Goal: Task Accomplishment & Management: Complete application form

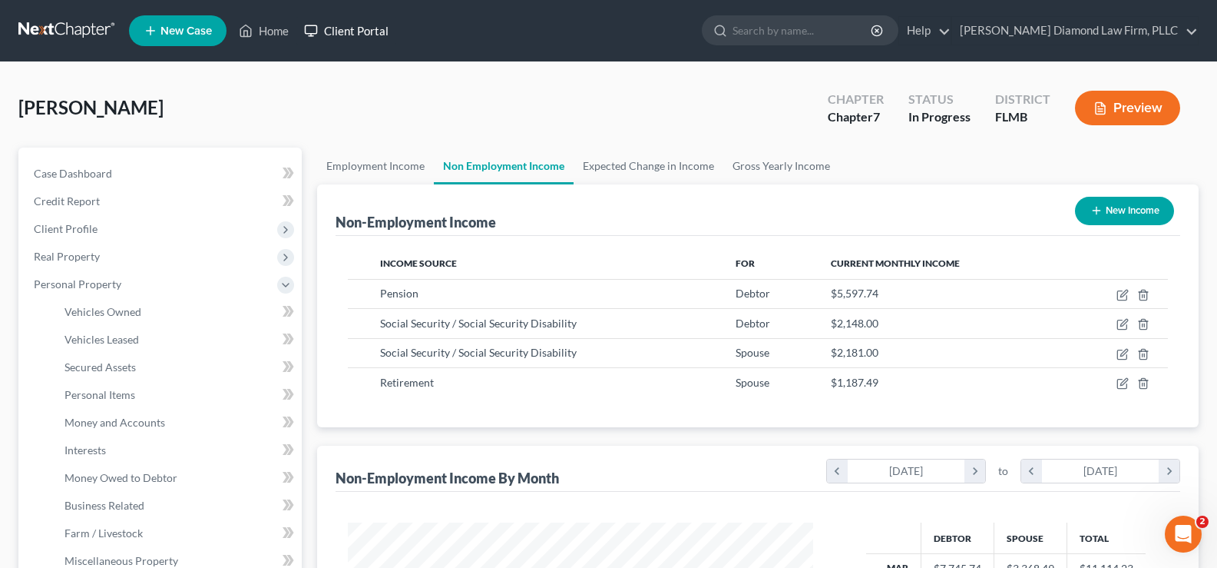
scroll to position [276, 496]
click at [281, 31] on link "Home" at bounding box center [263, 31] width 65 height 28
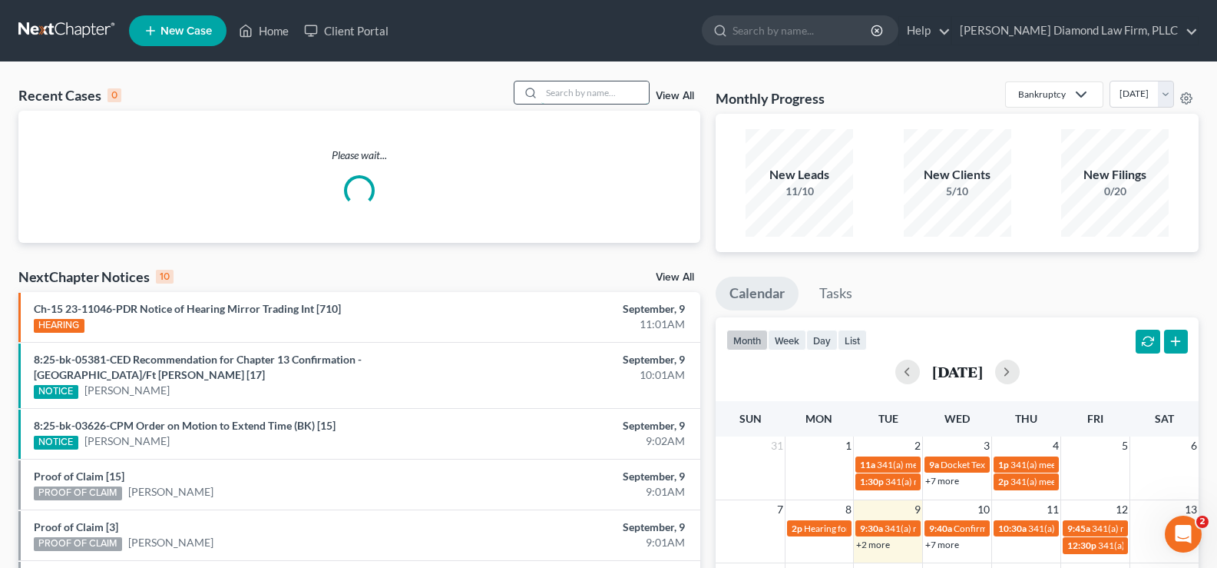
click at [580, 95] on input "search" at bounding box center [595, 92] width 108 height 22
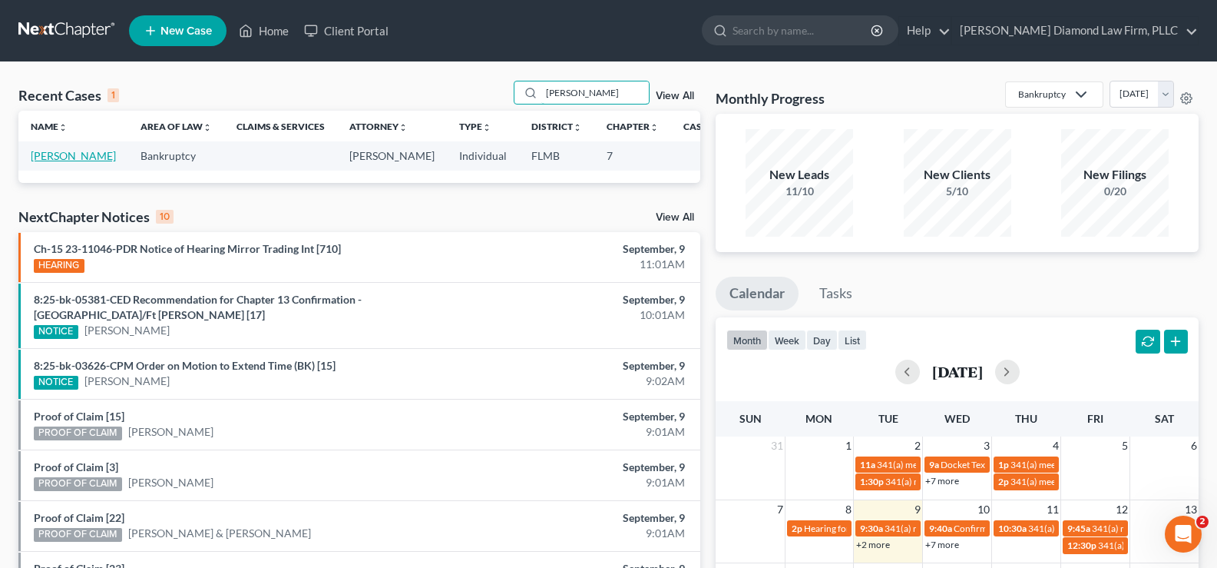
type input "[PERSON_NAME]"
click at [38, 158] on link "[PERSON_NAME]" at bounding box center [73, 155] width 85 height 13
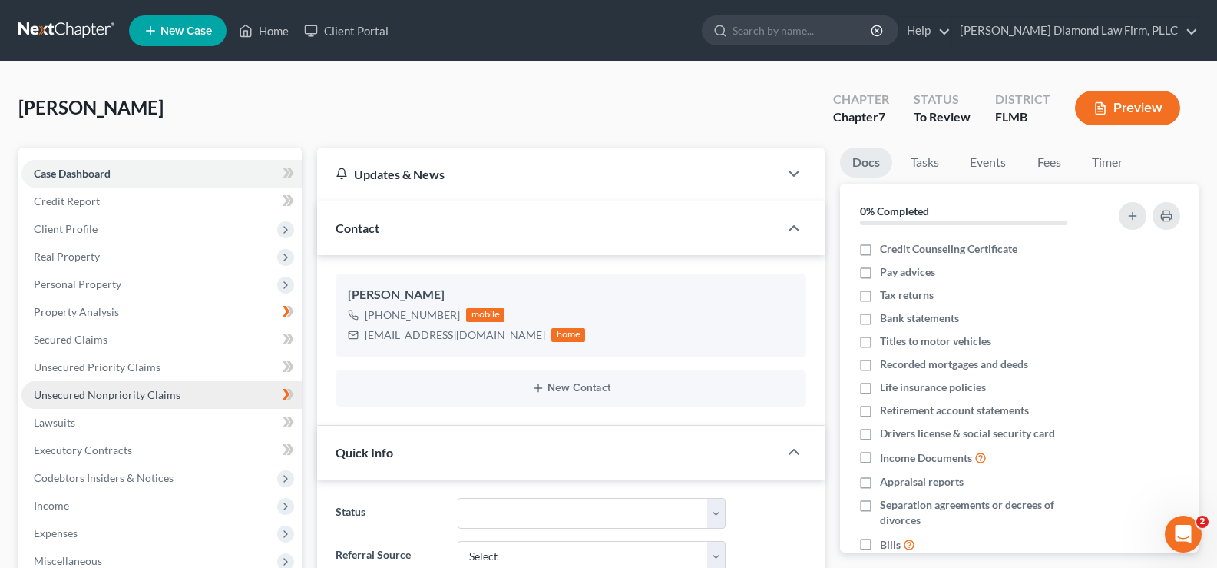
click at [142, 398] on span "Unsecured Nonpriority Claims" at bounding box center [107, 394] width 147 height 13
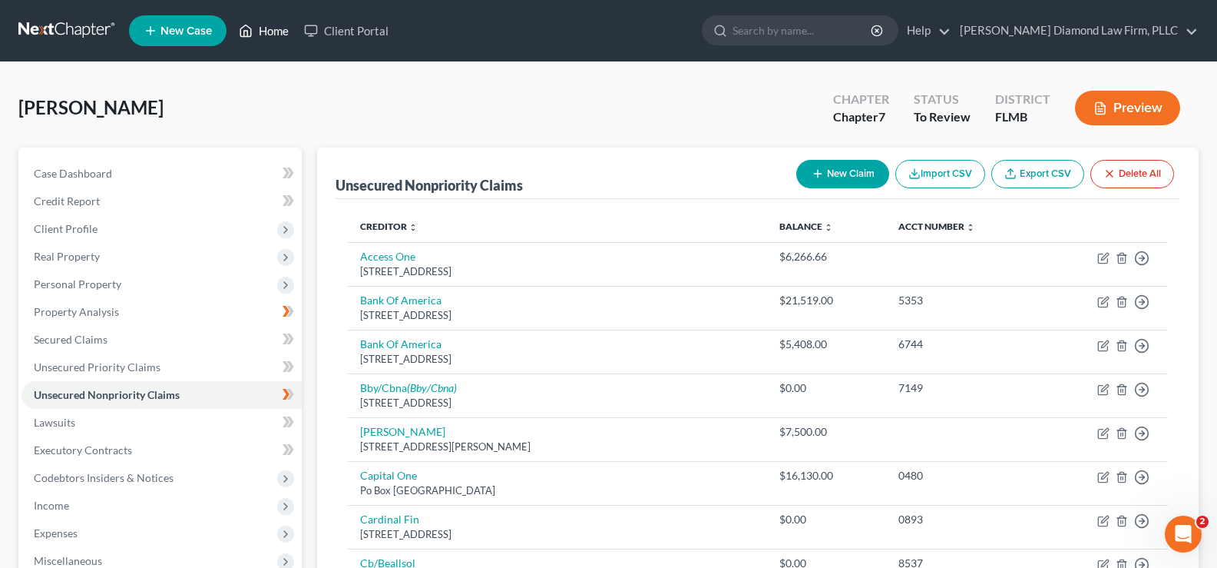
click at [278, 35] on link "Home" at bounding box center [263, 31] width 65 height 28
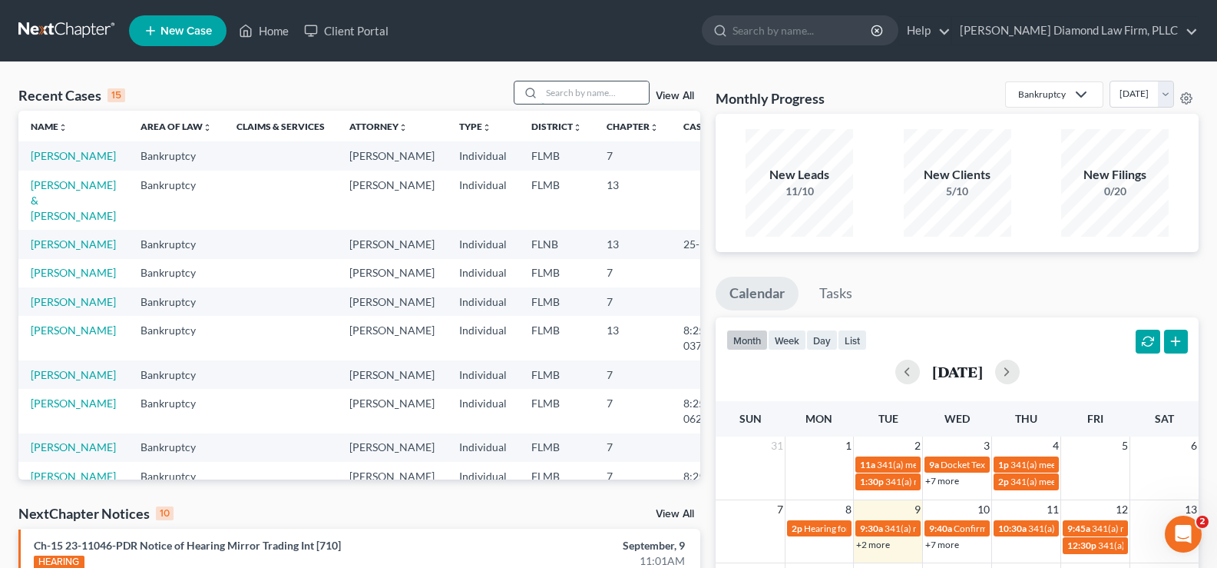
click at [577, 95] on input "search" at bounding box center [595, 92] width 108 height 22
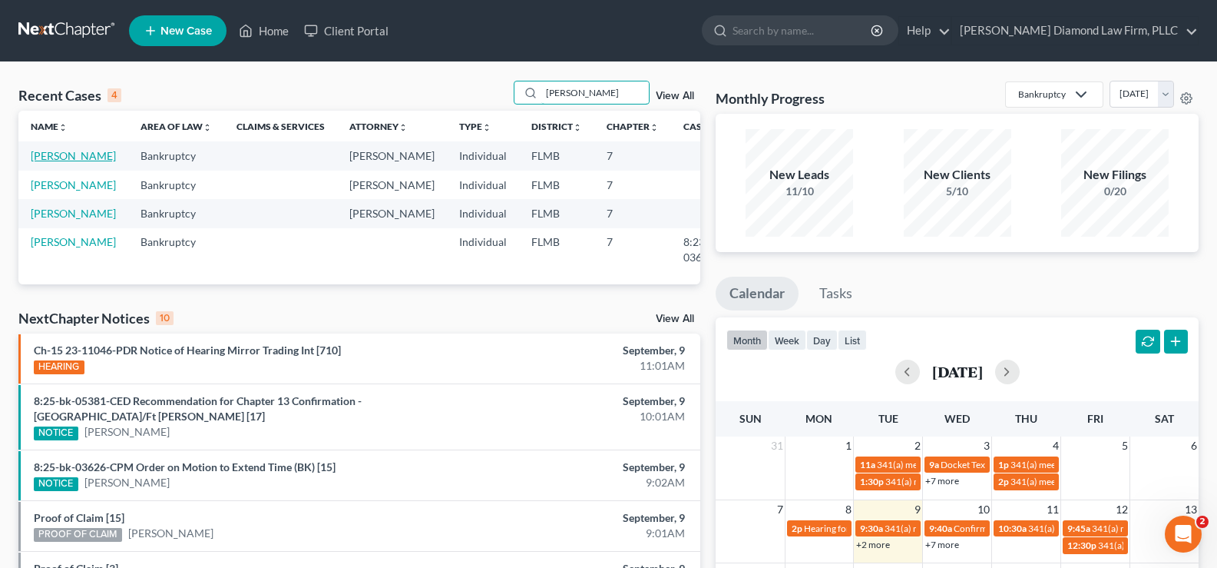
type input "[PERSON_NAME]"
click at [66, 162] on link "[PERSON_NAME]" at bounding box center [73, 155] width 85 height 13
select select "7"
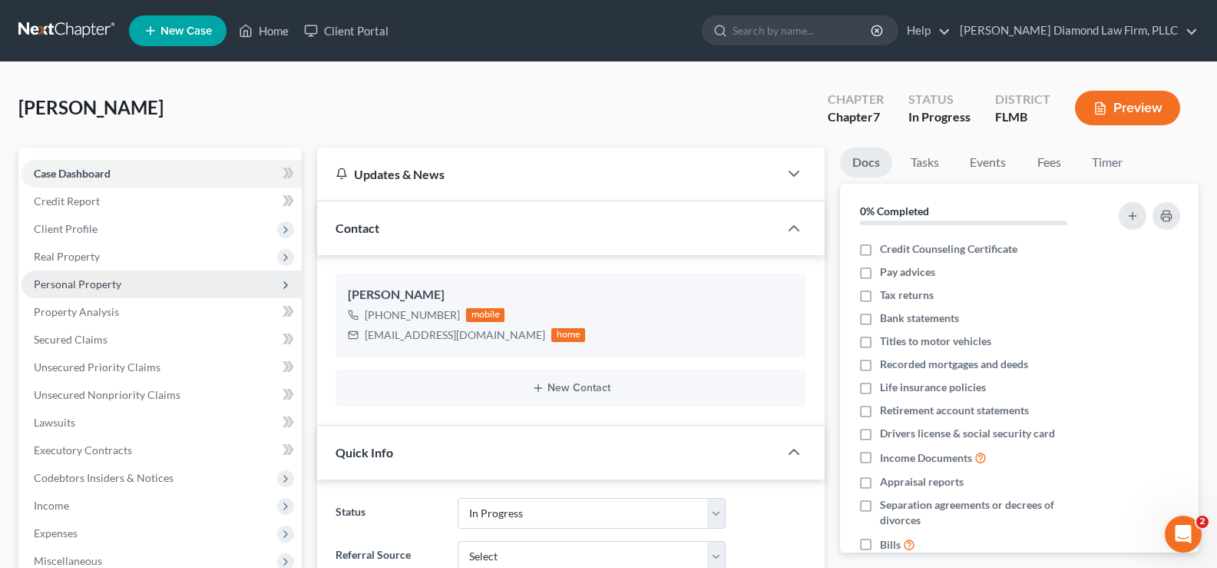
click at [104, 276] on span "Personal Property" at bounding box center [162, 284] width 280 height 28
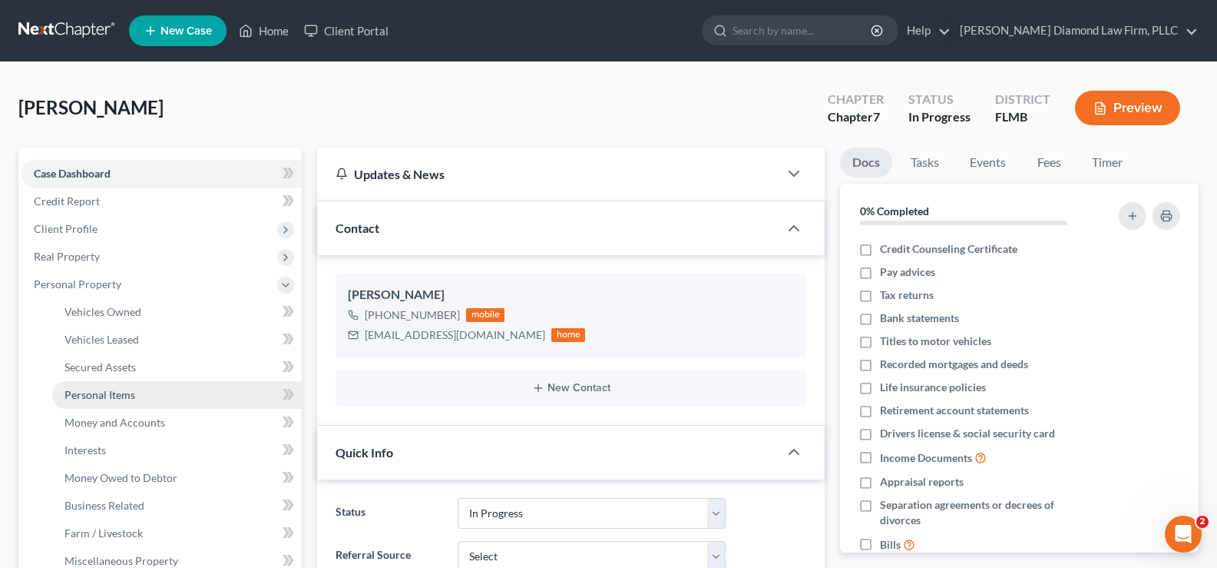
click at [133, 399] on span "Personal Items" at bounding box center [100, 394] width 71 height 13
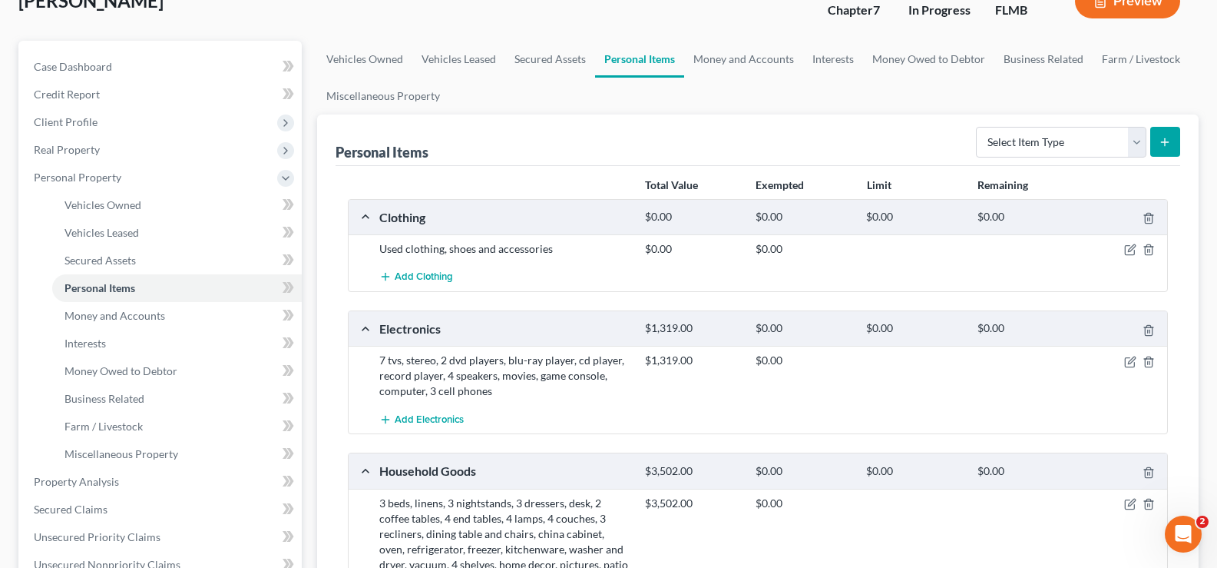
scroll to position [154, 0]
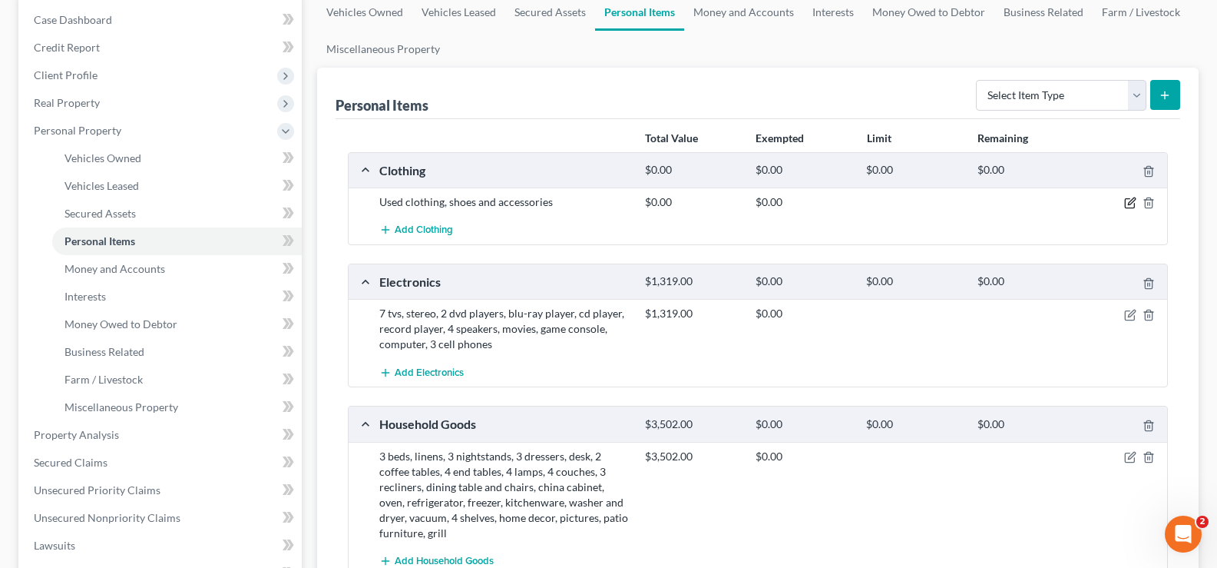
click at [1131, 201] on icon "button" at bounding box center [1131, 201] width 7 height 7
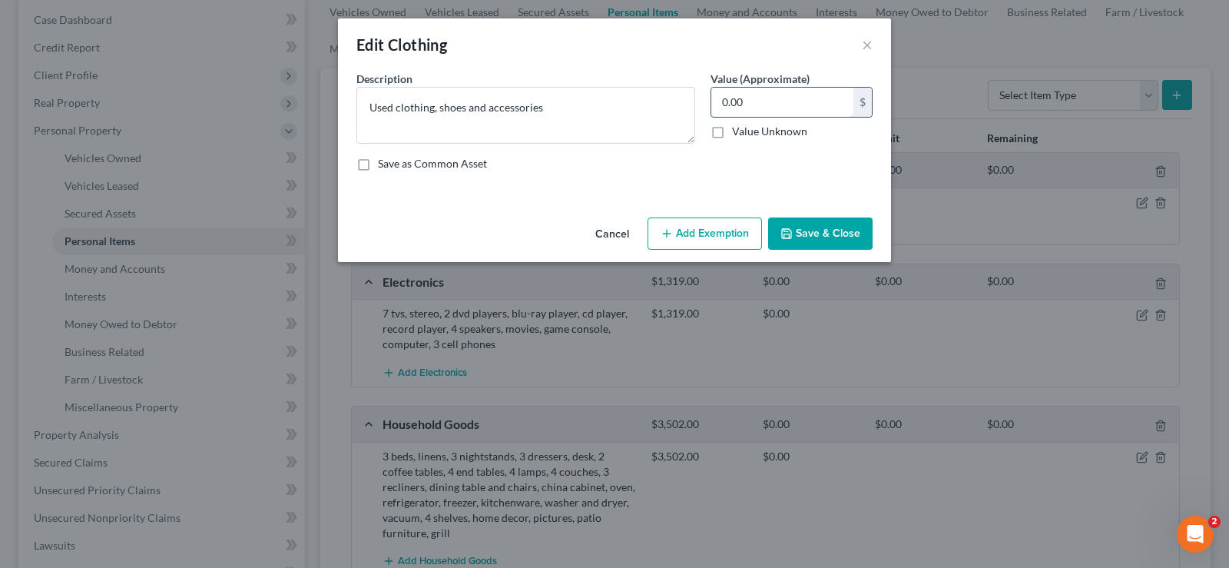
click at [746, 104] on input "0.00" at bounding box center [782, 102] width 142 height 29
type input "500"
click at [819, 226] on button "Save & Close" at bounding box center [820, 233] width 104 height 32
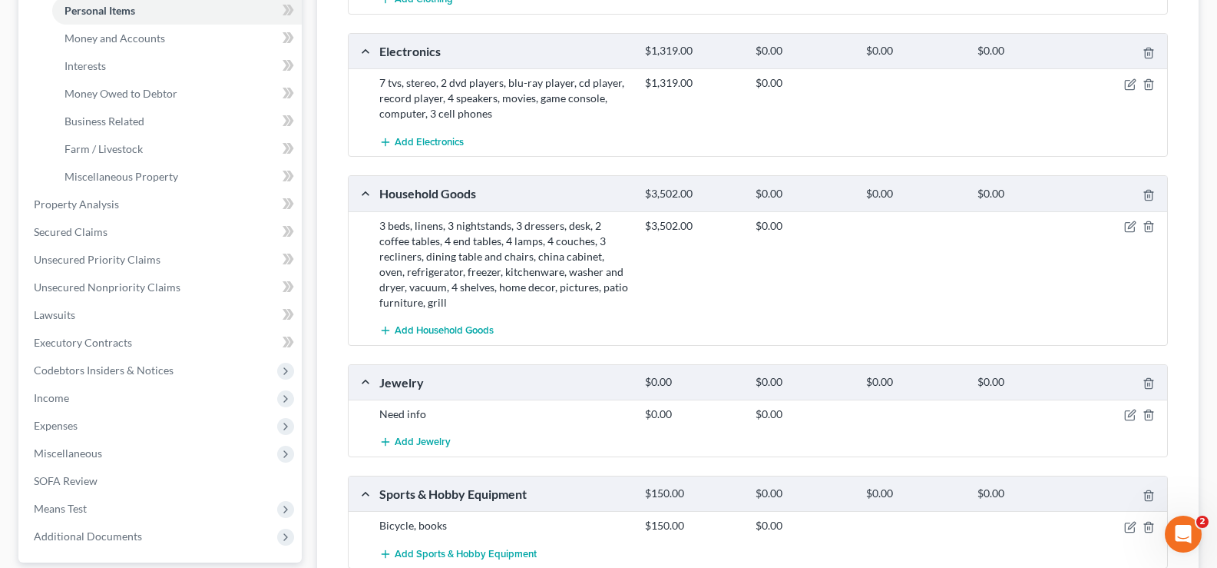
scroll to position [461, 0]
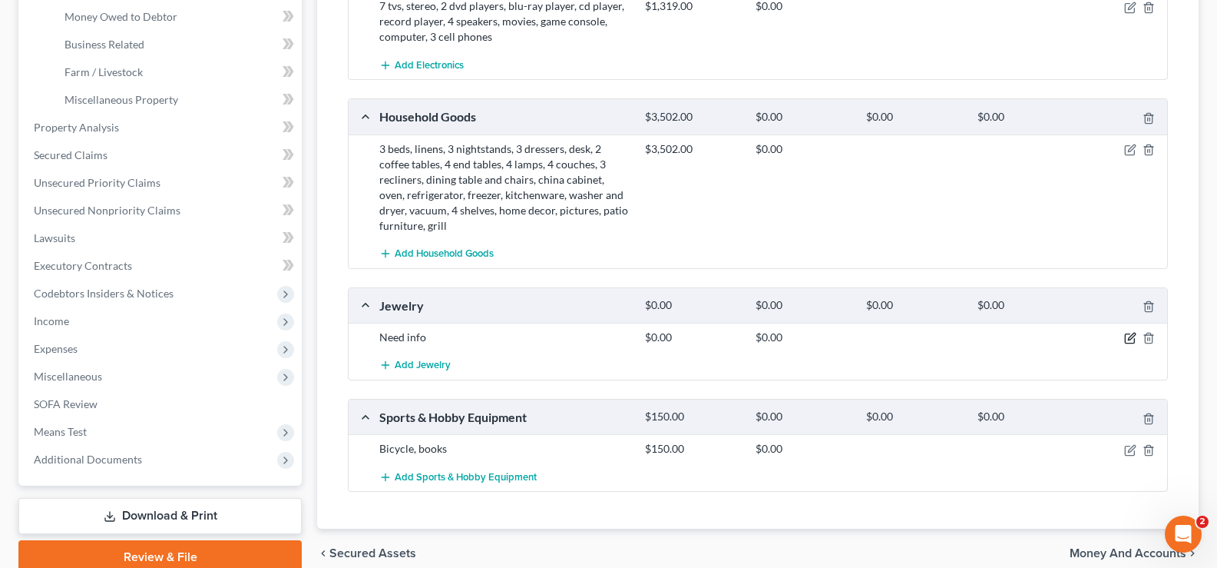
click at [1127, 339] on icon "button" at bounding box center [1130, 338] width 12 height 12
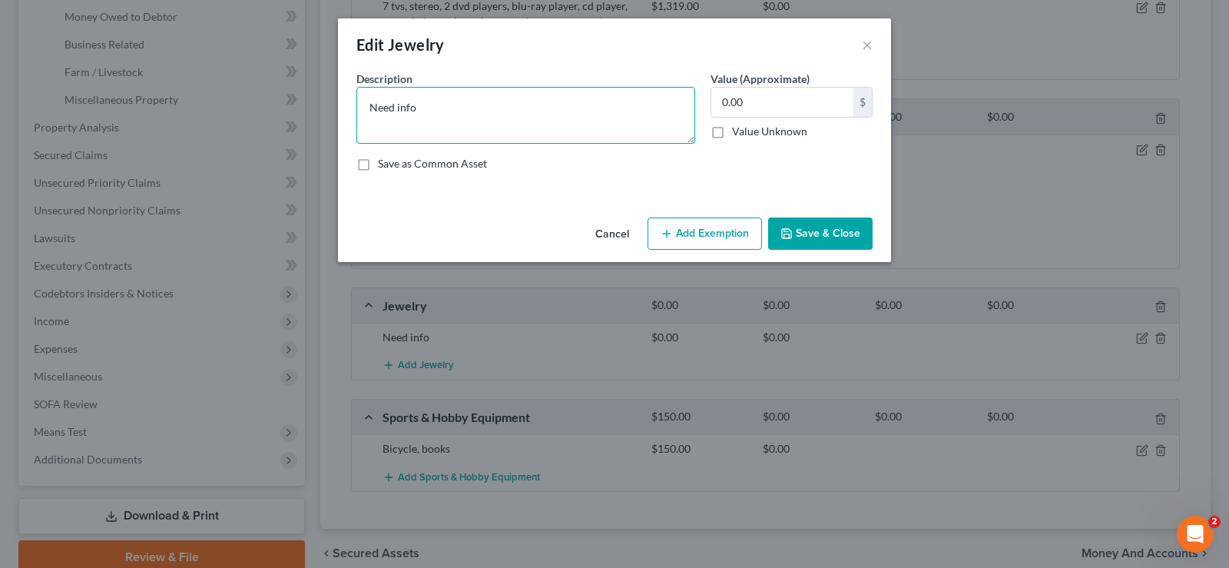
click at [450, 114] on textarea "Need info" at bounding box center [525, 115] width 339 height 57
drag, startPoint x: 450, startPoint y: 114, endPoint x: 369, endPoint y: 110, distance: 80.8
click at [352, 110] on div "Description * Need info" at bounding box center [526, 107] width 354 height 73
click at [673, 107] on textarea "wedding rings, gold necklace with diamond pendant, tennis bracelt, two hollow g…" at bounding box center [525, 115] width 339 height 57
type textarea "wedding rings, gold necklace with diamond pendant, tennis bracelet, two hollow …"
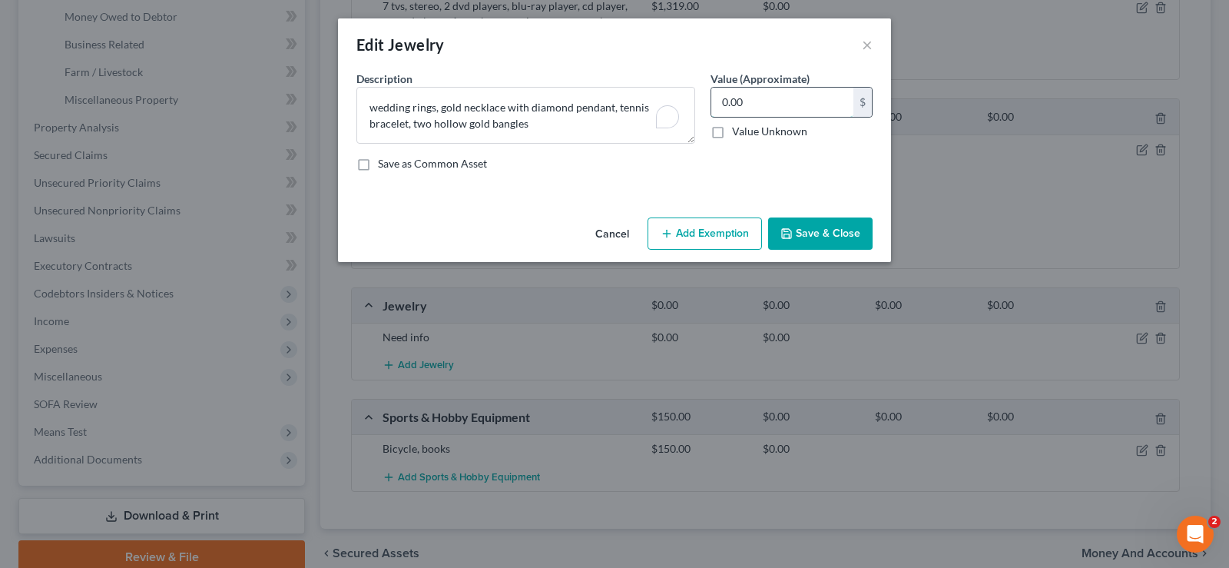
click at [762, 104] on input "0.00" at bounding box center [782, 102] width 142 height 29
click at [772, 104] on input "0.00" at bounding box center [782, 102] width 142 height 29
drag, startPoint x: 772, startPoint y: 104, endPoint x: 721, endPoint y: 104, distance: 50.7
click at [721, 104] on input "0.00" at bounding box center [782, 102] width 142 height 29
type input "4,000"
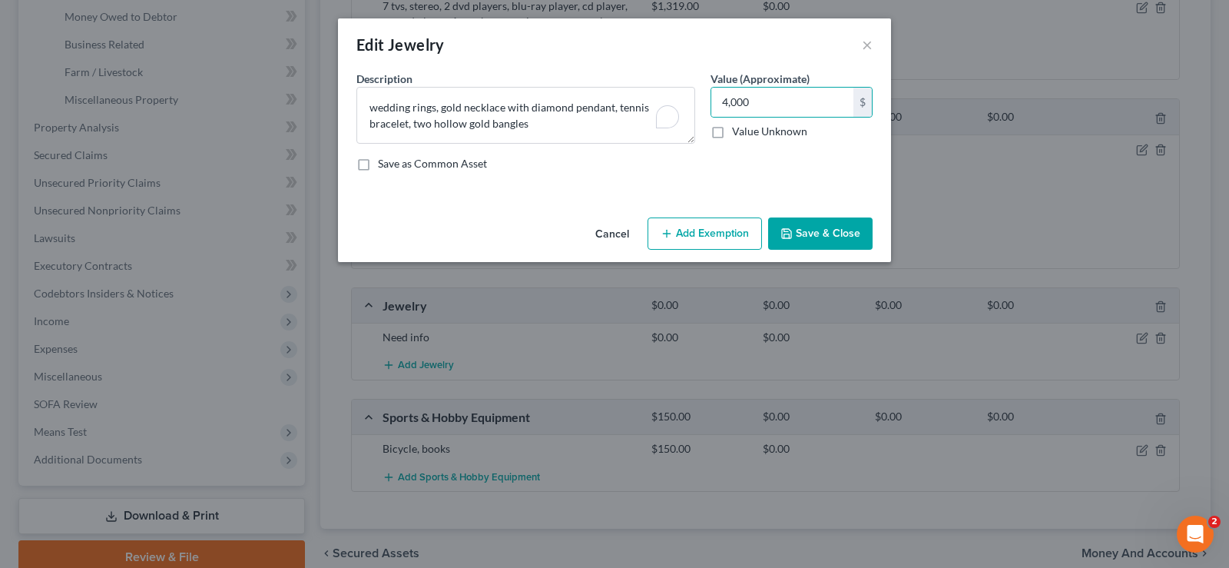
click at [823, 240] on button "Save & Close" at bounding box center [820, 233] width 104 height 32
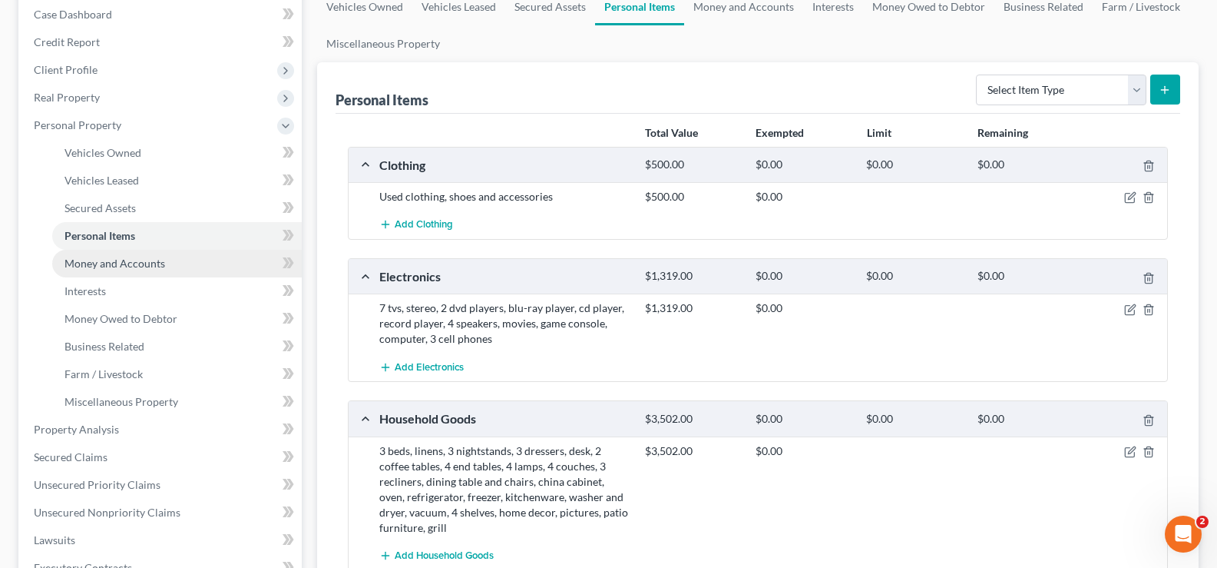
scroll to position [77, 0]
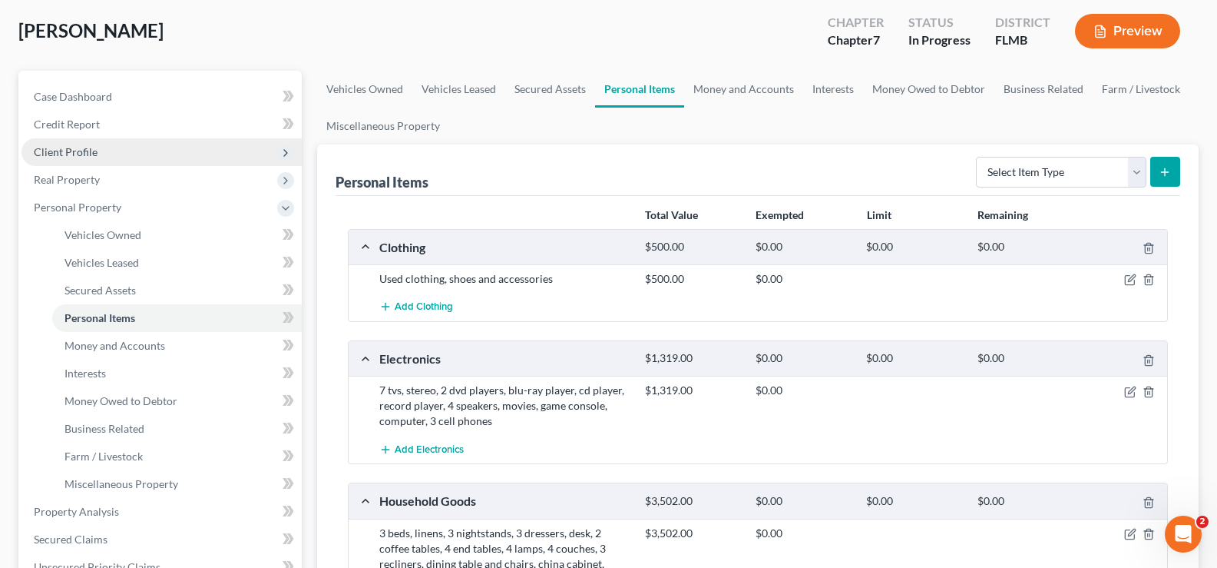
click at [126, 151] on span "Client Profile" at bounding box center [162, 152] width 280 height 28
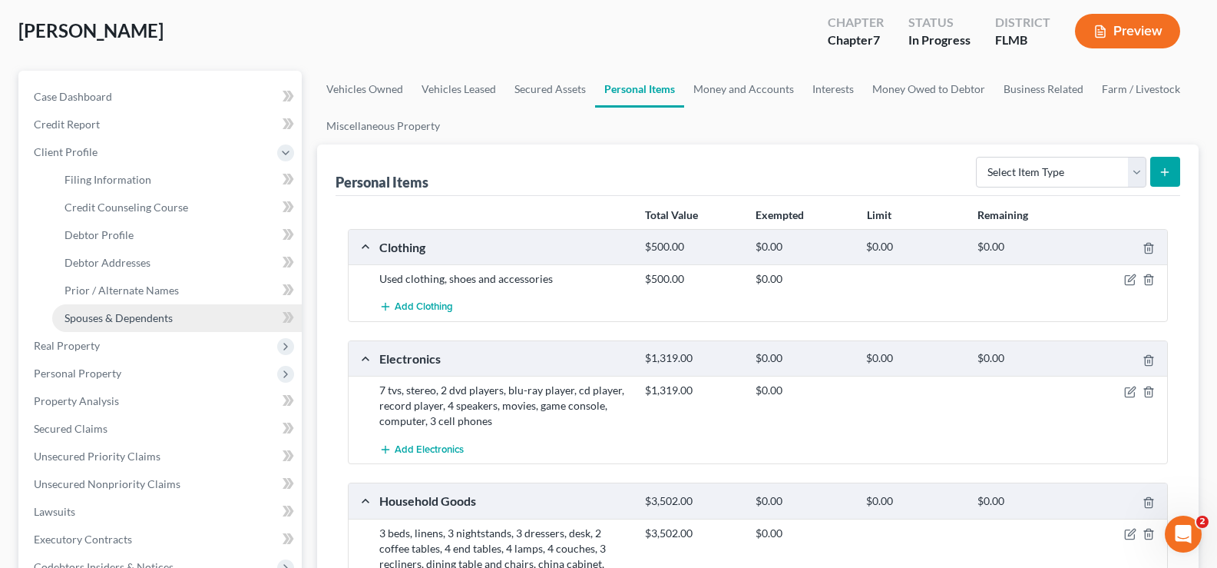
click at [149, 315] on span "Spouses & Dependents" at bounding box center [119, 317] width 108 height 13
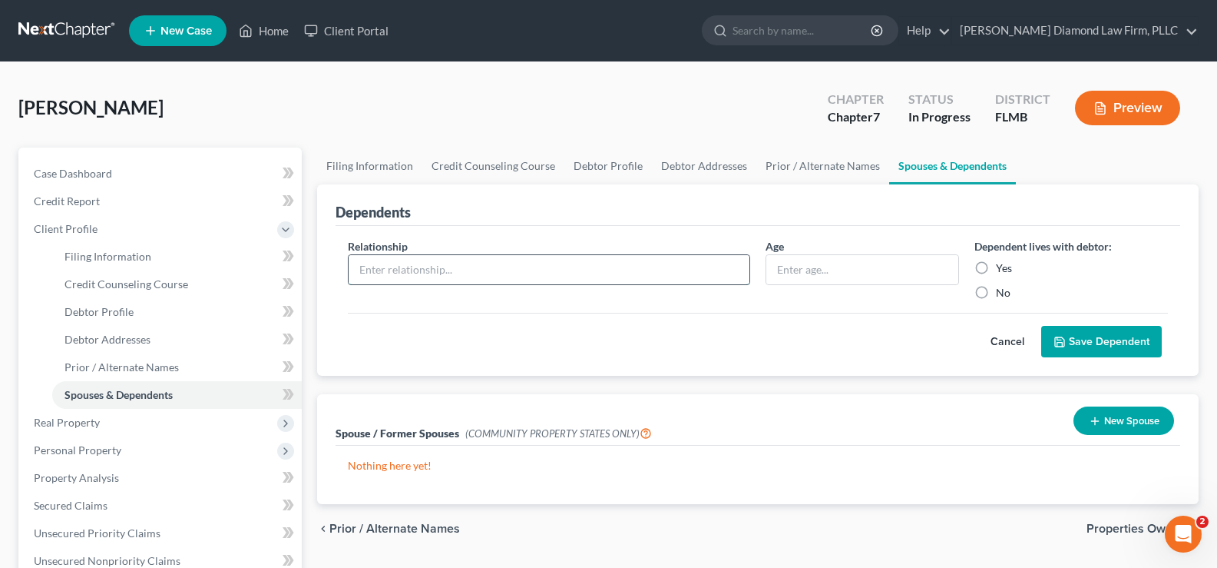
click at [502, 271] on input "text" at bounding box center [549, 269] width 401 height 29
type input "Grandson"
type input "23"
click at [996, 265] on label "Yes" at bounding box center [1004, 267] width 16 height 15
click at [1002, 265] on input "Yes" at bounding box center [1007, 265] width 10 height 10
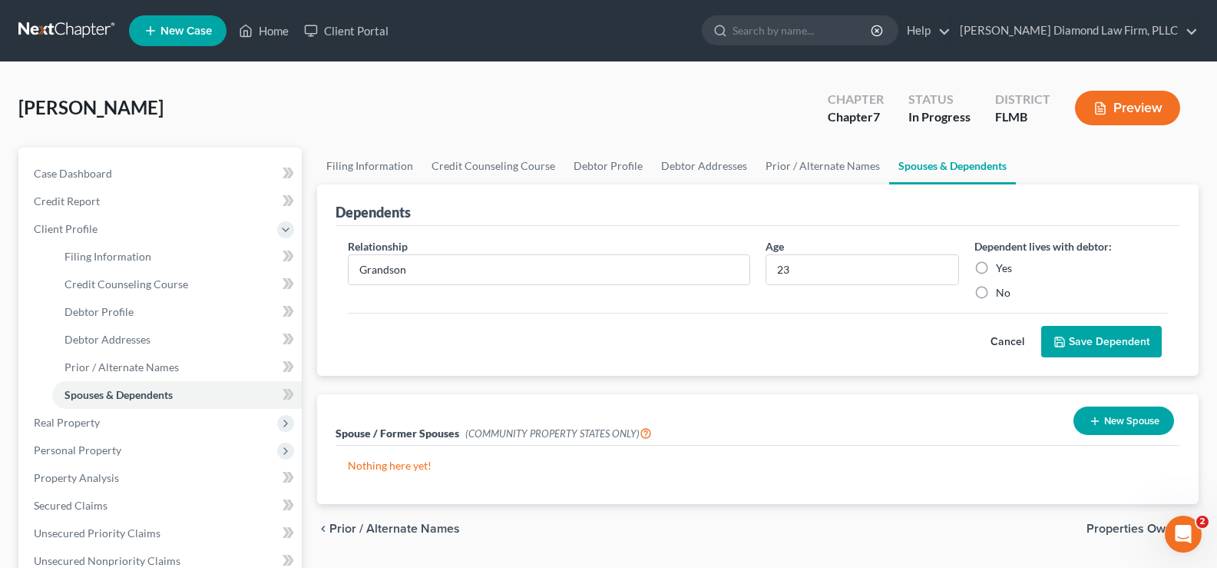
radio input "true"
click at [1116, 341] on button "Save Dependent" at bounding box center [1101, 342] width 121 height 32
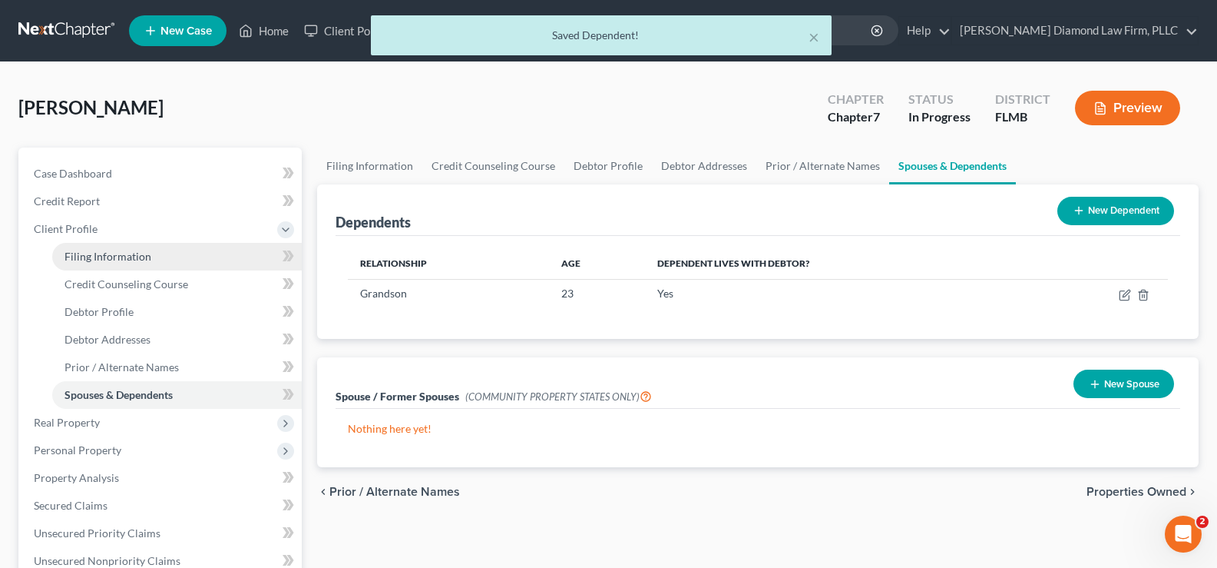
click at [116, 256] on span "Filing Information" at bounding box center [108, 256] width 87 height 13
select select "1"
select select "0"
select select "15"
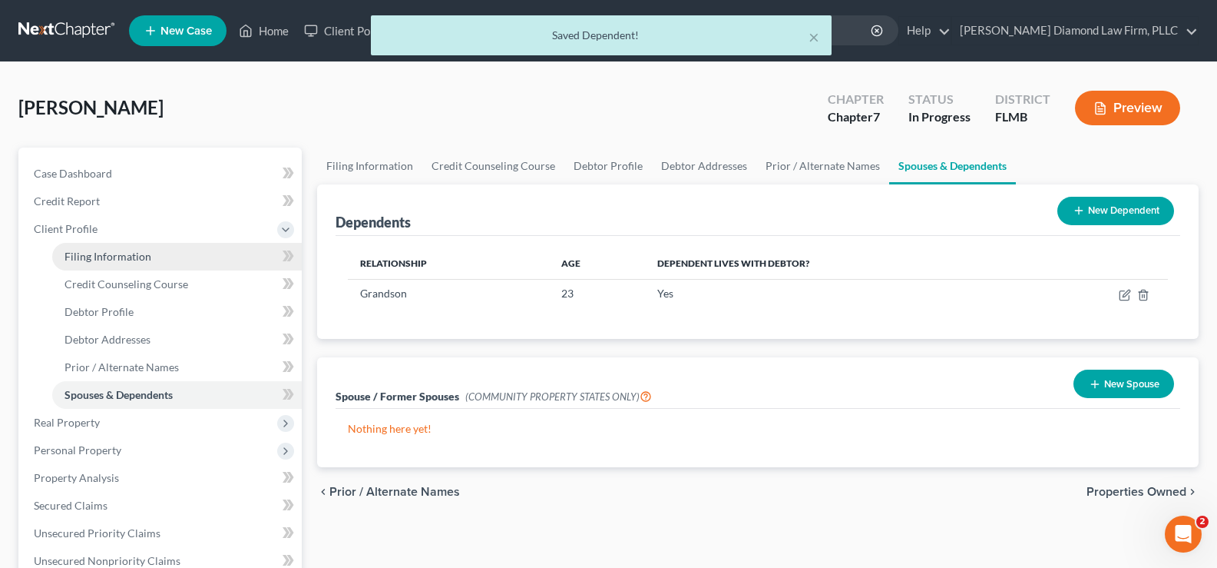
select select "9"
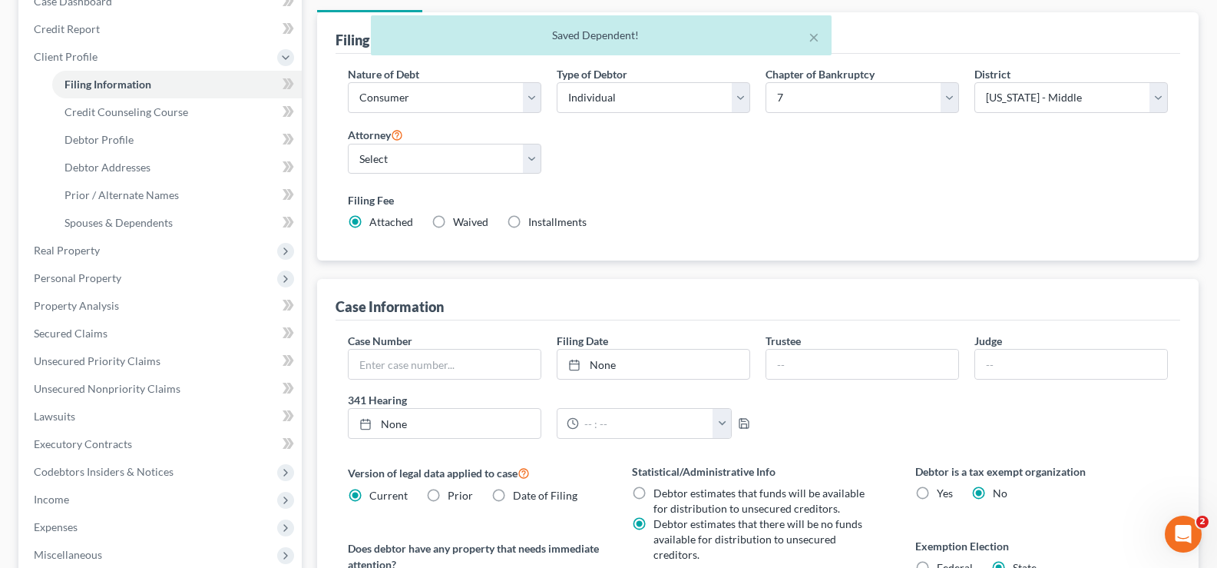
scroll to position [230, 0]
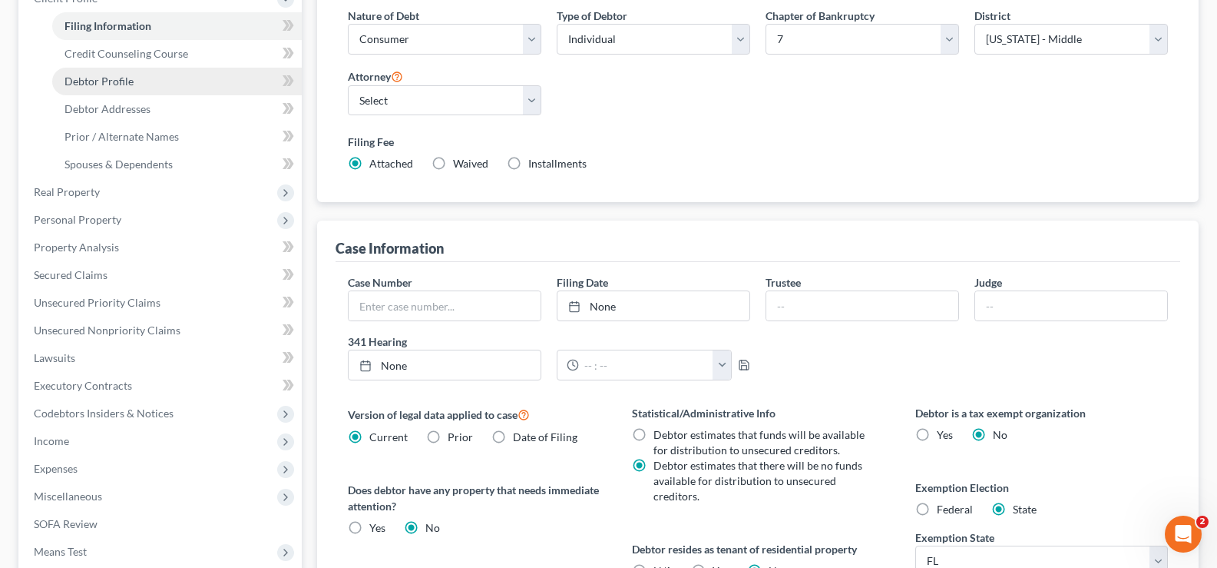
click at [104, 88] on link "Debtor Profile" at bounding box center [177, 82] width 250 height 28
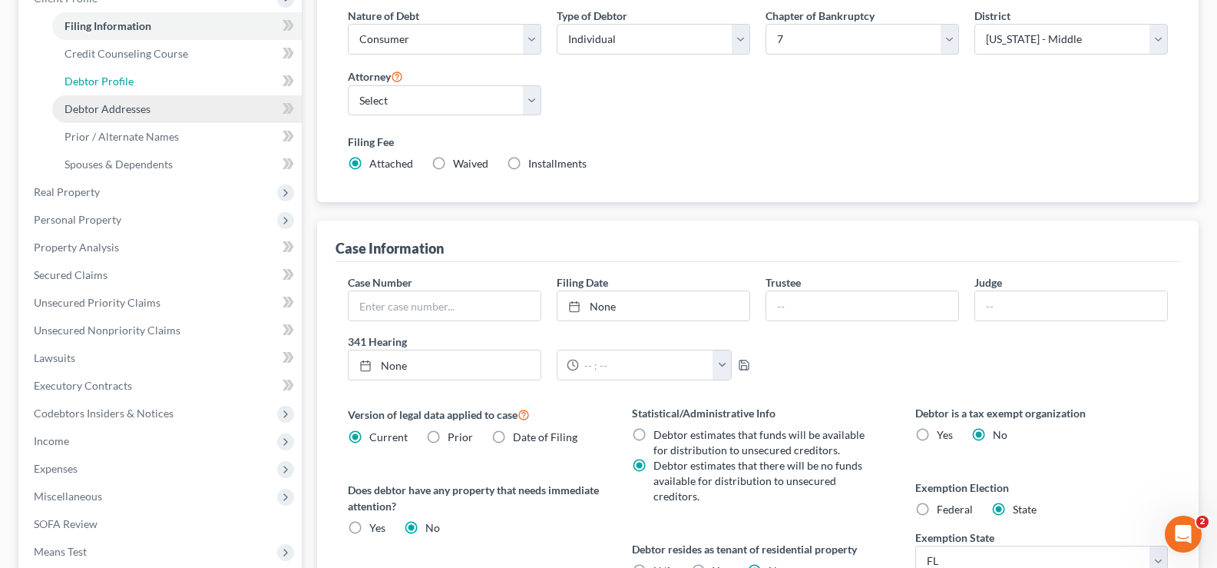
select select "1"
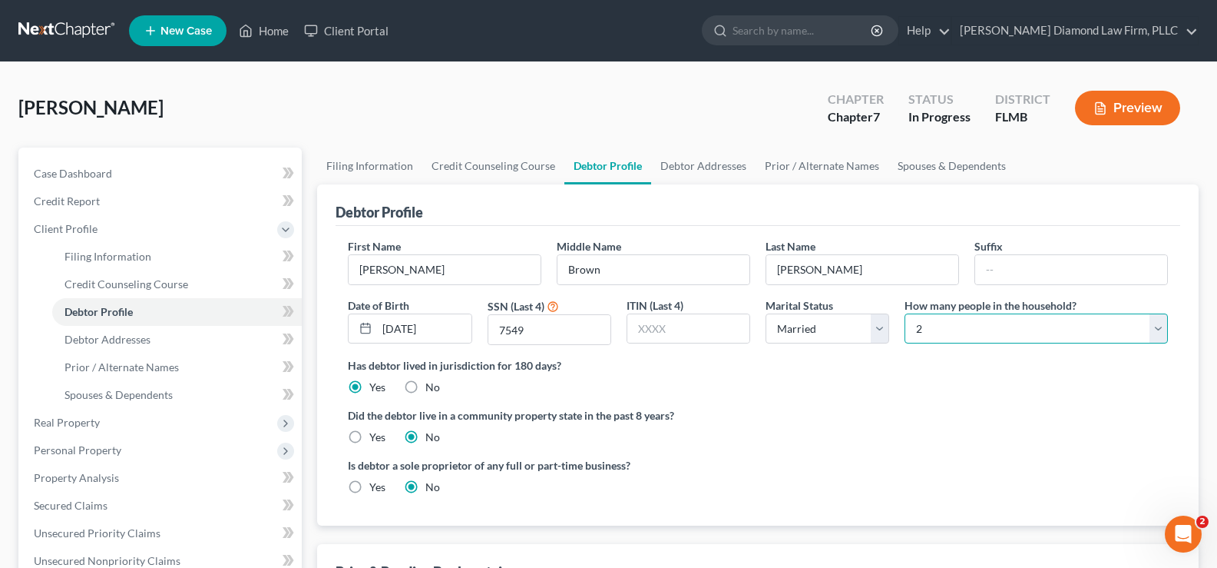
click at [1008, 320] on select "Select 1 2 3 4 5 6 7 8 9 10 11 12 13 14 15 16 17 18 19 20" at bounding box center [1036, 328] width 263 height 31
select select "2"
click at [905, 313] on select "Select 1 2 3 4 5 6 7 8 9 10 11 12 13 14 15 16 17 18 19 20" at bounding box center [1036, 328] width 263 height 31
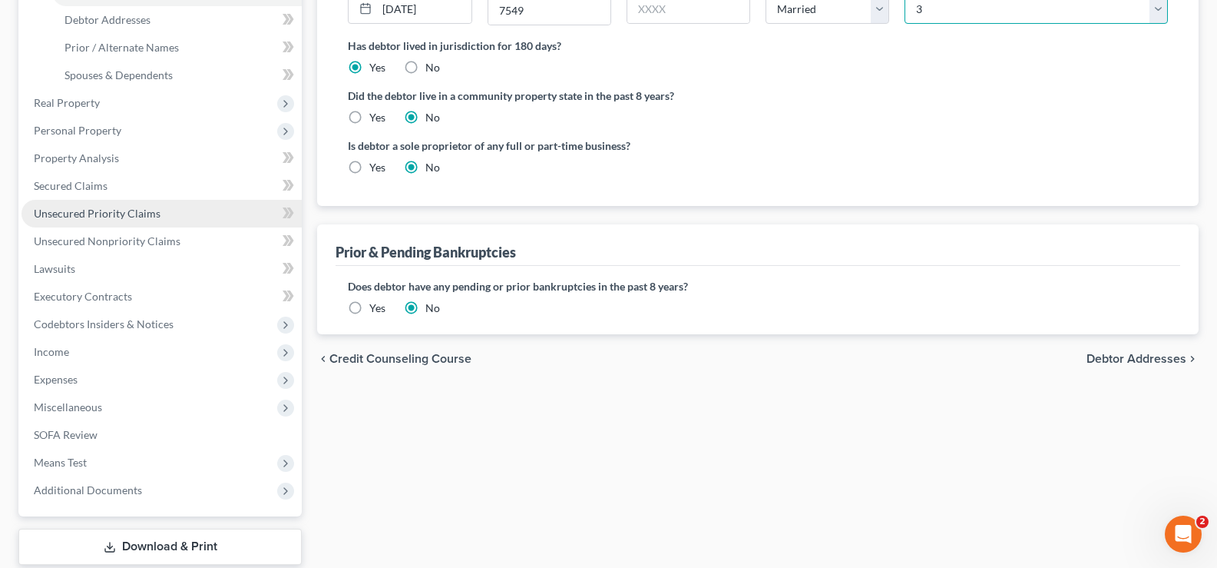
scroll to position [415, 0]
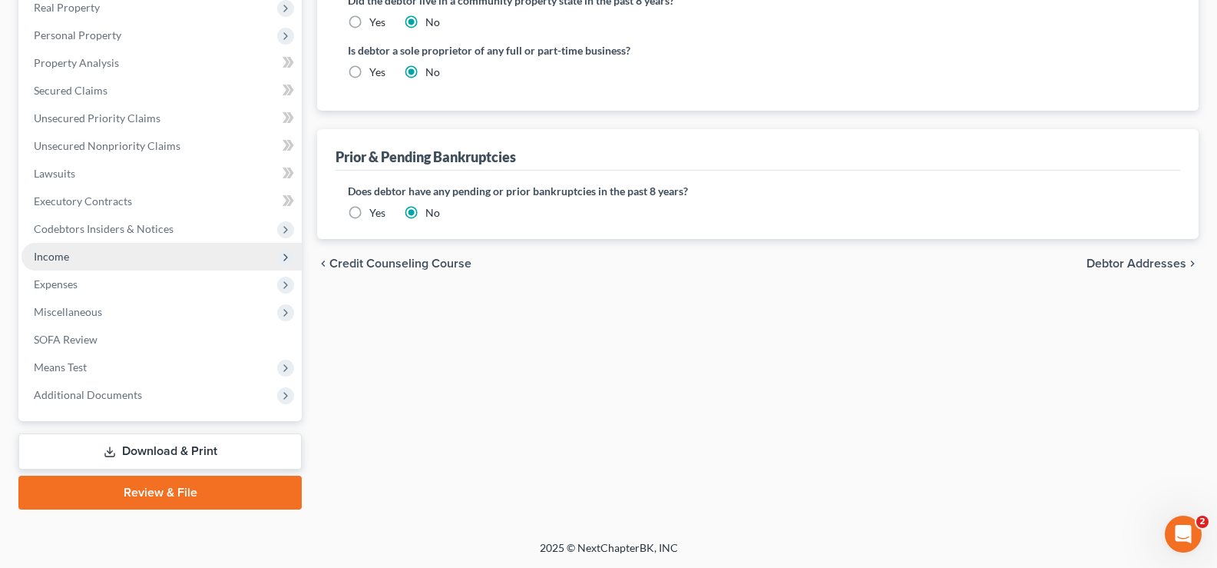
click at [75, 255] on span "Income" at bounding box center [162, 257] width 280 height 28
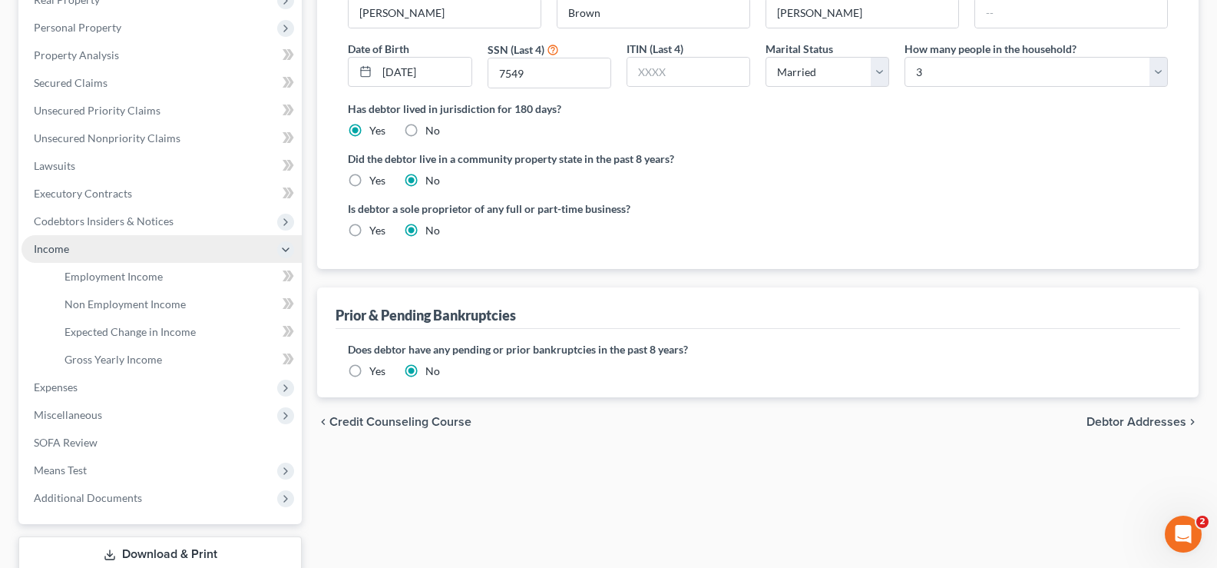
scroll to position [249, 0]
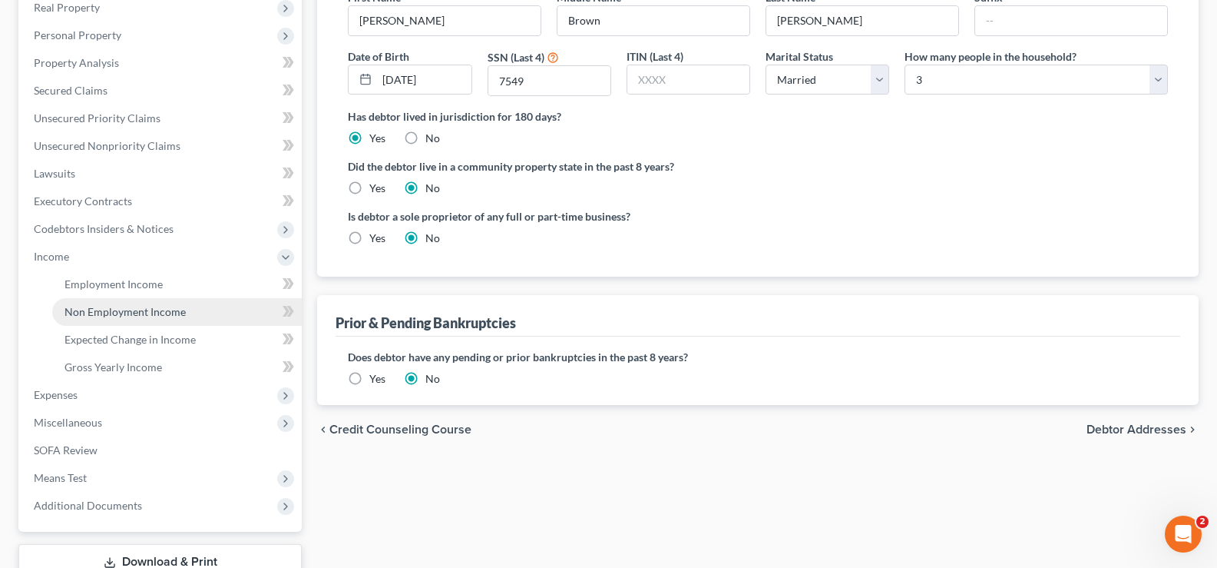
click at [144, 313] on span "Non Employment Income" at bounding box center [125, 311] width 121 height 13
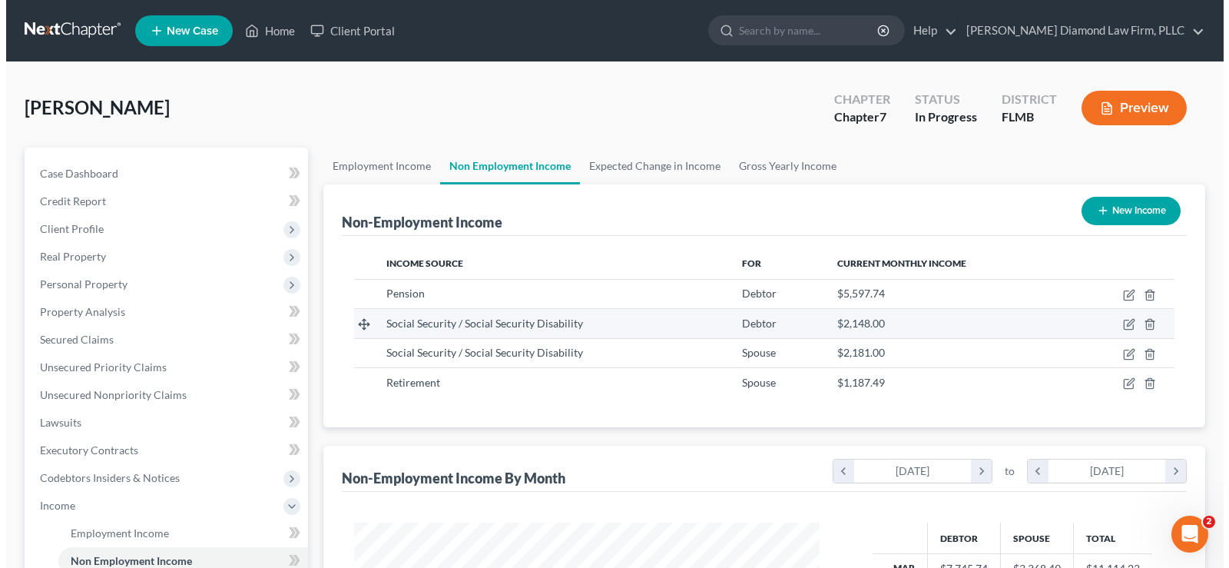
scroll to position [276, 496]
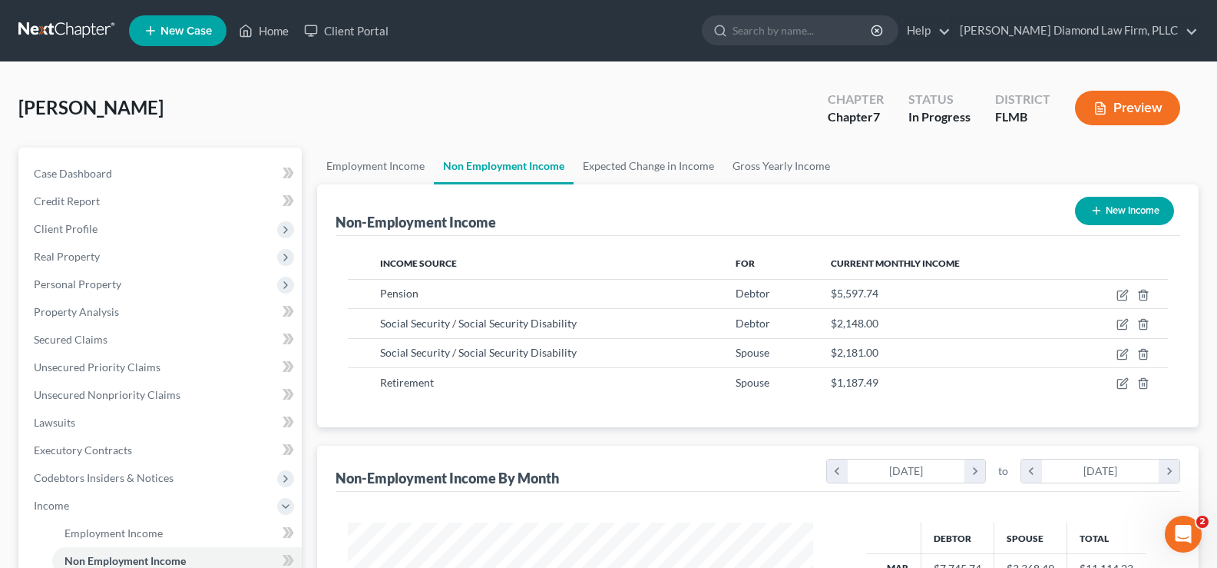
click at [1130, 205] on button "New Income" at bounding box center [1124, 211] width 99 height 28
select select "0"
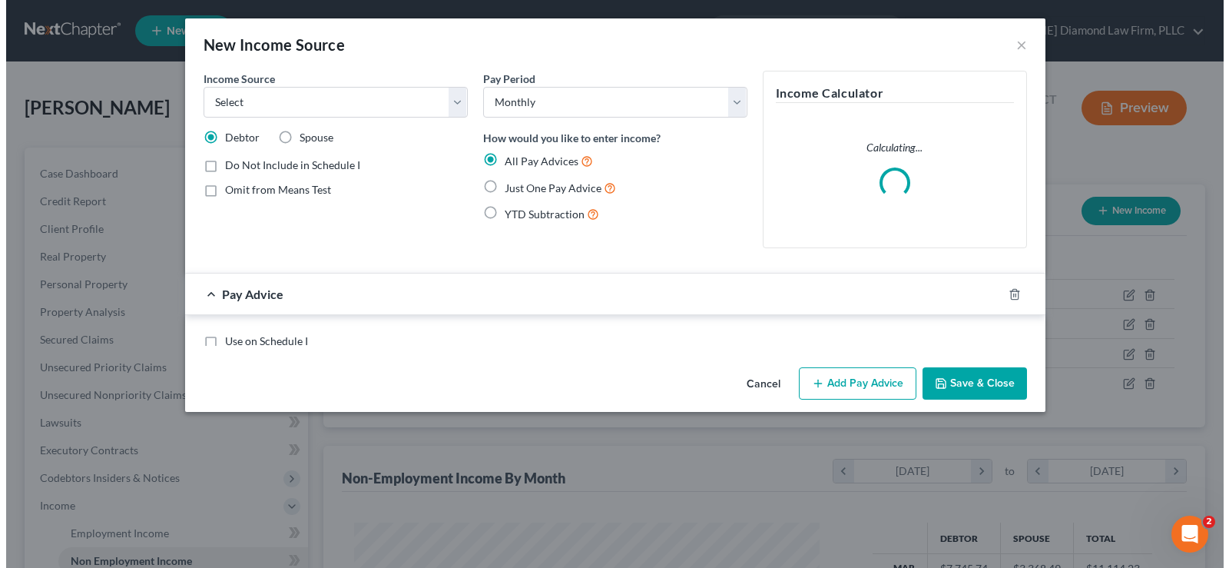
scroll to position [276, 502]
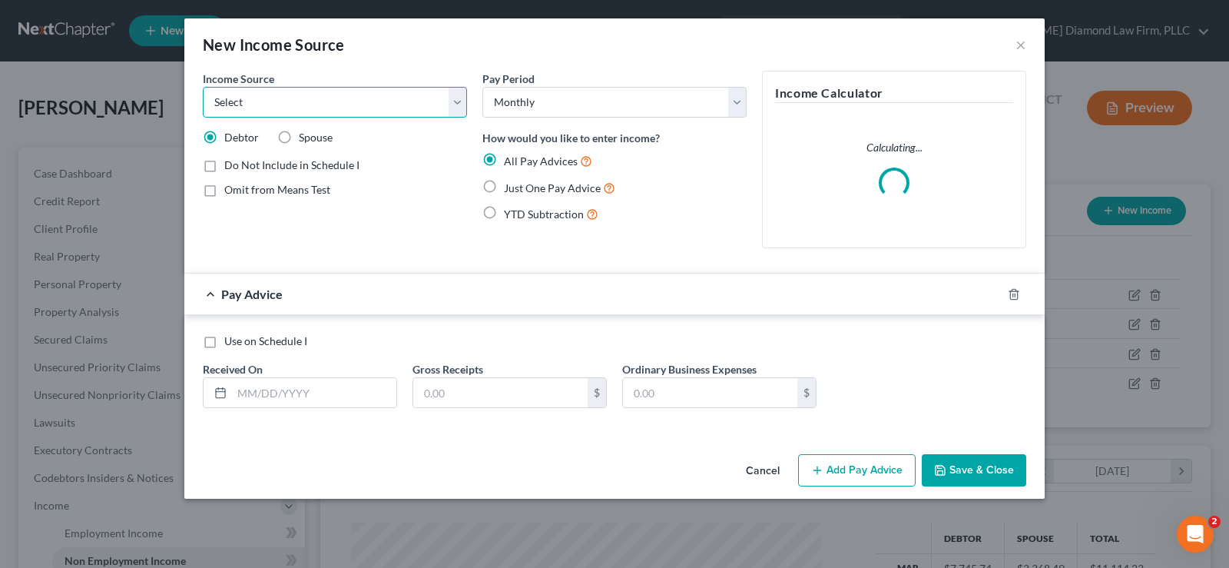
click at [333, 94] on select "Select Unemployment Disability (from employer) Pension Retirement Social Securi…" at bounding box center [335, 102] width 264 height 31
select select "8"
click at [203, 87] on select "Select Unemployment Disability (from employer) Pension Retirement Social Securi…" at bounding box center [335, 102] width 264 height 31
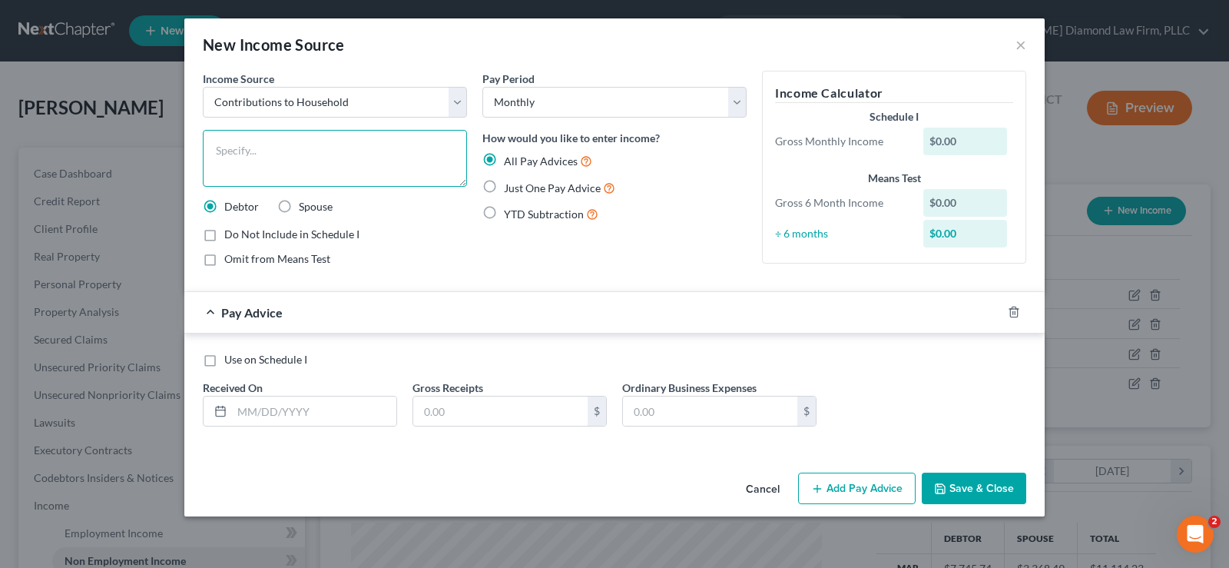
click at [281, 138] on textarea at bounding box center [335, 158] width 264 height 57
type textarea "[PERSON_NAME]'s contributions to household expenses"
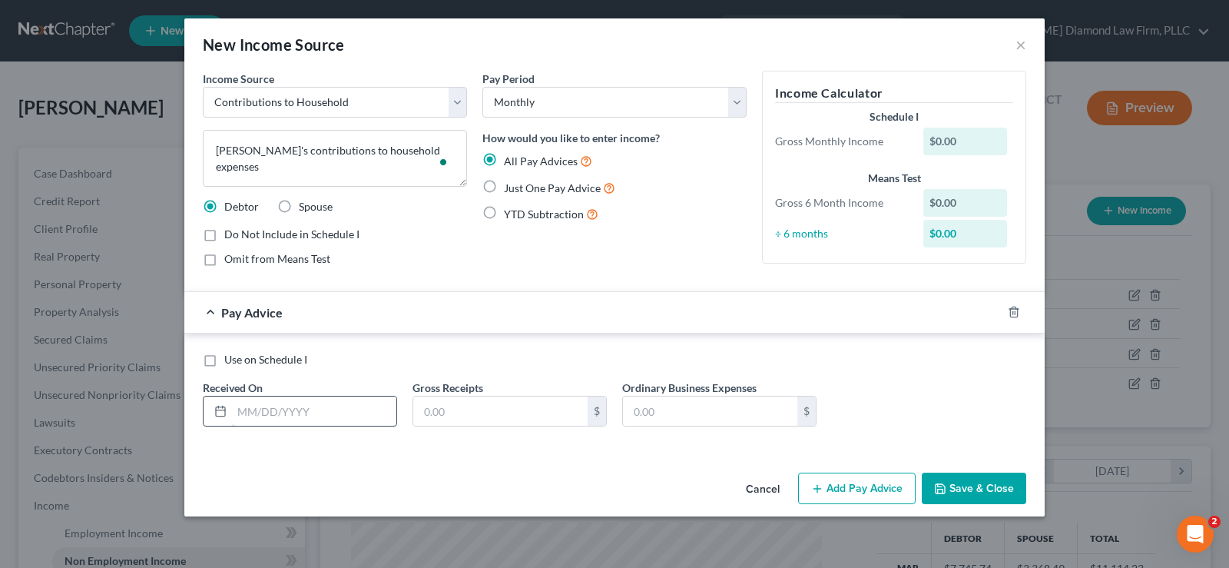
click at [283, 413] on input "text" at bounding box center [314, 410] width 164 height 29
type input "[DATE]"
type input "400"
click at [850, 489] on button "Add Pay Advice" at bounding box center [857, 488] width 118 height 32
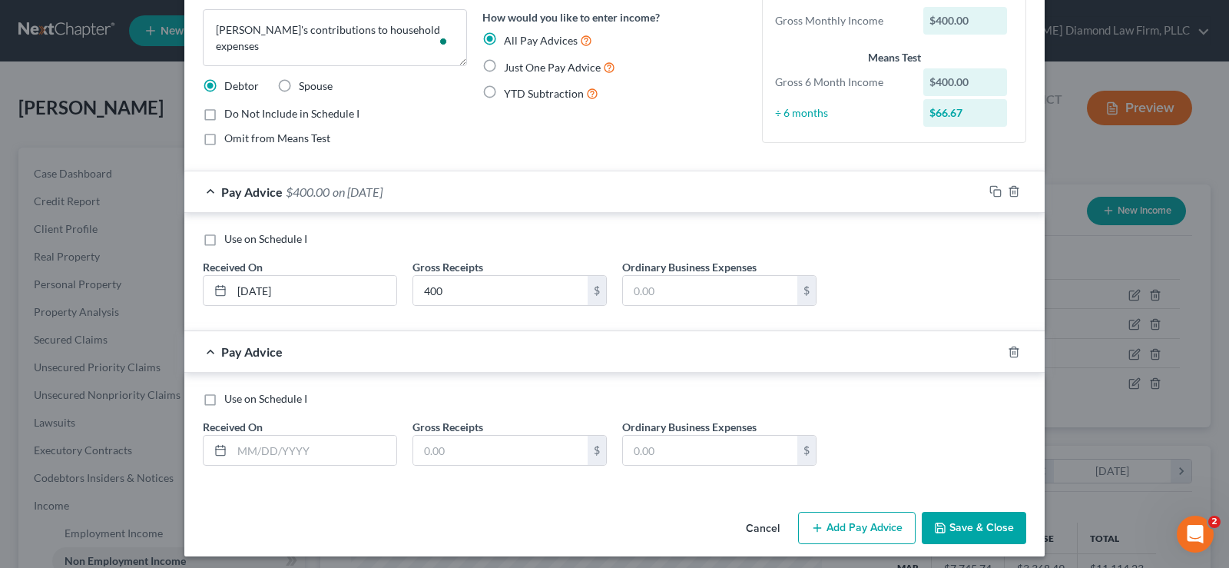
scroll to position [127, 0]
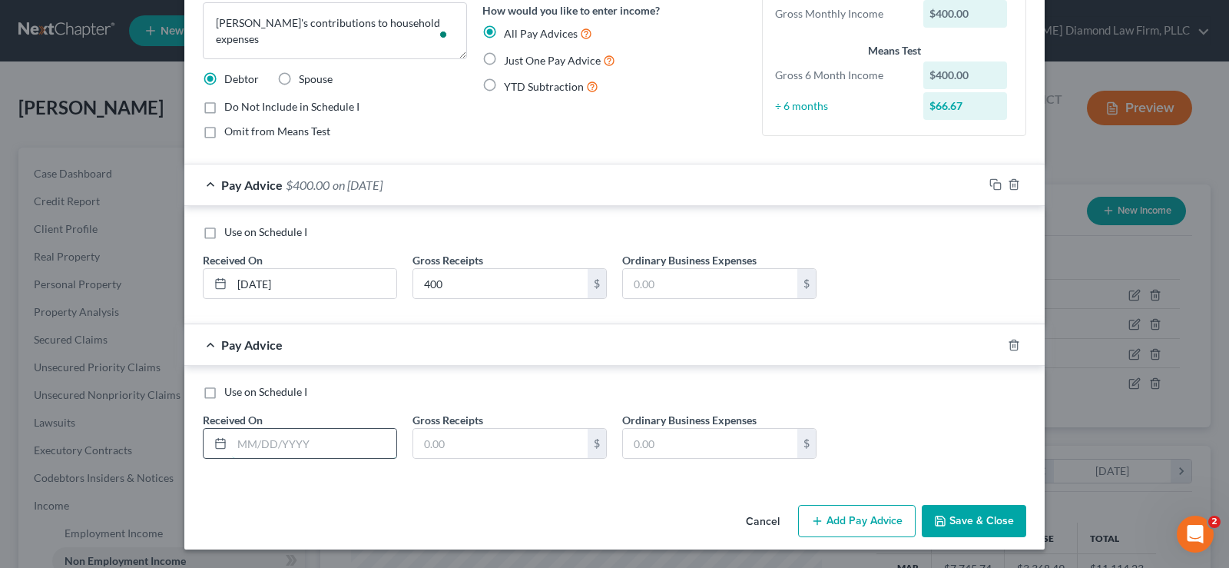
click at [280, 449] on input "text" at bounding box center [314, 443] width 164 height 29
type input "[DATE]"
click at [451, 442] on input "text" at bounding box center [500, 443] width 174 height 29
type input "425"
click at [848, 518] on button "Add Pay Advice" at bounding box center [857, 521] width 118 height 32
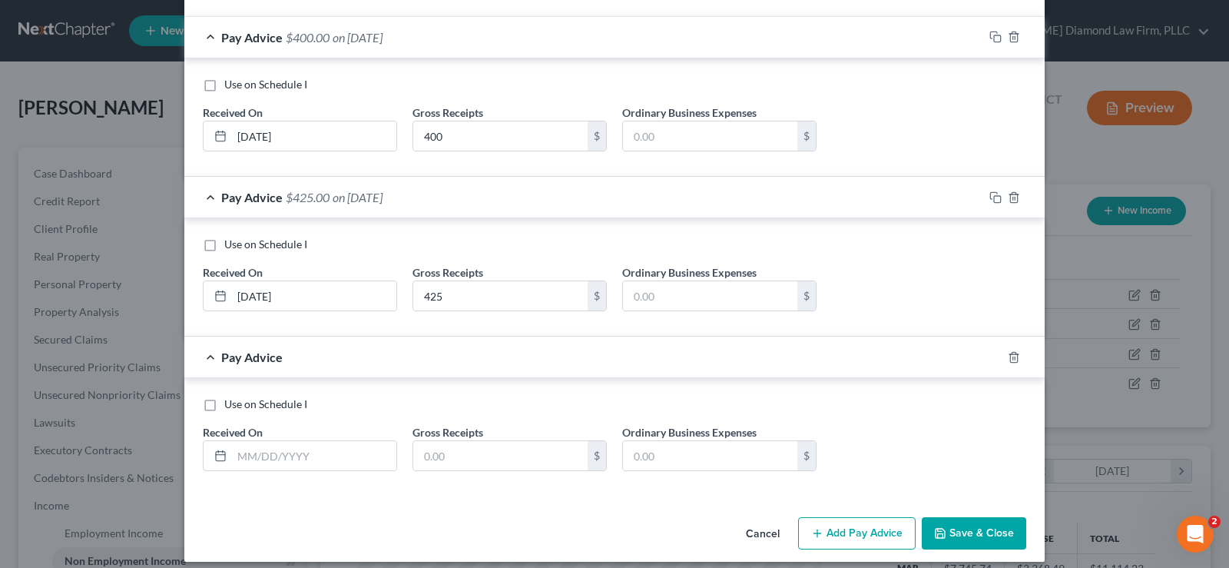
scroll to position [287, 0]
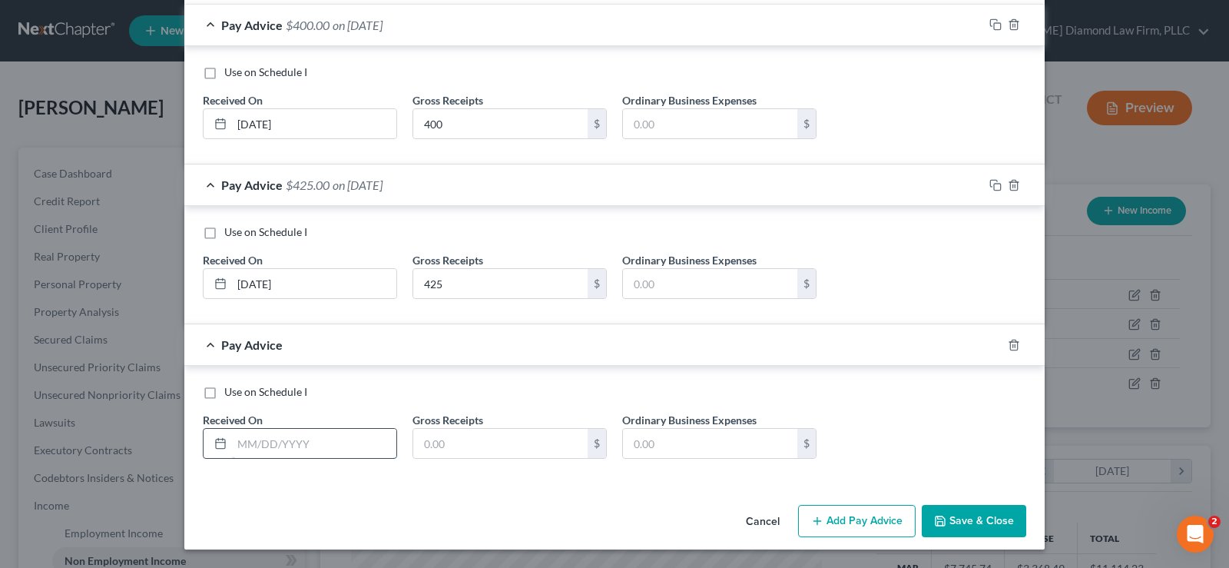
click at [293, 448] on input "text" at bounding box center [314, 443] width 164 height 29
type input "[DATE]"
click at [452, 444] on input "text" at bounding box center [500, 443] width 174 height 29
click at [458, 435] on input "text" at bounding box center [500, 443] width 174 height 29
type input "800"
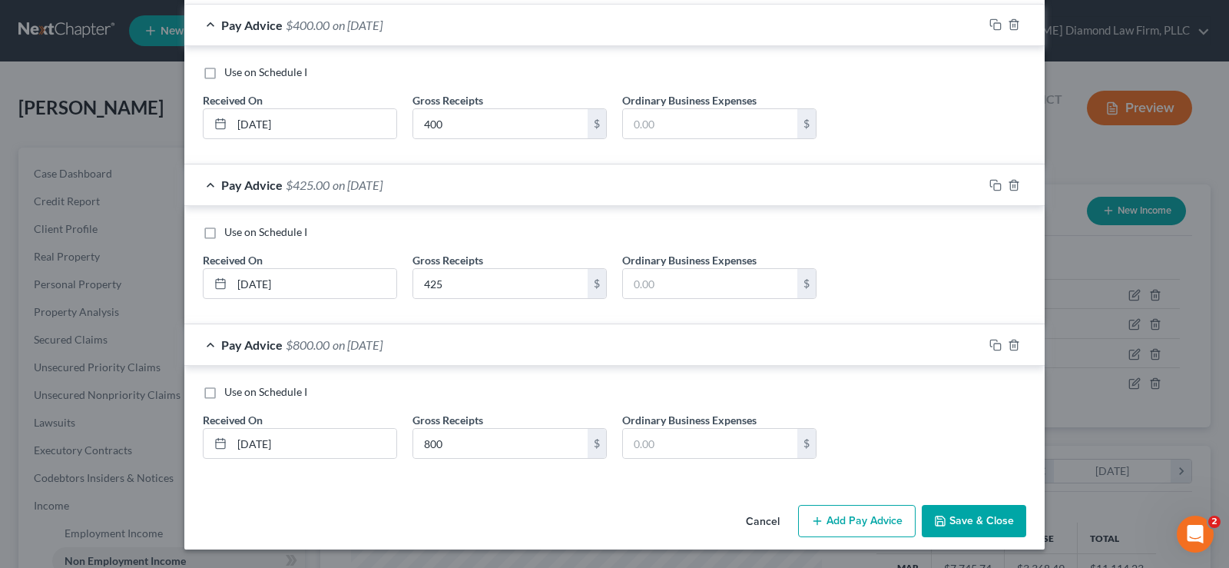
click at [864, 511] on button "Add Pay Advice" at bounding box center [857, 521] width 118 height 32
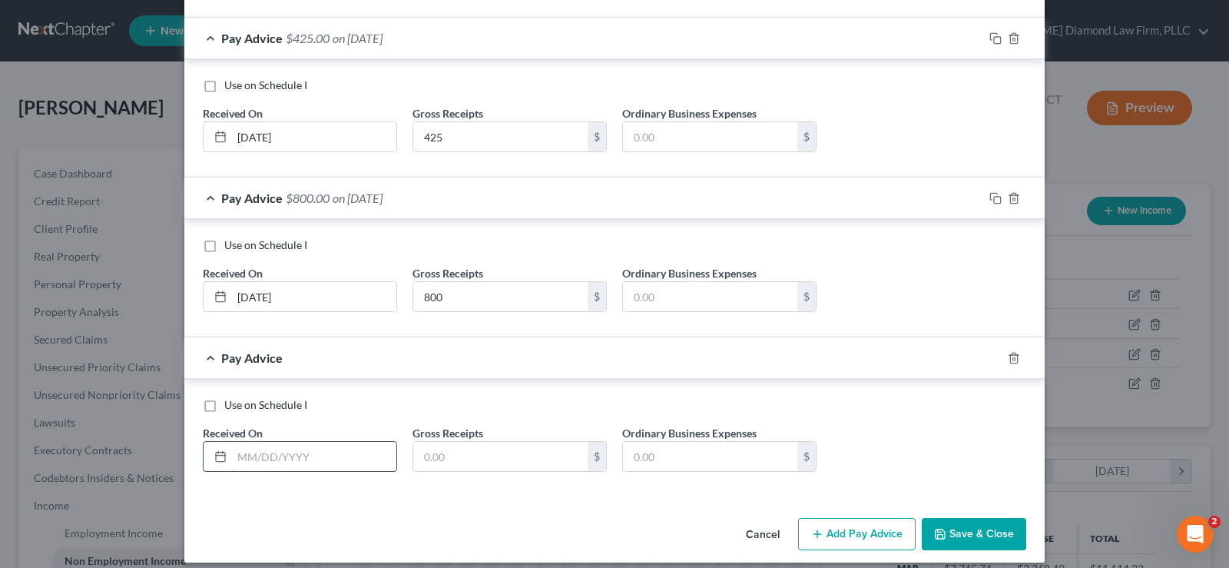
scroll to position [441, 0]
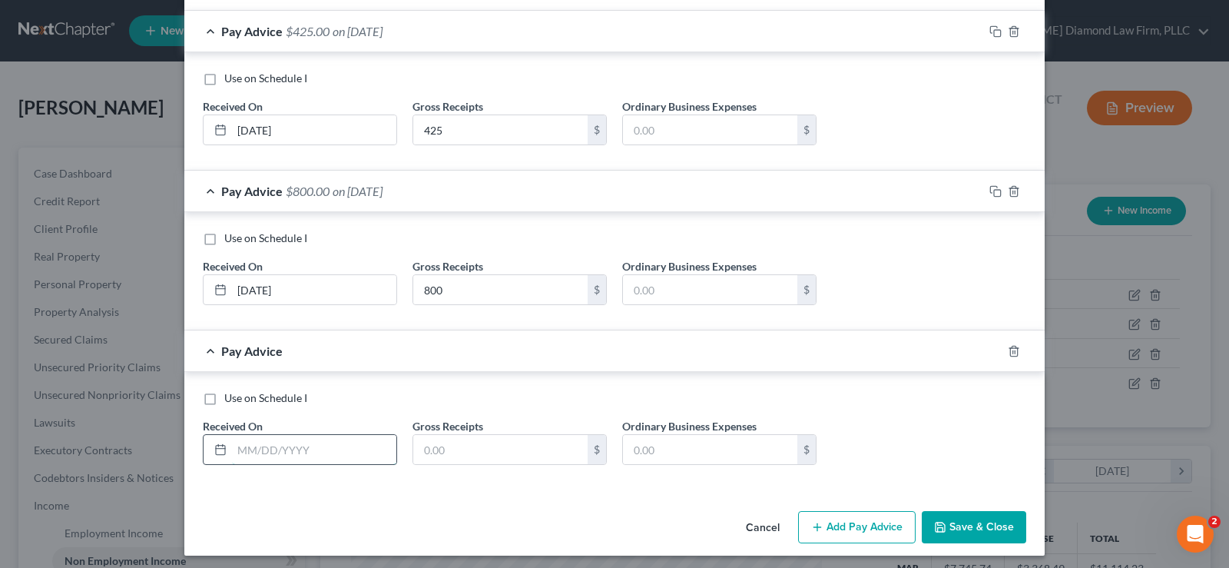
click at [281, 440] on input "text" at bounding box center [314, 449] width 164 height 29
type input "[DATE]"
click at [454, 445] on input "text" at bounding box center [500, 449] width 174 height 29
type input "100"
click at [827, 524] on button "Add Pay Advice" at bounding box center [857, 527] width 118 height 32
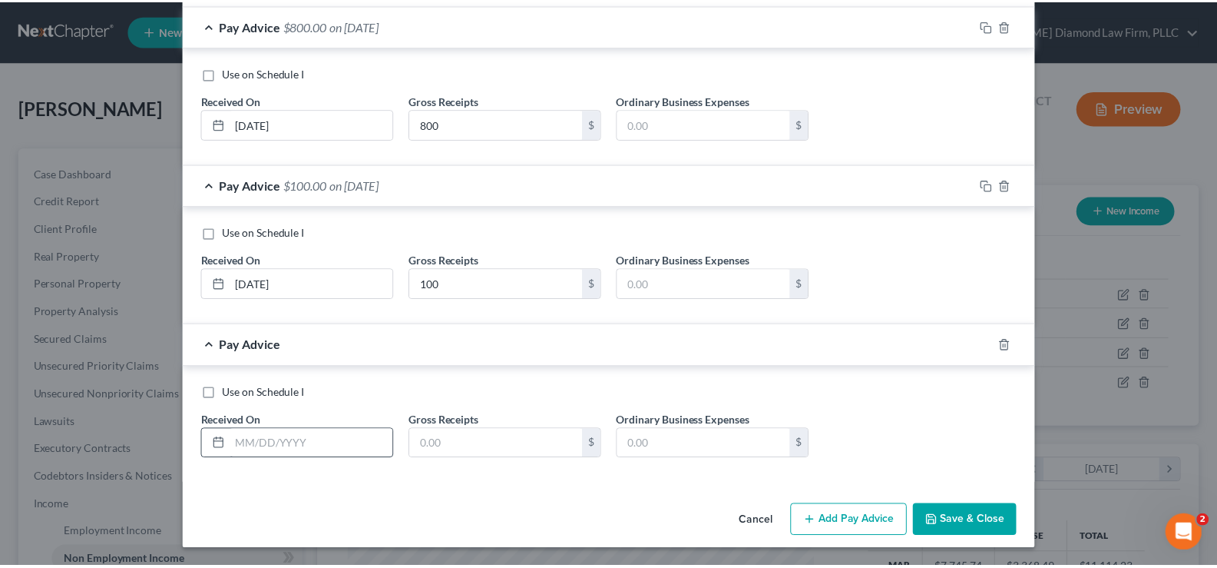
scroll to position [607, 0]
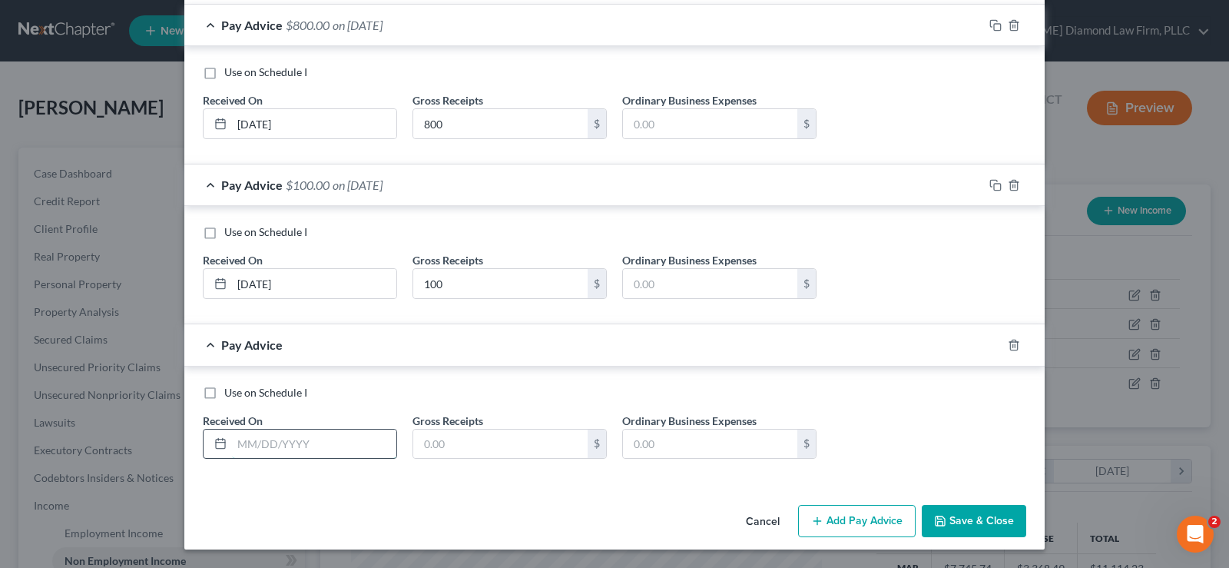
click at [298, 440] on input "text" at bounding box center [314, 443] width 164 height 29
type input "[DATE]"
click at [464, 453] on input "text" at bounding box center [500, 443] width 174 height 29
type input "300"
click at [975, 531] on button "Save & Close" at bounding box center [974, 521] width 104 height 32
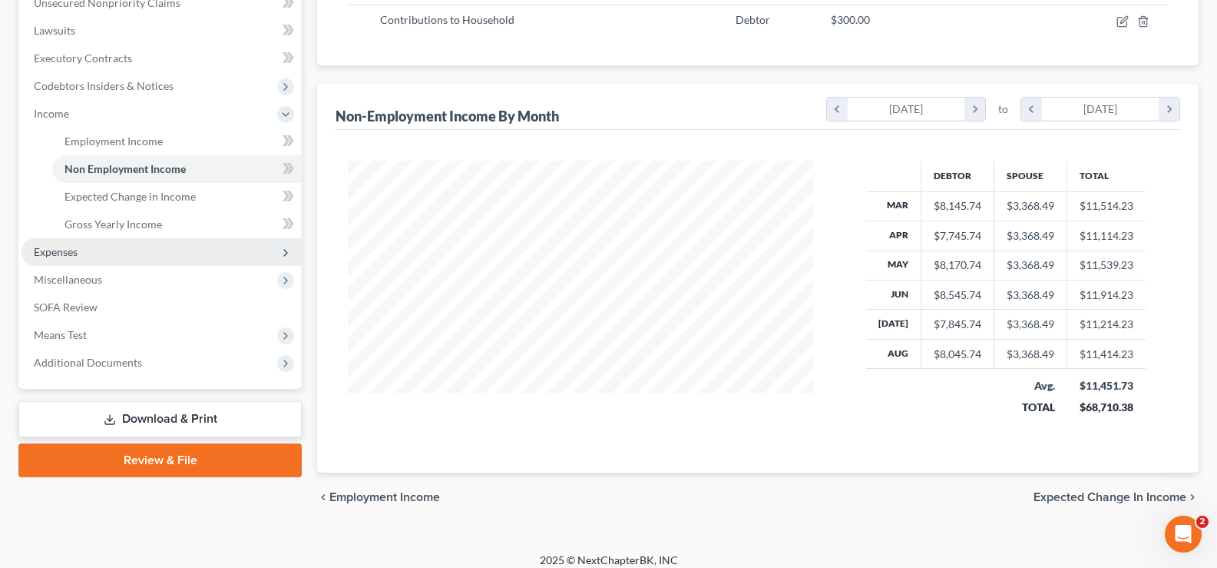
scroll to position [404, 0]
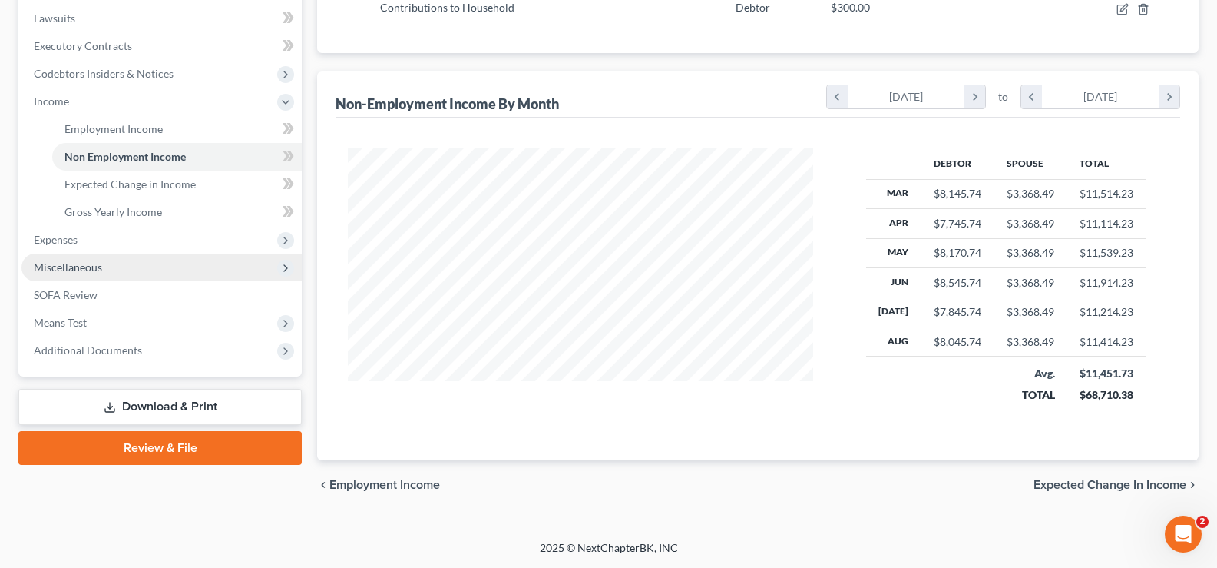
click at [108, 267] on span "Miscellaneous" at bounding box center [162, 267] width 280 height 28
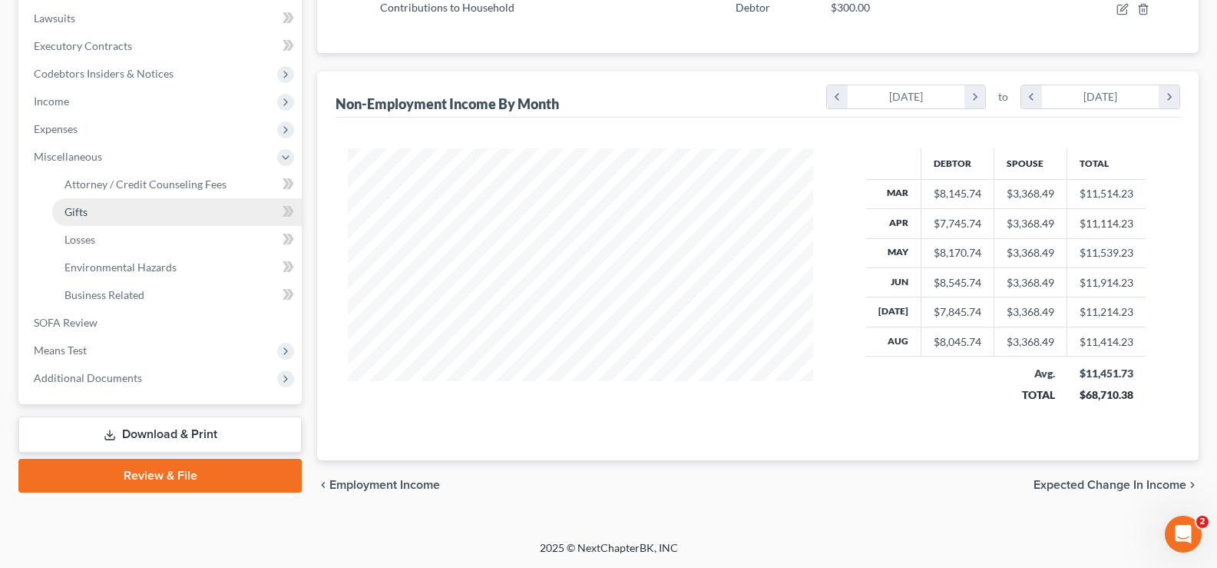
click at [95, 209] on link "Gifts" at bounding box center [177, 212] width 250 height 28
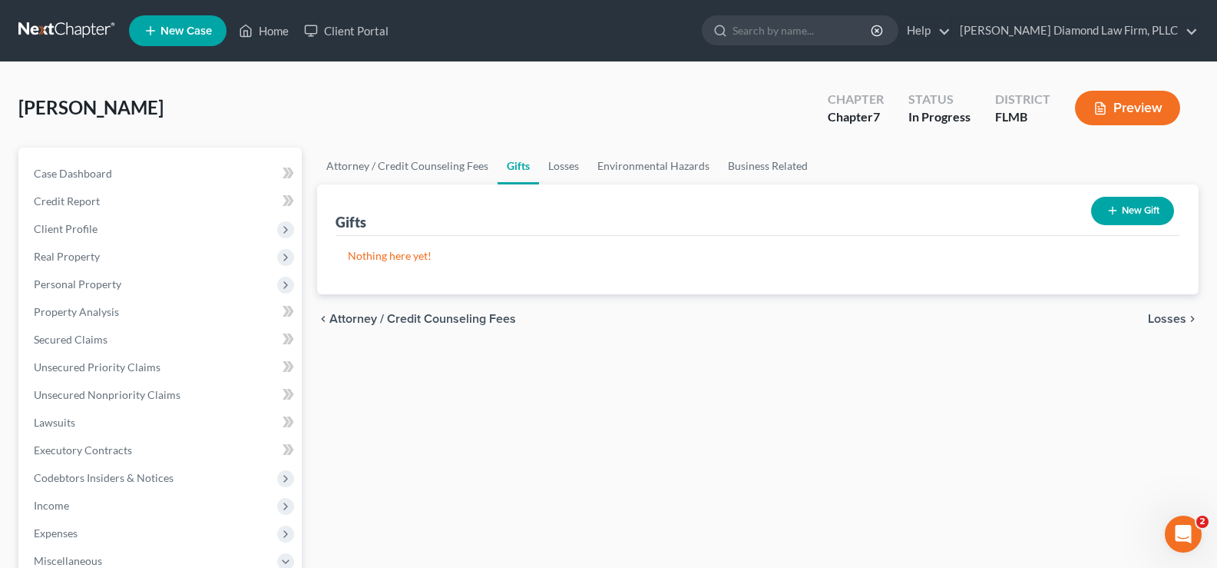
click at [1126, 205] on button "New Gift" at bounding box center [1132, 211] width 83 height 28
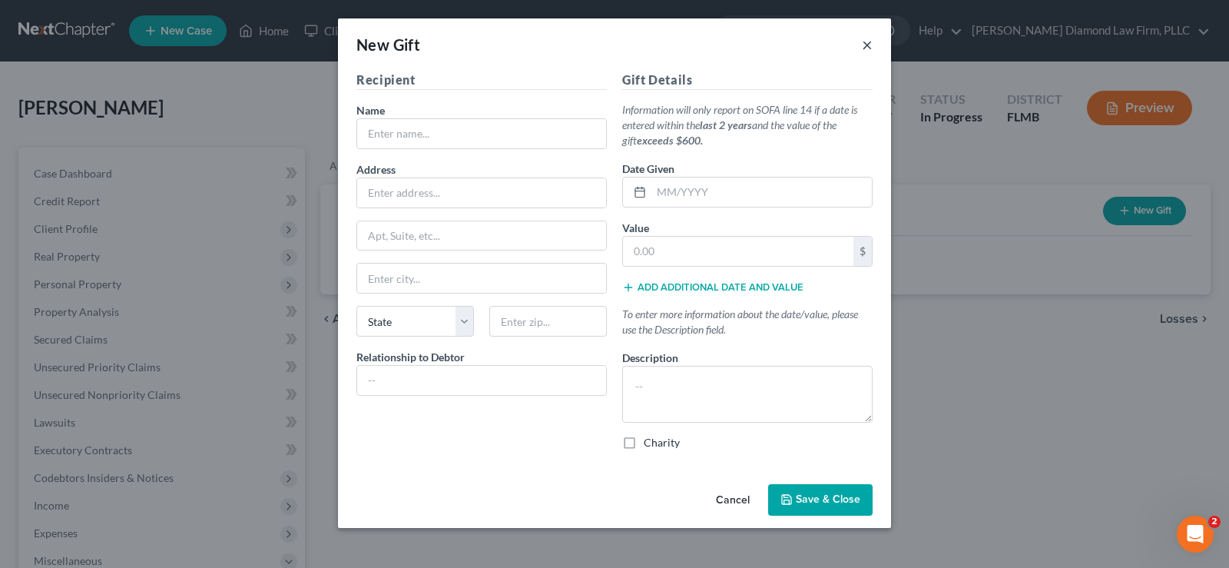
click at [865, 42] on button "×" at bounding box center [867, 44] width 11 height 18
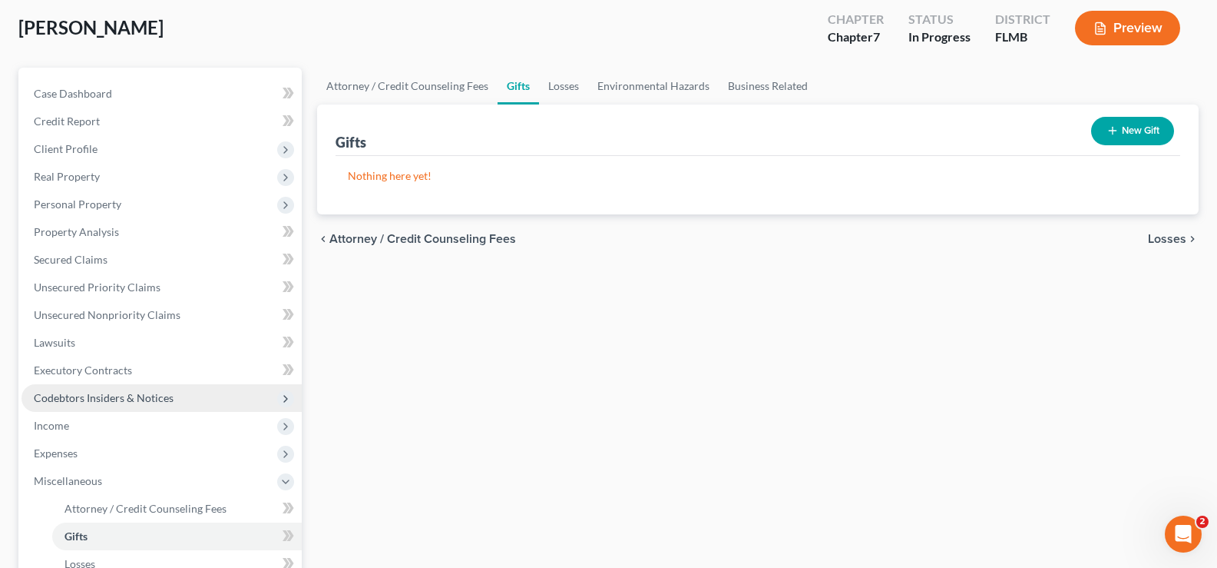
scroll to position [307, 0]
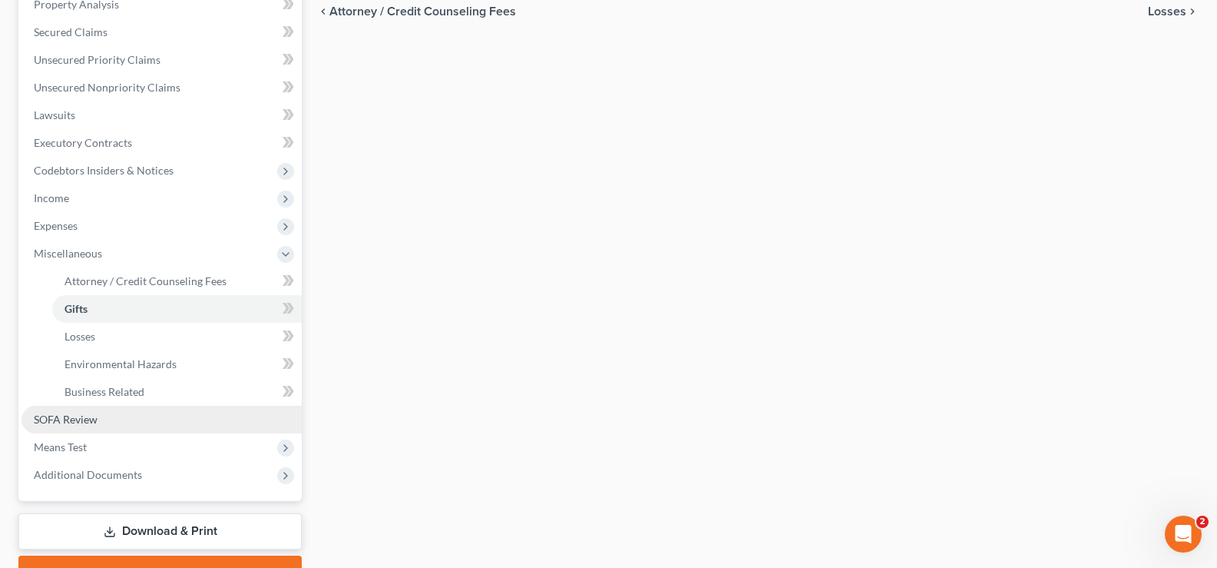
click at [85, 424] on span "SOFA Review" at bounding box center [66, 418] width 64 height 13
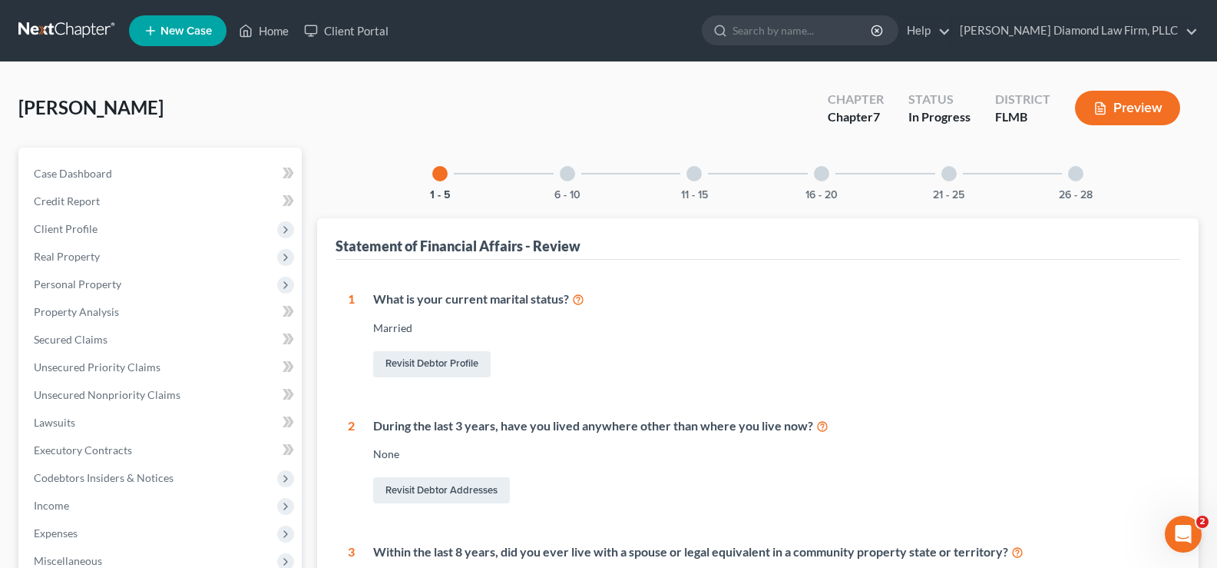
click at [566, 177] on div at bounding box center [567, 173] width 15 height 15
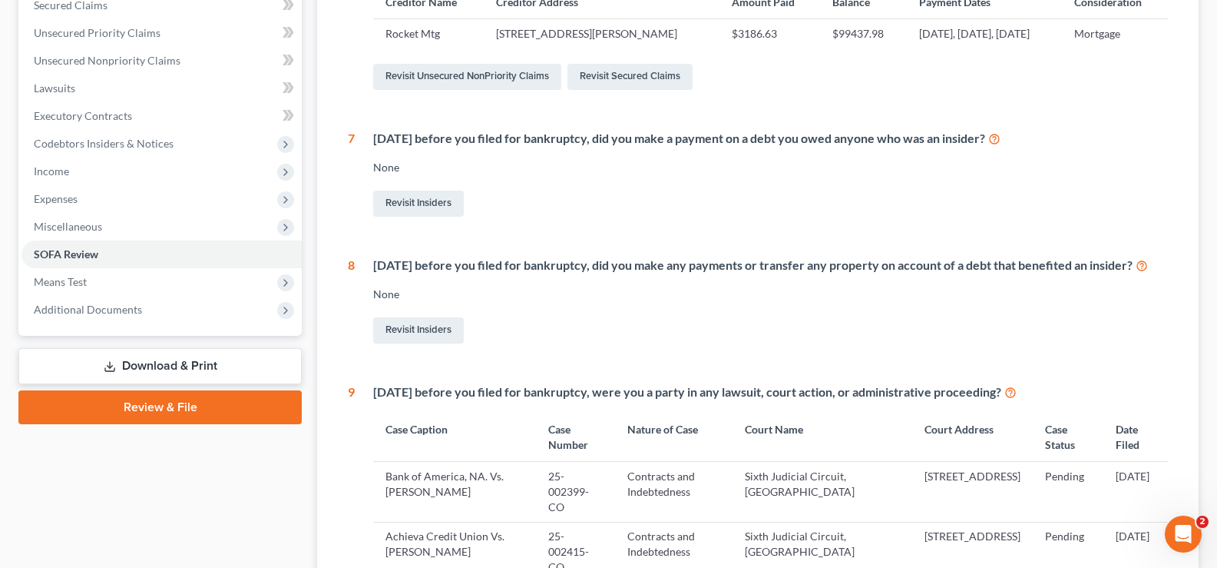
scroll to position [77, 0]
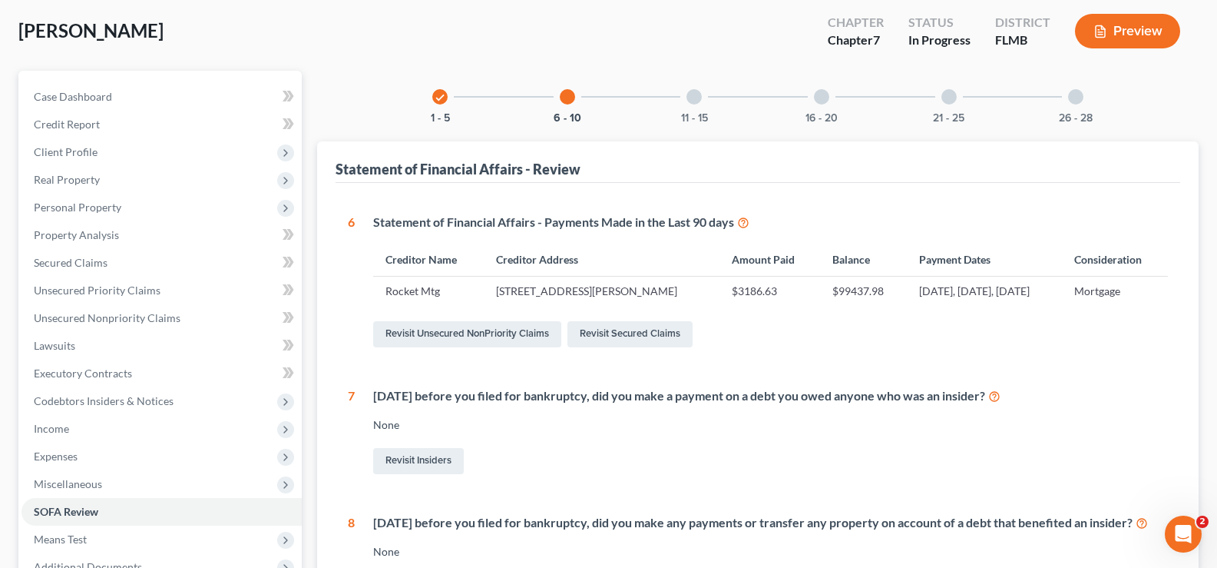
click at [688, 94] on div at bounding box center [694, 96] width 15 height 15
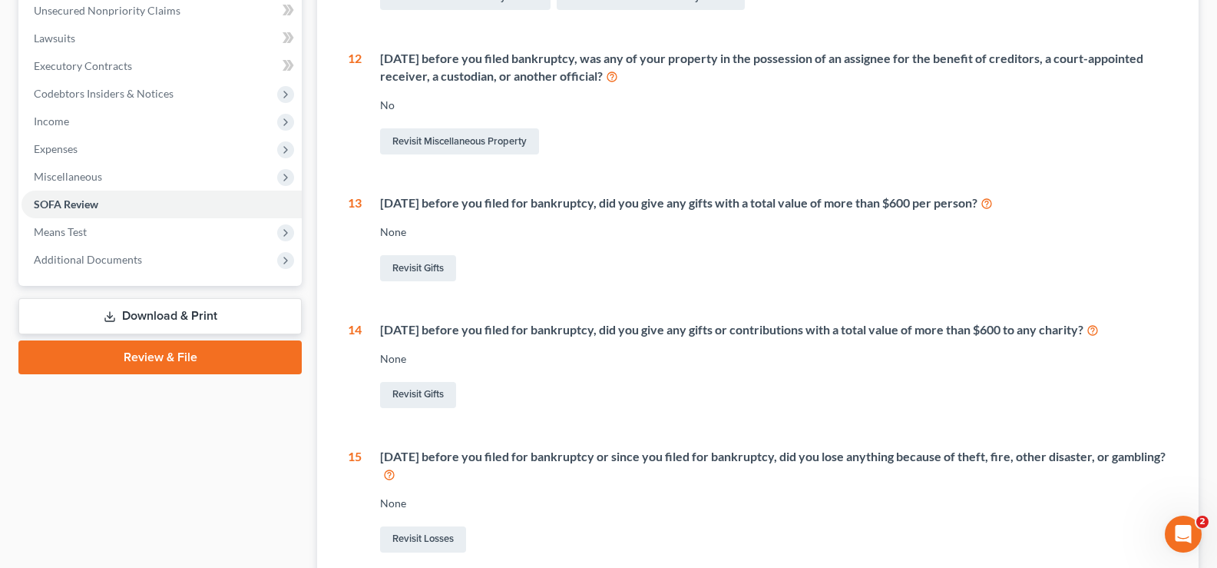
scroll to position [461, 0]
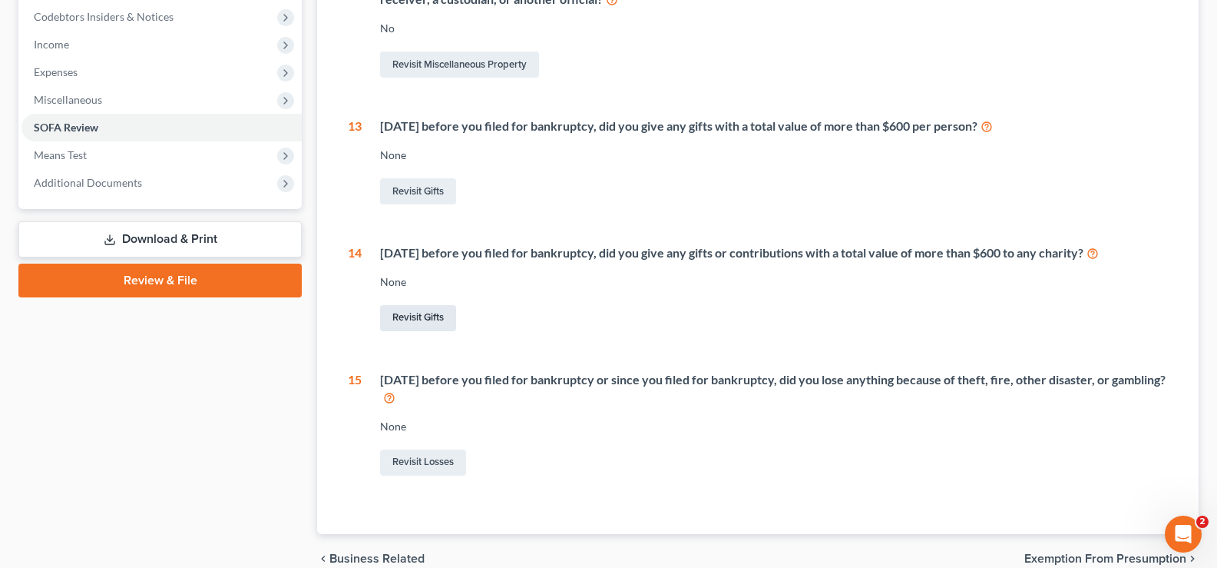
click at [421, 313] on link "Revisit Gifts" at bounding box center [418, 318] width 76 height 26
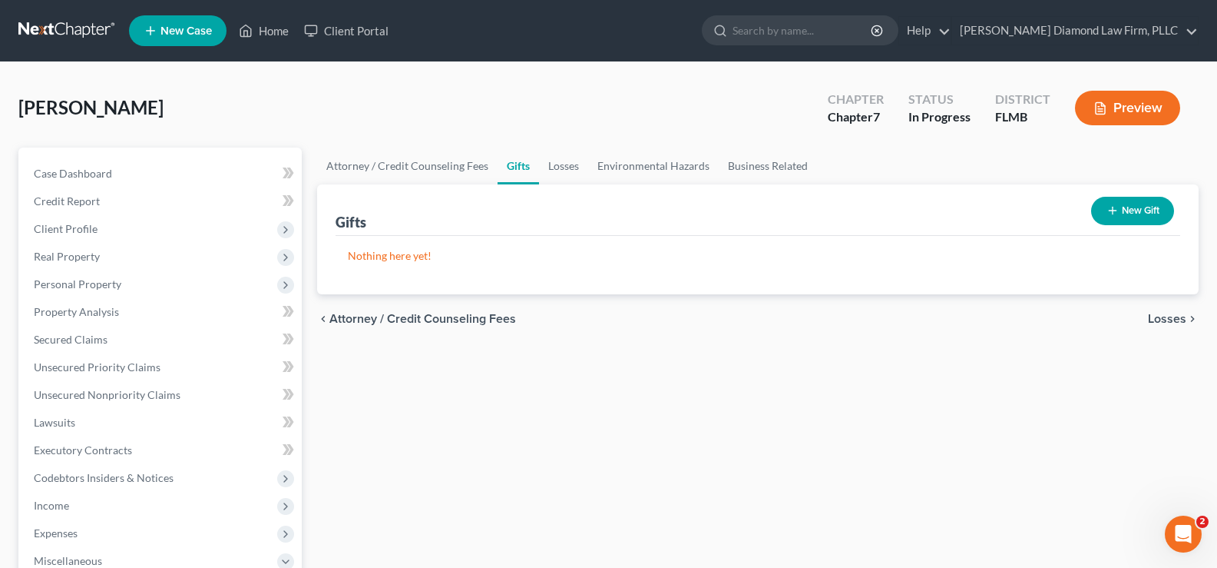
click at [1103, 206] on button "New Gift" at bounding box center [1132, 211] width 83 height 28
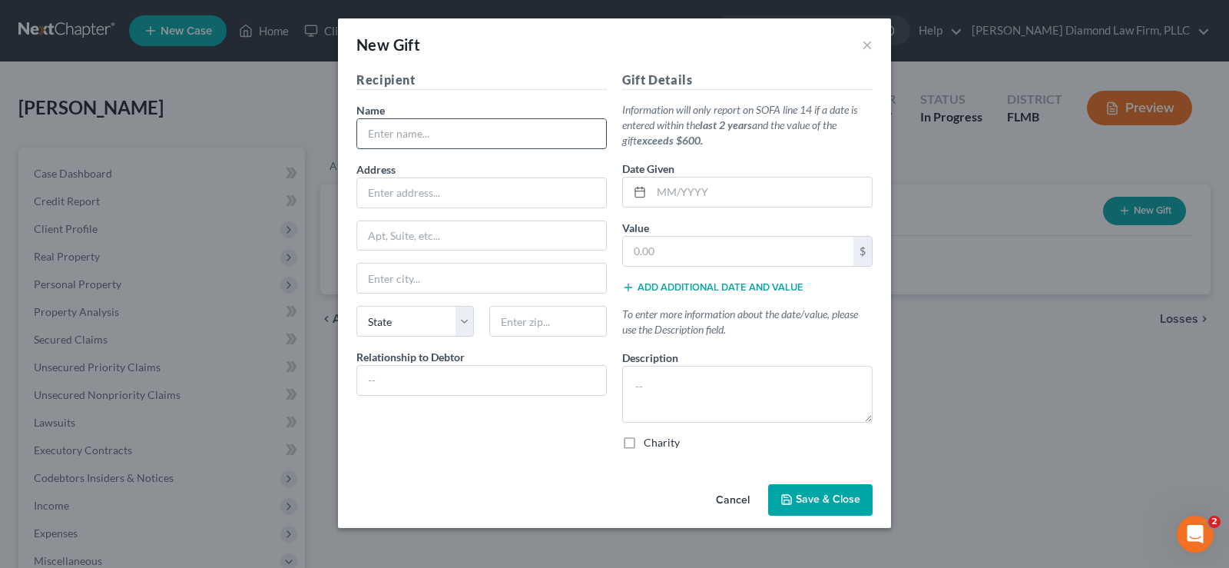
click at [439, 141] on input "text" at bounding box center [481, 133] width 249 height 29
type input "[DEMOGRAPHIC_DATA]"
click at [436, 197] on input "text" at bounding box center [481, 192] width 249 height 29
type input "[STREET_ADDRESS]"
type input "33712"
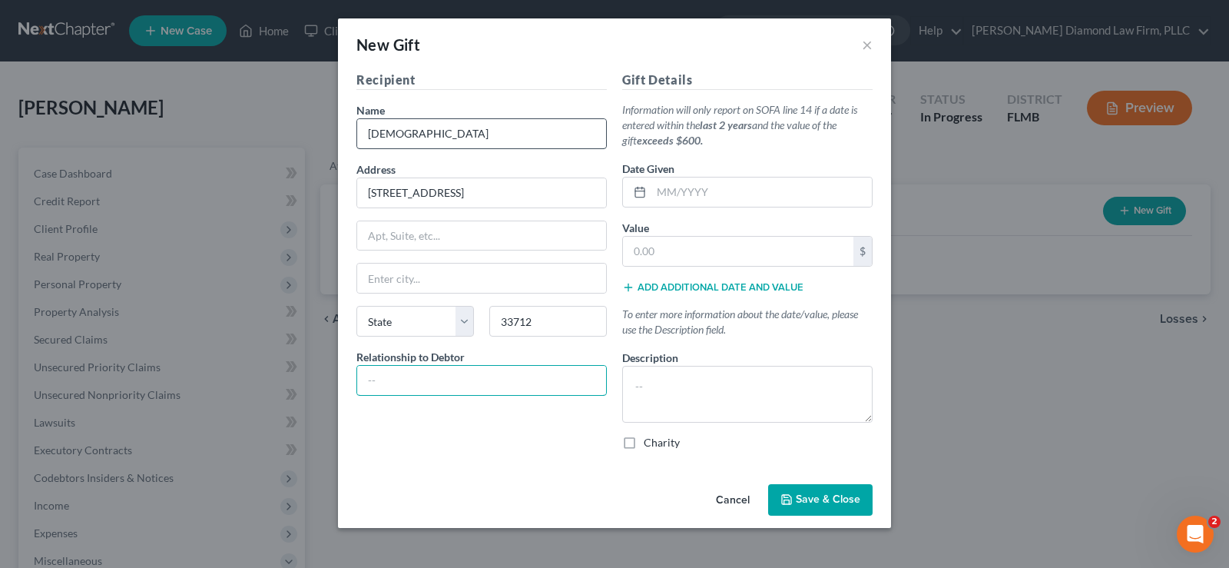
type input "[GEOGRAPHIC_DATA]"
select select "9"
click at [430, 378] on input "text" at bounding box center [481, 380] width 249 height 29
type input "[DEMOGRAPHIC_DATA]"
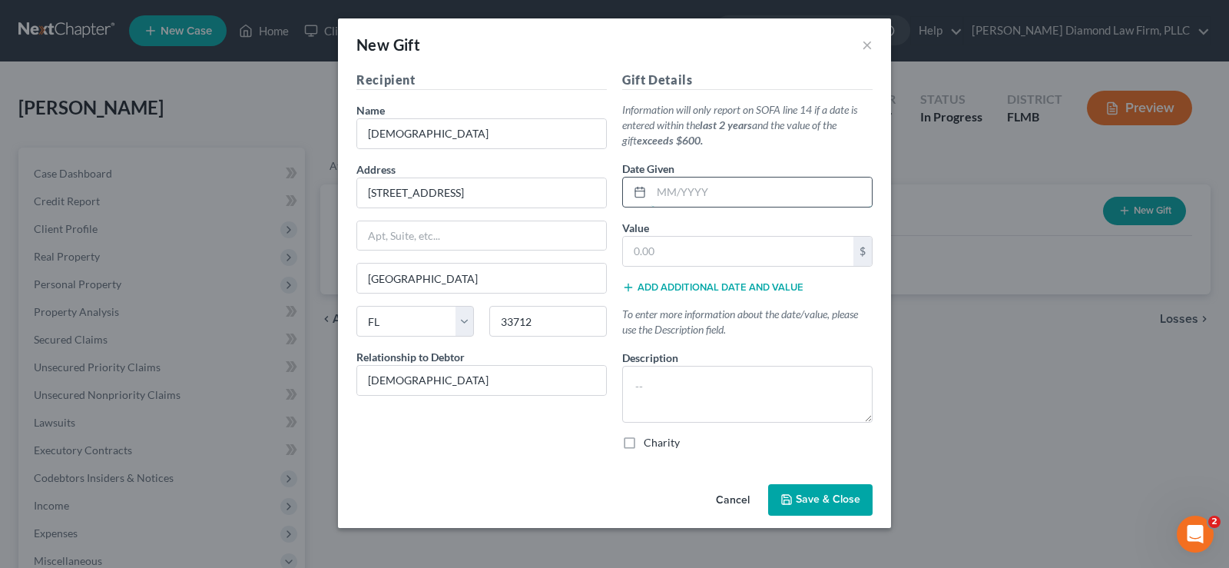
click at [709, 184] on input "text" at bounding box center [761, 191] width 220 height 29
drag, startPoint x: 696, startPoint y: 191, endPoint x: 653, endPoint y: 185, distance: 43.4
click at [653, 185] on input "2024" at bounding box center [761, 191] width 220 height 29
click at [710, 192] on input "2024" at bounding box center [761, 191] width 220 height 29
type input "2024 and 2025"
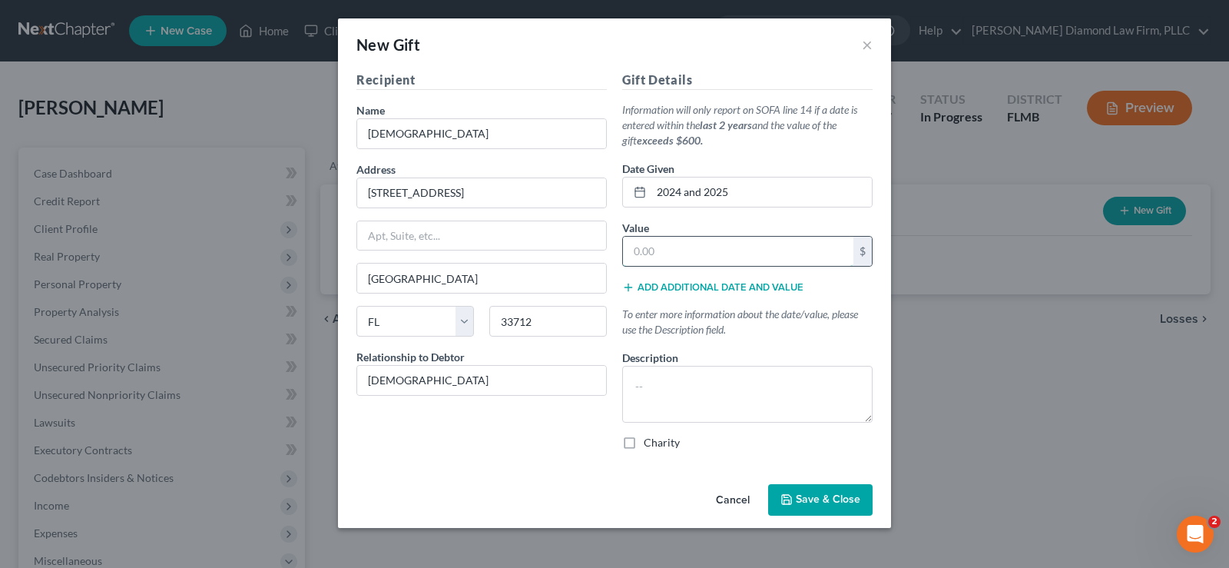
click at [665, 250] on input "text" at bounding box center [738, 251] width 230 height 29
click at [727, 260] on input "text" at bounding box center [738, 251] width 230 height 29
type input "7,335"
click at [644, 441] on label "Charity" at bounding box center [662, 442] width 36 height 15
click at [650, 441] on input "Charity" at bounding box center [655, 440] width 10 height 10
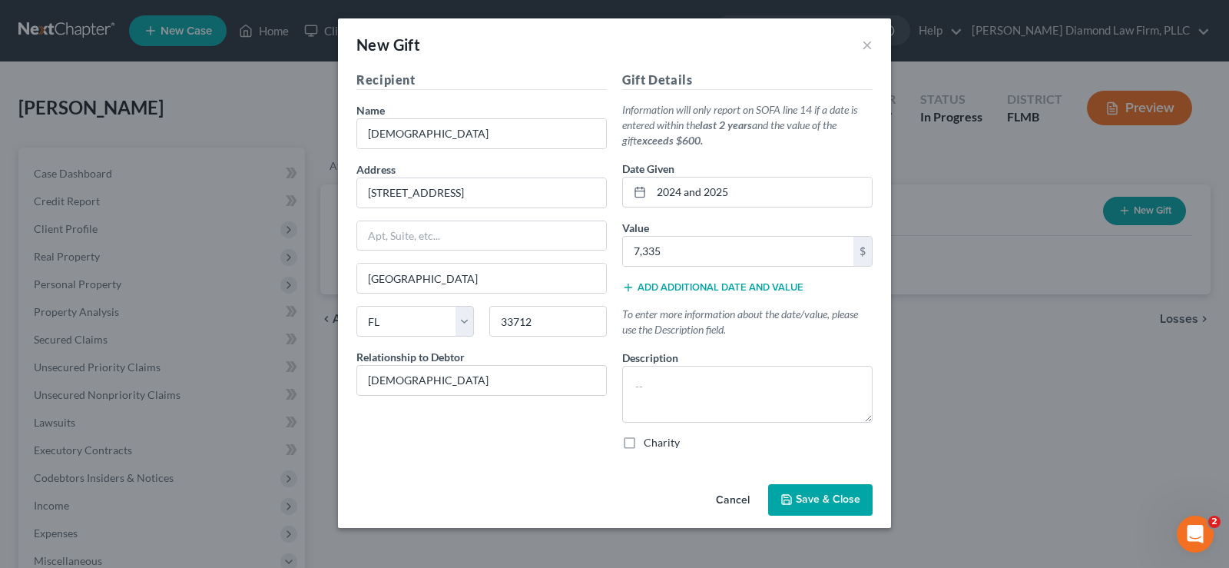
checkbox input "true"
click at [654, 382] on textarea "To enrich screen reader interactions, please activate Accessibility in Grammarl…" at bounding box center [747, 394] width 250 height 57
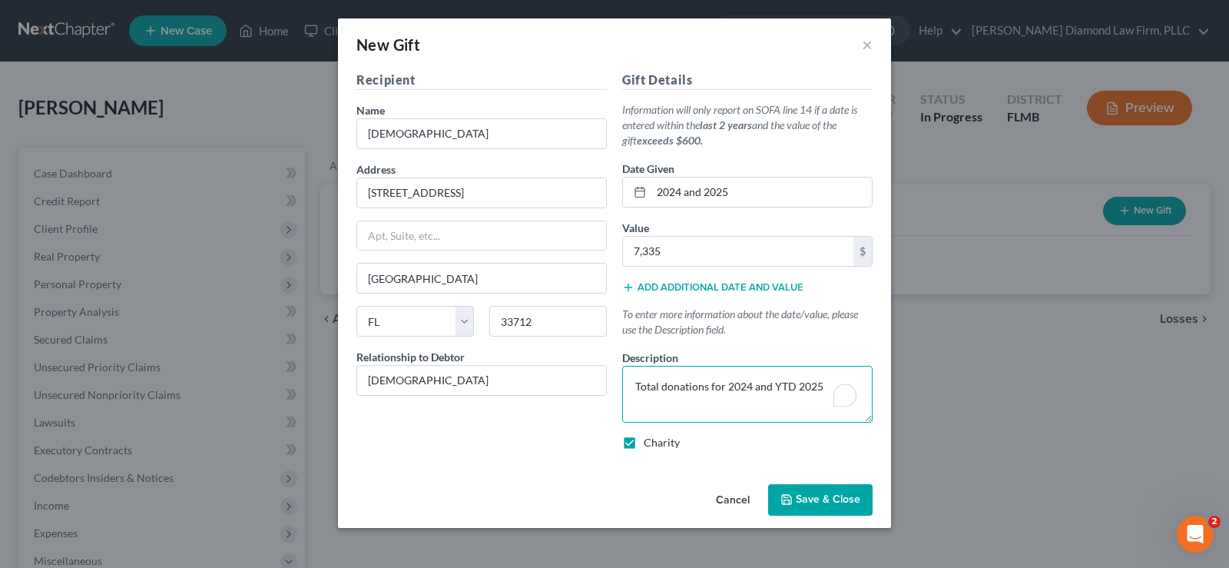
type textarea "Total donations for 2024 and YTD 2025"
click at [812, 498] on span "Save & Close" at bounding box center [828, 499] width 65 height 13
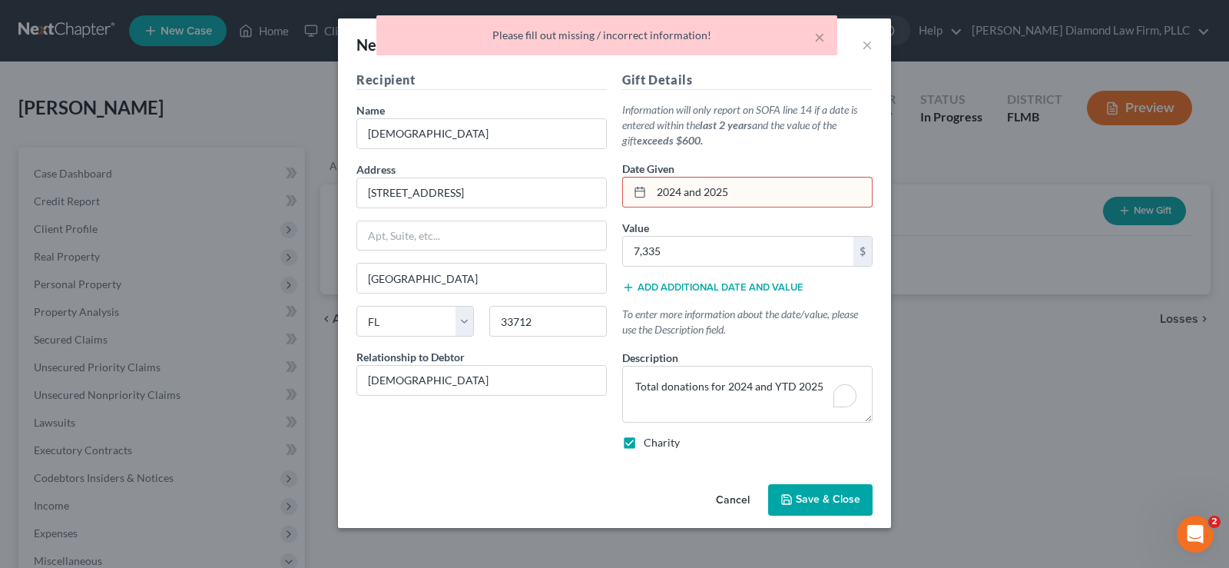
click at [744, 197] on input "2024 and 2025" at bounding box center [761, 191] width 220 height 29
drag, startPoint x: 743, startPoint y: 203, endPoint x: 655, endPoint y: 192, distance: 88.2
click at [655, 192] on input "2024 and 2025" at bounding box center [761, 191] width 220 height 29
click at [637, 194] on icon at bounding box center [640, 192] width 12 height 12
click at [645, 194] on icon at bounding box center [640, 192] width 12 height 12
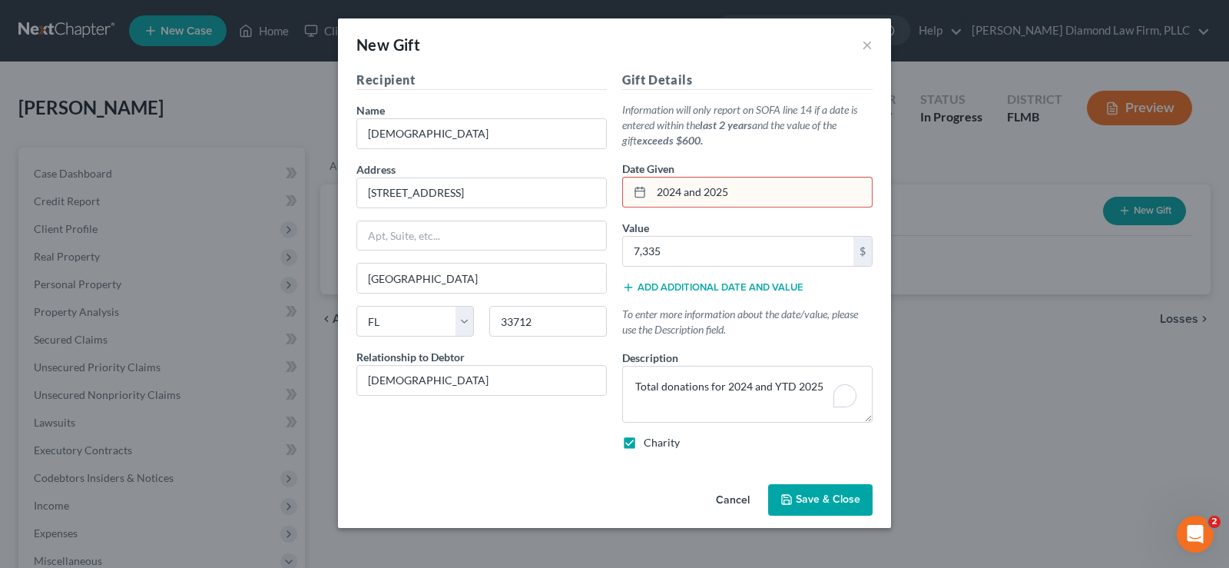
click at [724, 197] on input "2024 and 2025" at bounding box center [761, 191] width 220 height 29
click at [637, 193] on icon at bounding box center [640, 192] width 12 height 12
click at [727, 189] on input "2024 and 2025" at bounding box center [761, 191] width 220 height 29
type input "2"
type input "08/2025"
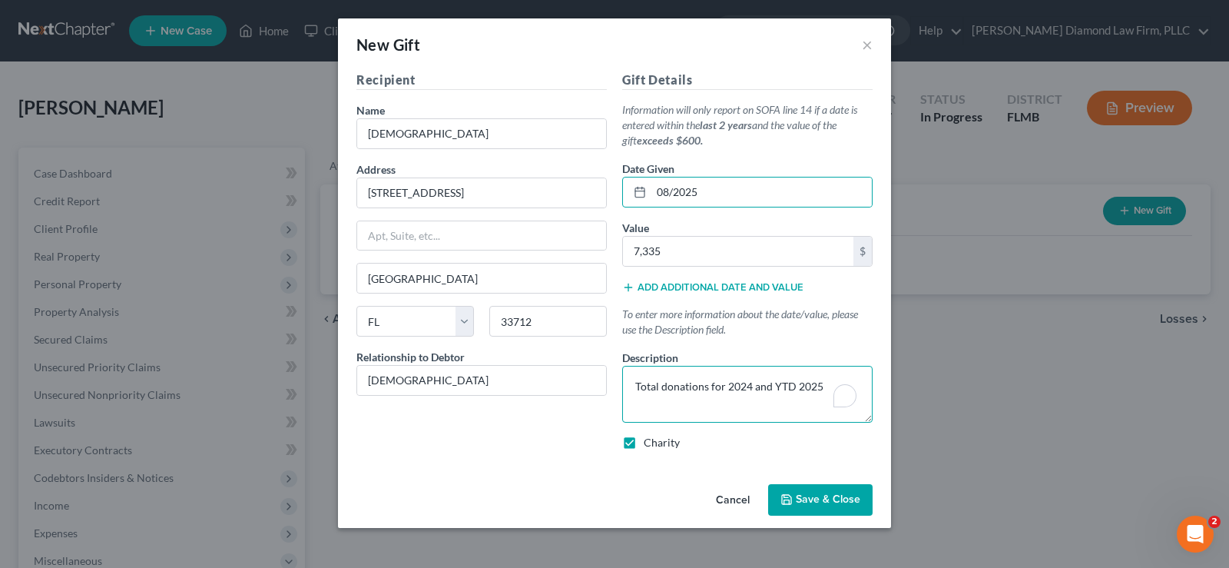
click at [723, 386] on textarea "Total donations for 2024 and YTD 2025" at bounding box center [747, 394] width 250 height 57
type textarea "Total donations for entire year of 2024 and YTD 2025"
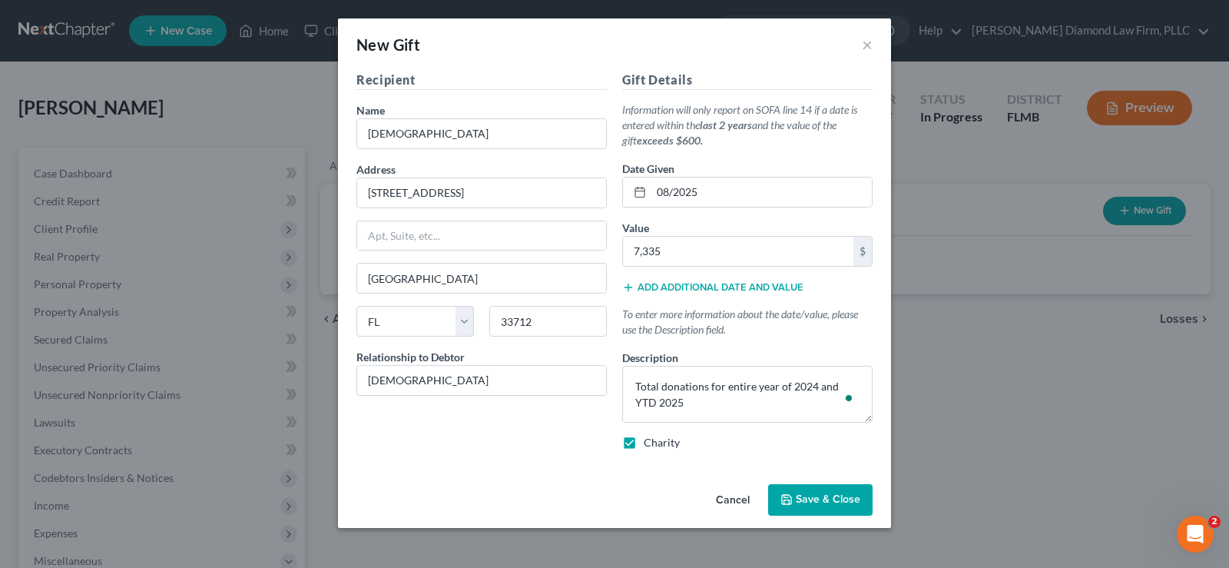
click at [839, 505] on span "Save & Close" at bounding box center [828, 499] width 65 height 13
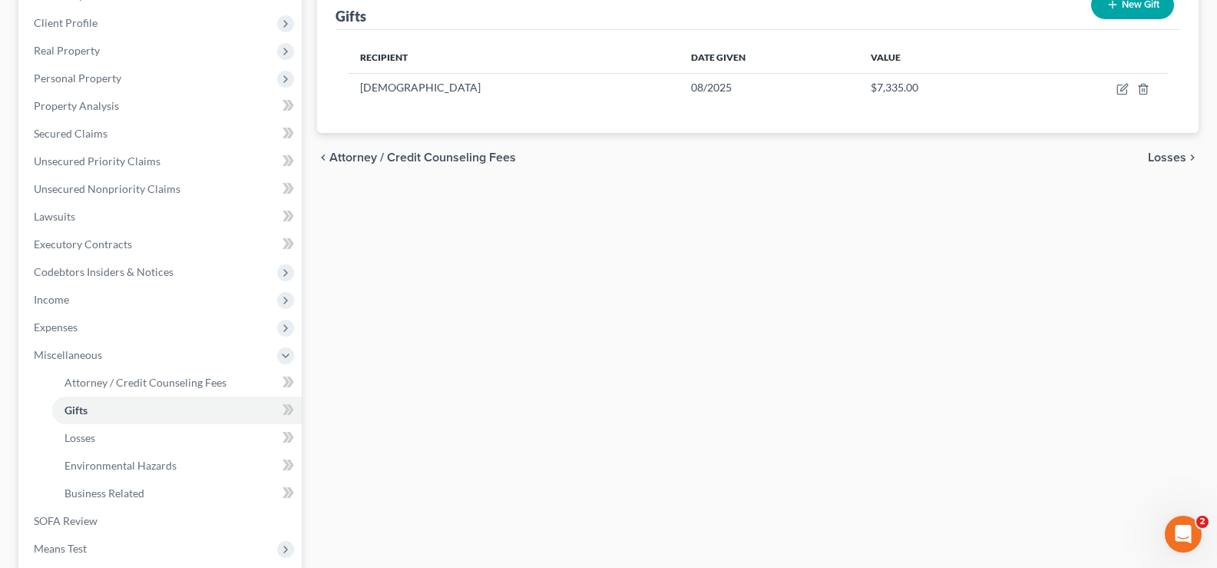
scroll to position [384, 0]
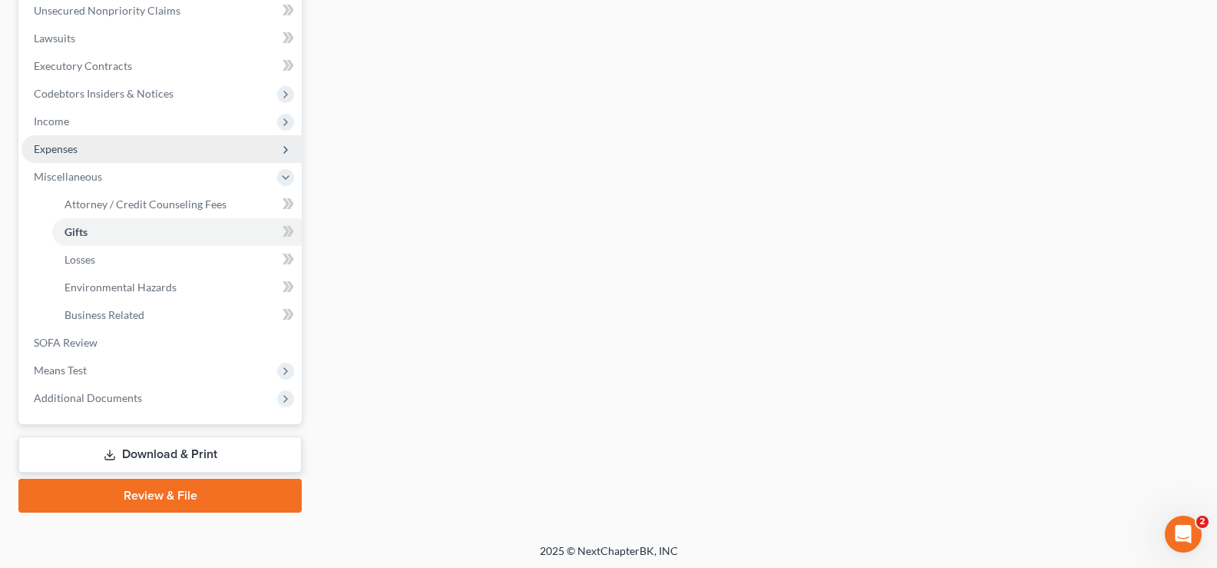
click at [111, 148] on span "Expenses" at bounding box center [162, 149] width 280 height 28
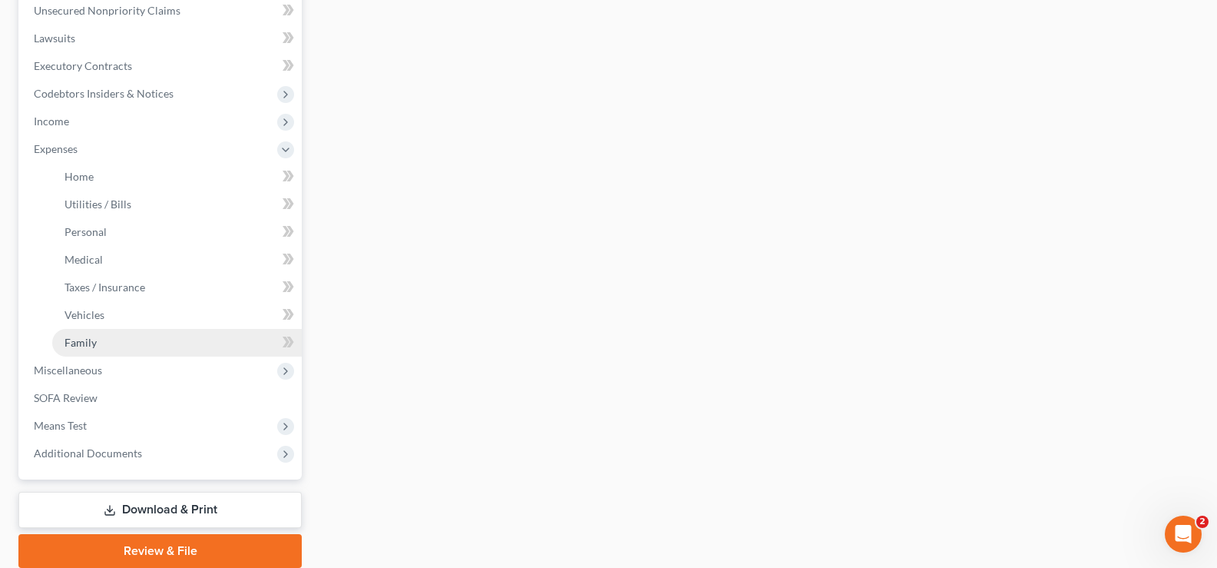
click at [127, 336] on link "Family" at bounding box center [177, 343] width 250 height 28
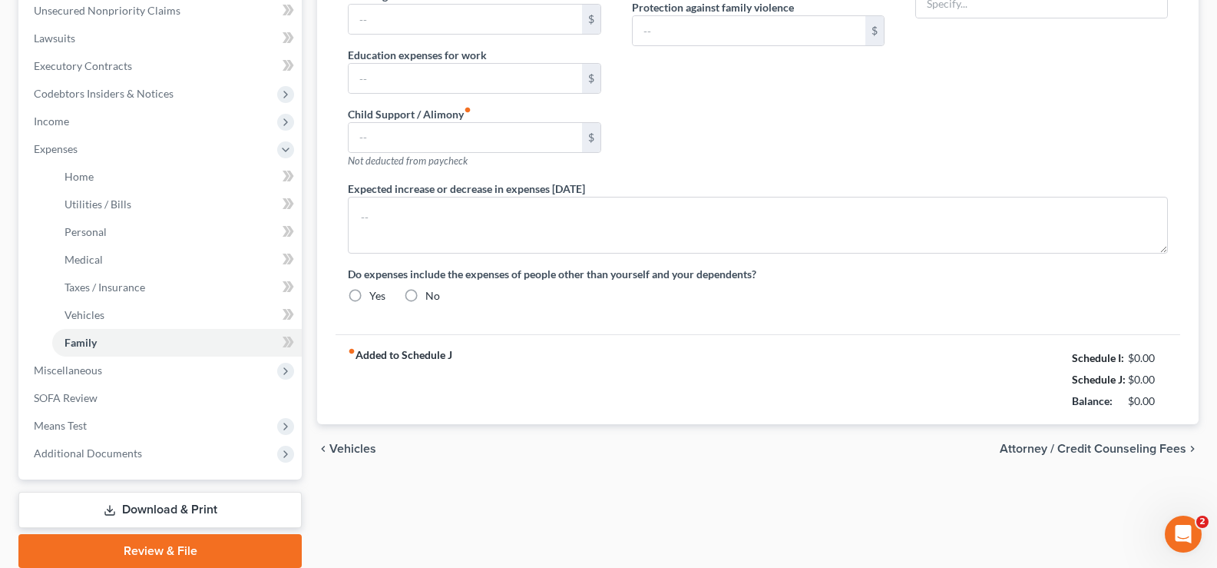
type input "0.00"
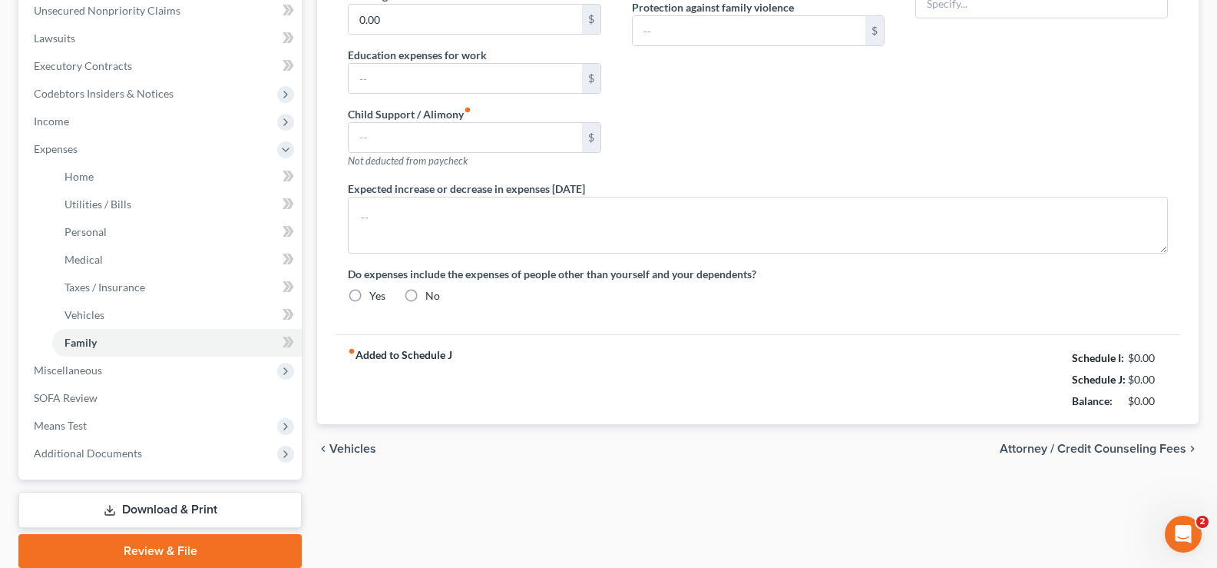
type input "0.00"
type input "400.00"
type input "0.00"
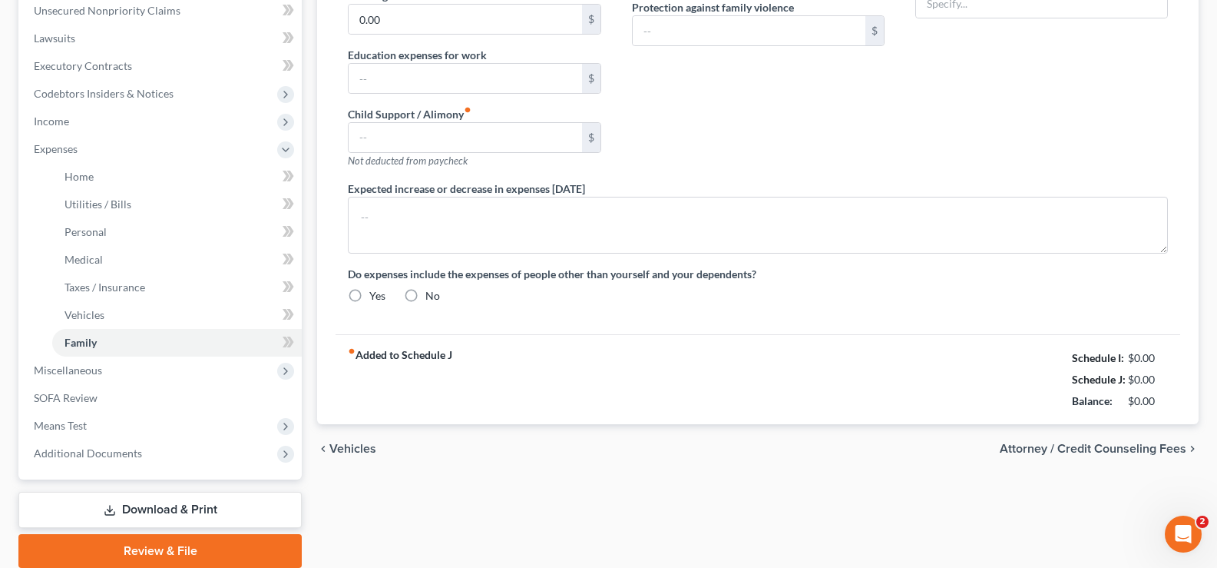
radio input "true"
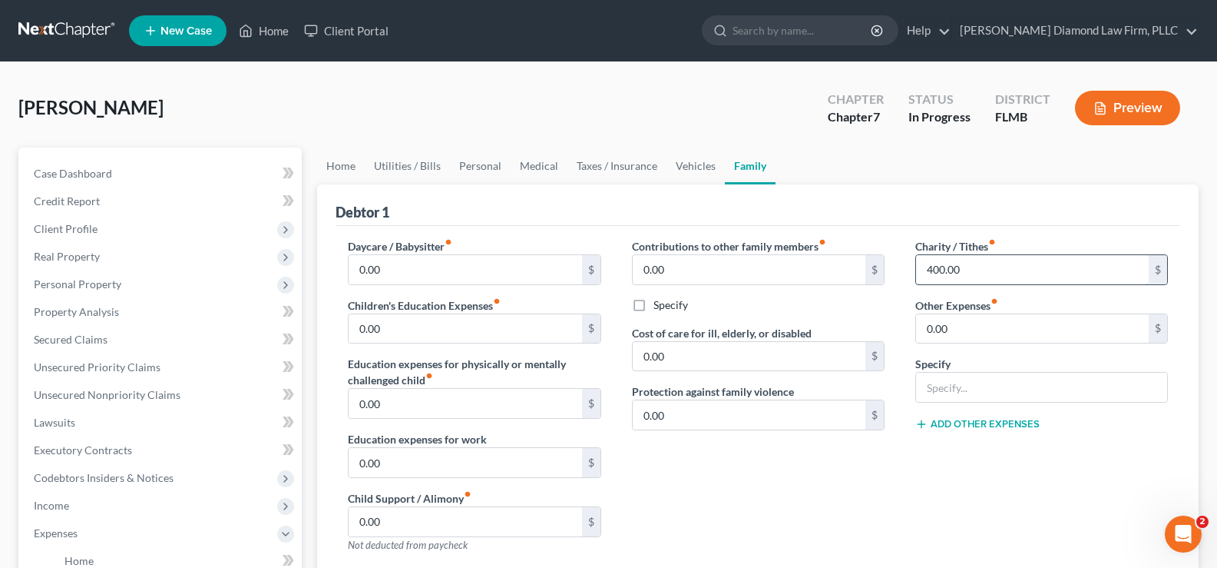
click at [1000, 268] on input "400.00" at bounding box center [1032, 269] width 233 height 29
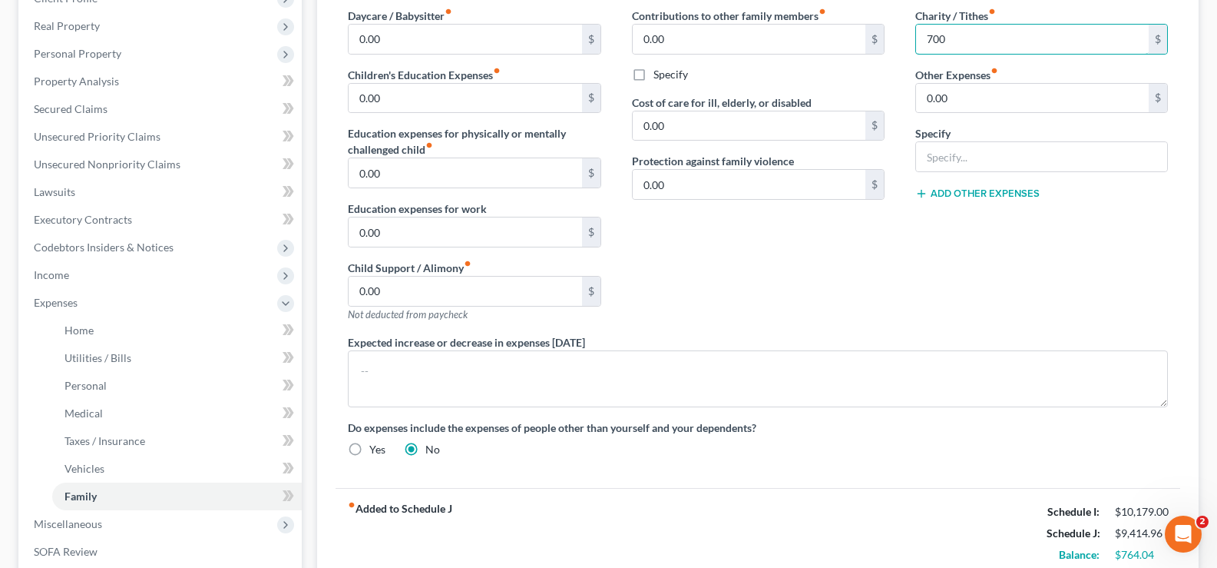
scroll to position [307, 0]
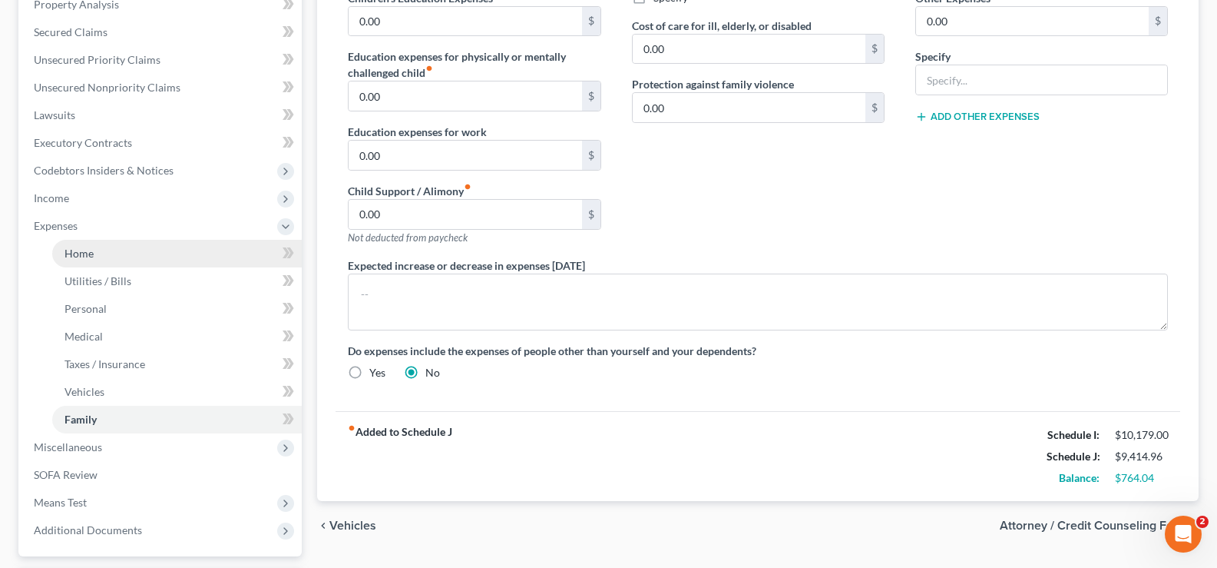
type input "700"
click at [104, 263] on link "Home" at bounding box center [177, 254] width 250 height 28
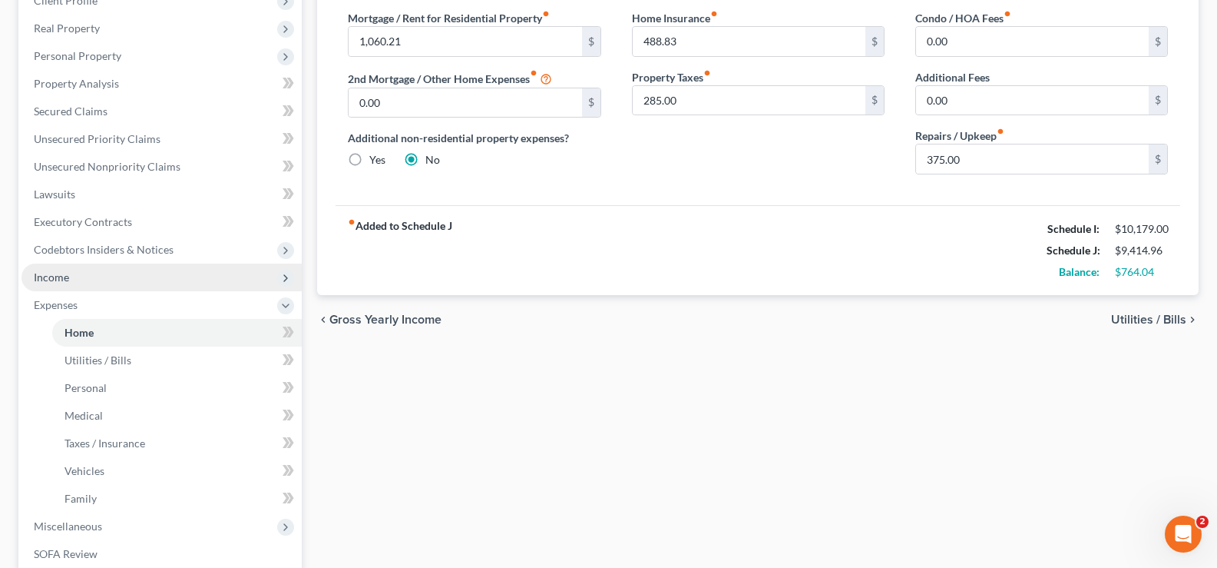
scroll to position [230, 0]
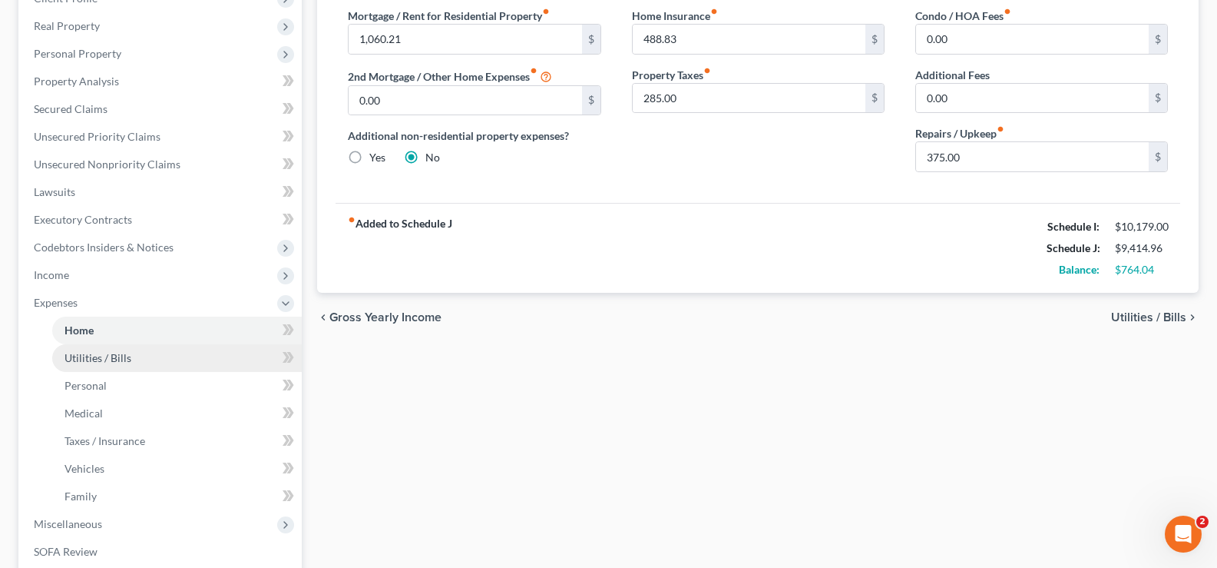
click at [109, 362] on span "Utilities / Bills" at bounding box center [98, 357] width 67 height 13
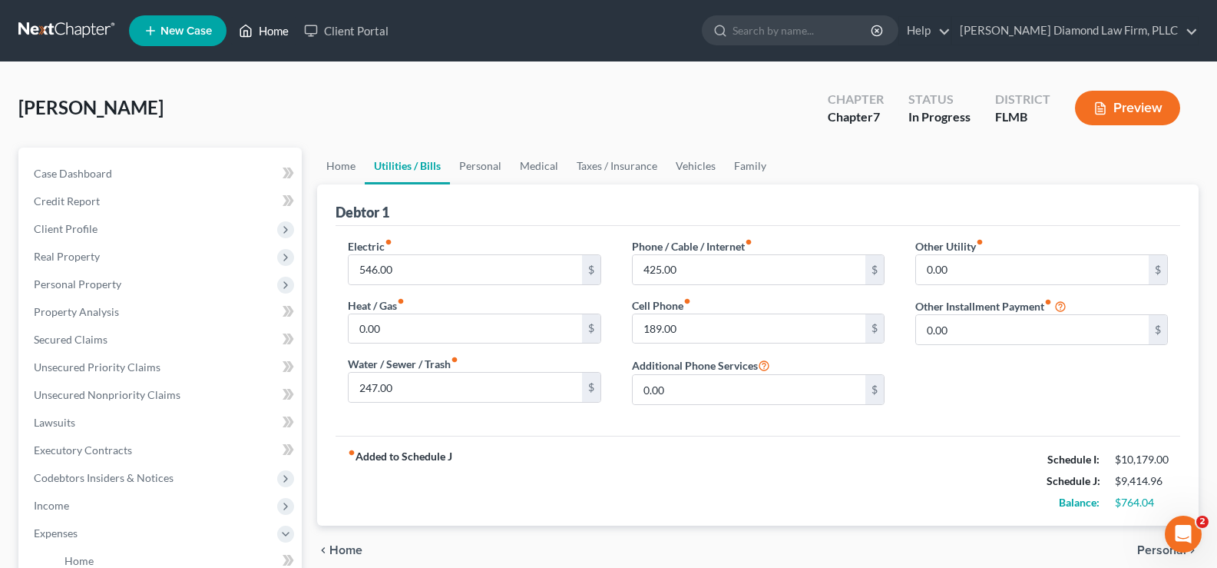
click at [268, 28] on link "Home" at bounding box center [263, 31] width 65 height 28
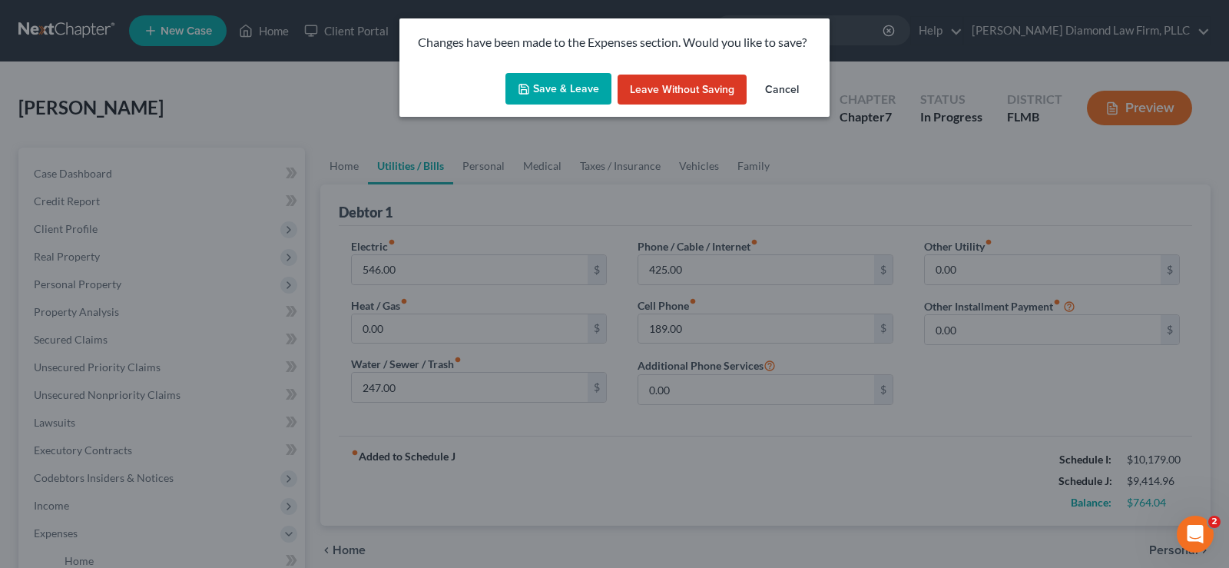
click at [568, 87] on button "Save & Leave" at bounding box center [558, 89] width 106 height 32
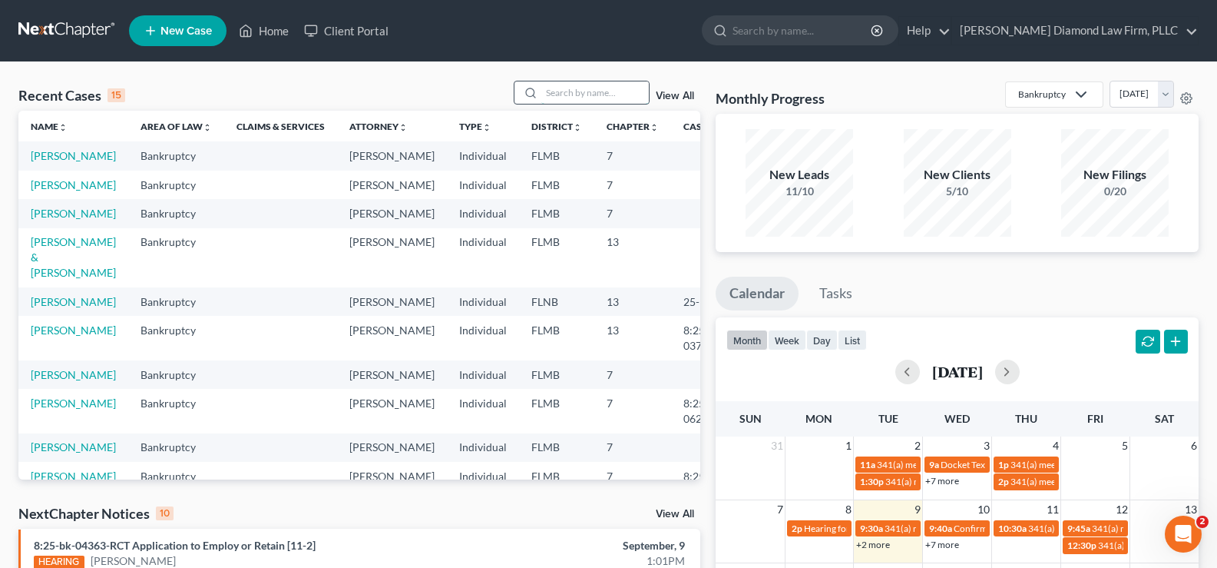
click at [606, 100] on input "search" at bounding box center [595, 92] width 108 height 22
click at [51, 279] on link "[PERSON_NAME] & [PERSON_NAME]" at bounding box center [73, 257] width 85 height 44
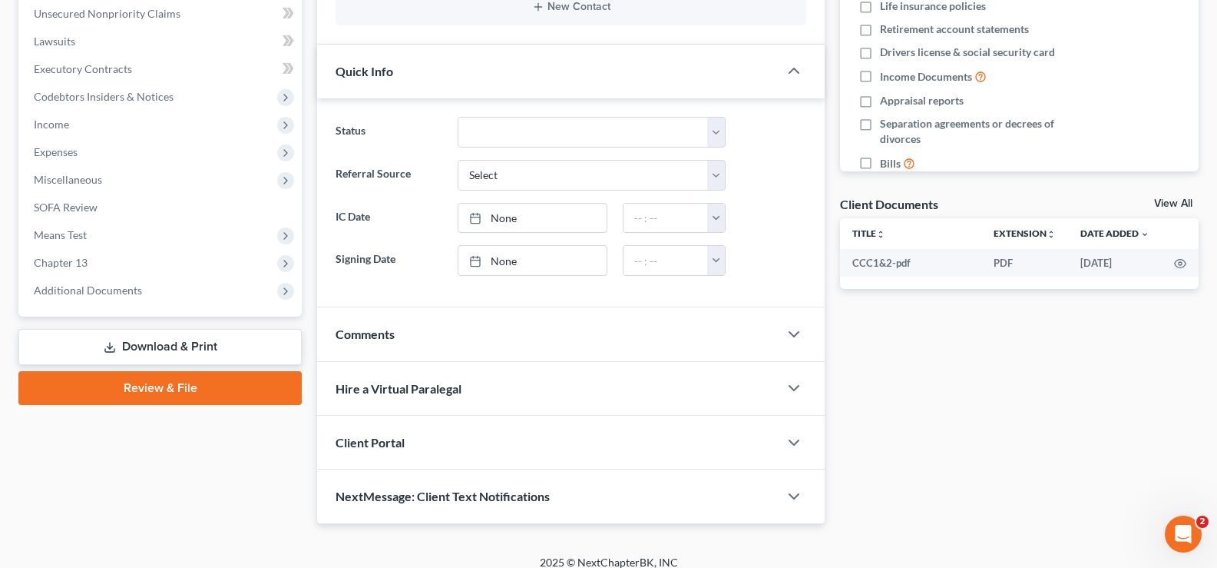
scroll to position [396, 0]
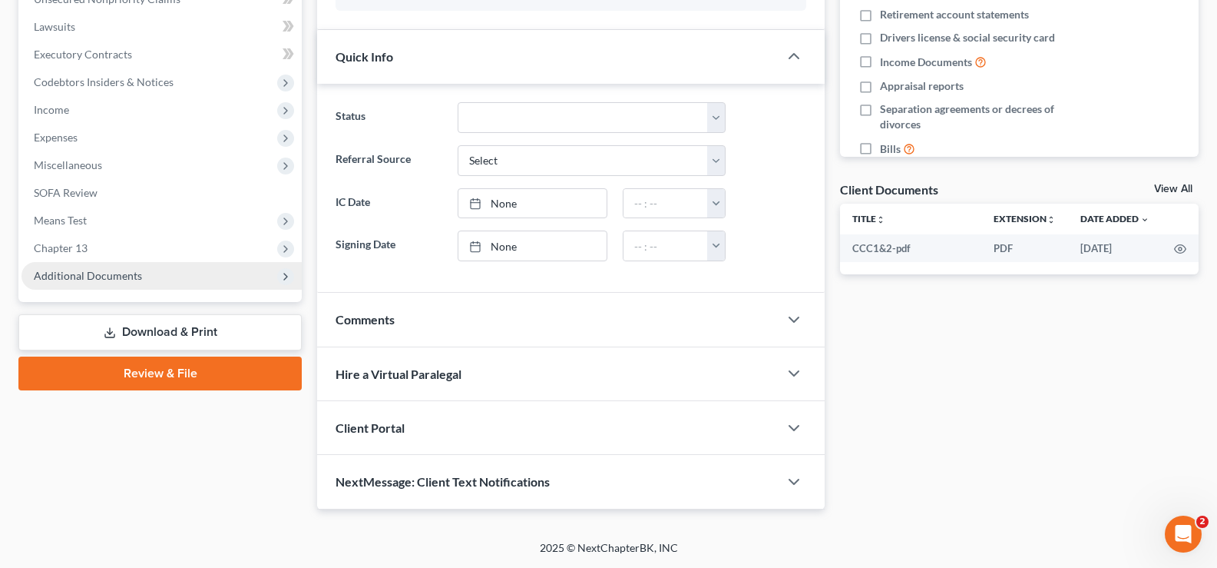
click at [144, 270] on span "Additional Documents" at bounding box center [162, 276] width 280 height 28
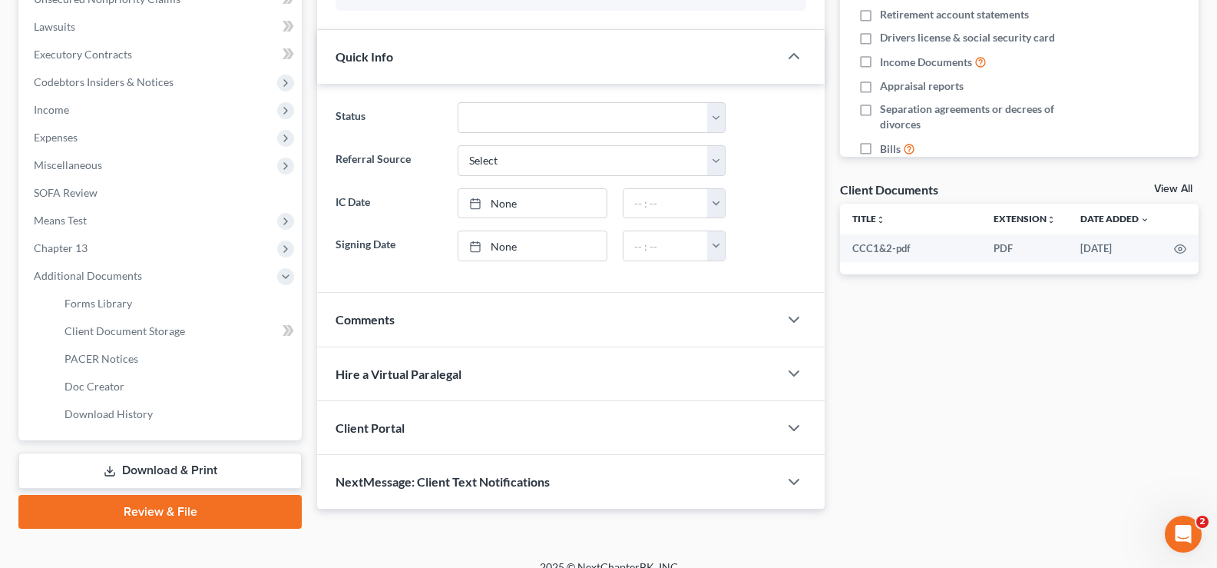
drag, startPoint x: 188, startPoint y: 469, endPoint x: 194, endPoint y: 462, distance: 9.4
click at [188, 468] on link "Download & Print" at bounding box center [159, 470] width 283 height 36
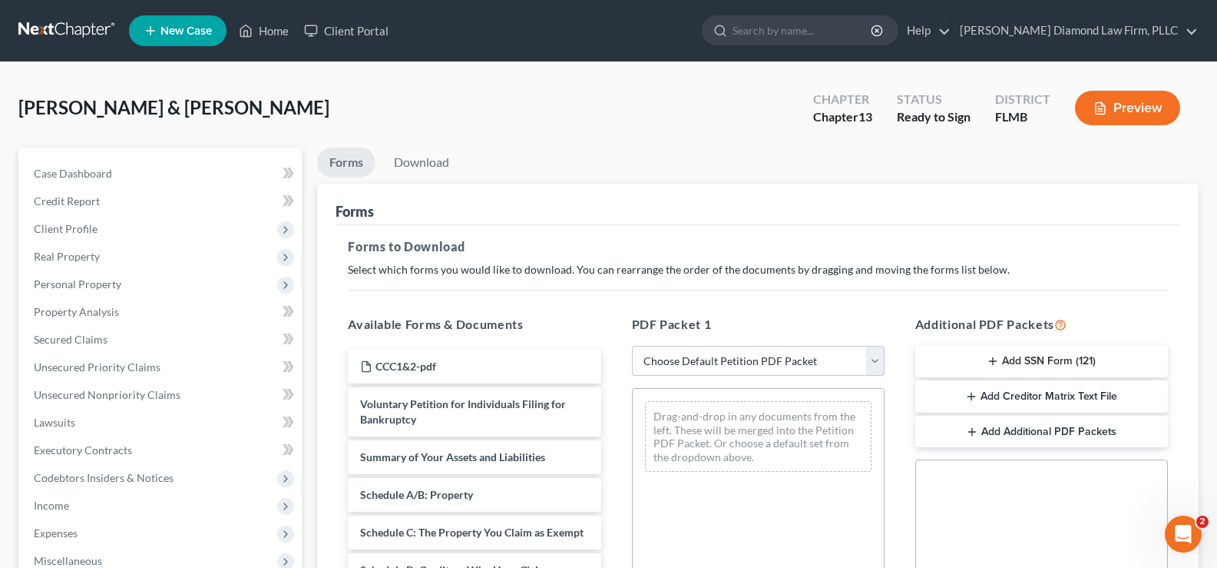
click at [832, 366] on select "Choose Default Petition PDF Packet Complete Bankruptcy Petition (all forms and …" at bounding box center [758, 361] width 253 height 31
select select "0"
click at [632, 346] on select "Choose Default Petition PDF Packet Complete Bankruptcy Petition (all forms and …" at bounding box center [758, 361] width 253 height 31
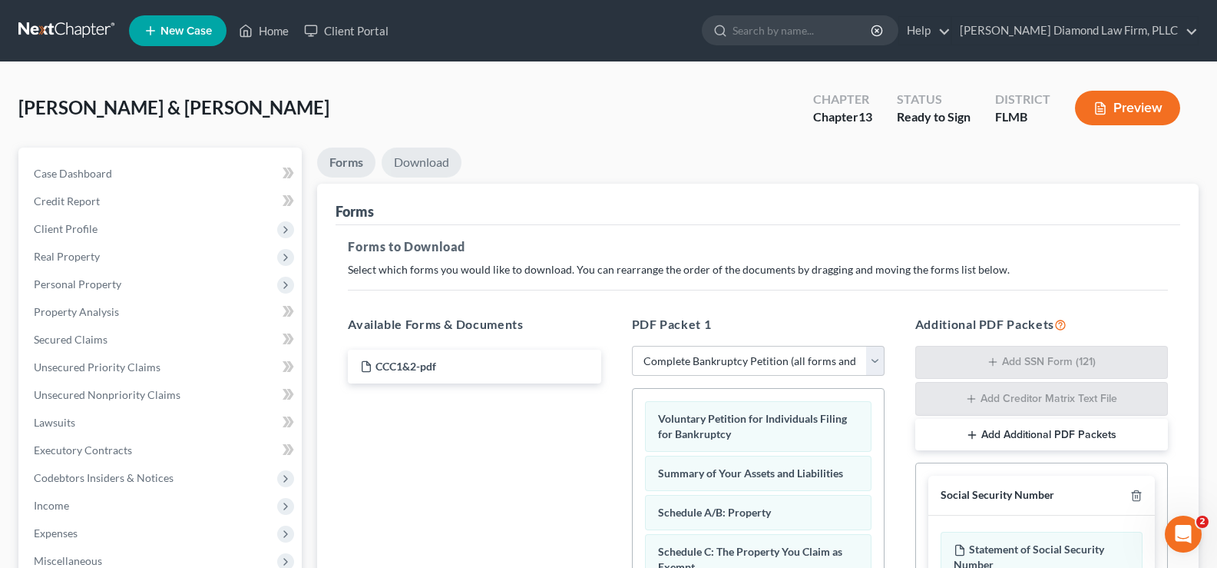
click at [416, 158] on link "Download" at bounding box center [422, 162] width 80 height 30
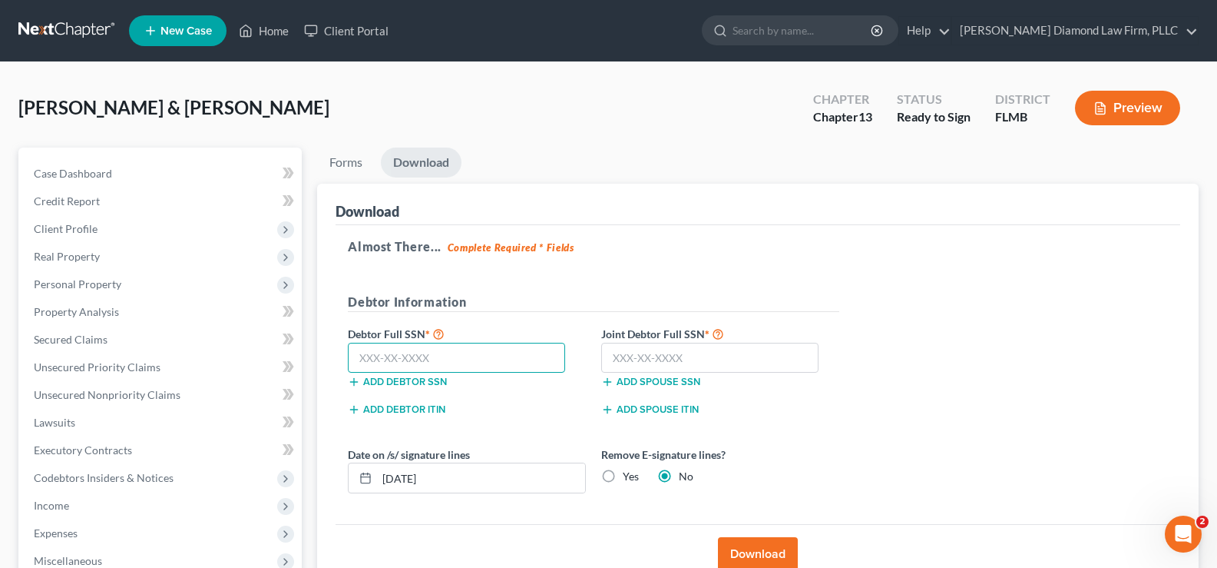
click at [416, 354] on input "text" at bounding box center [456, 358] width 217 height 31
type input "491-44-5453"
click at [692, 349] on input "text" at bounding box center [709, 358] width 217 height 31
click at [664, 362] on input "text" at bounding box center [709, 358] width 217 height 31
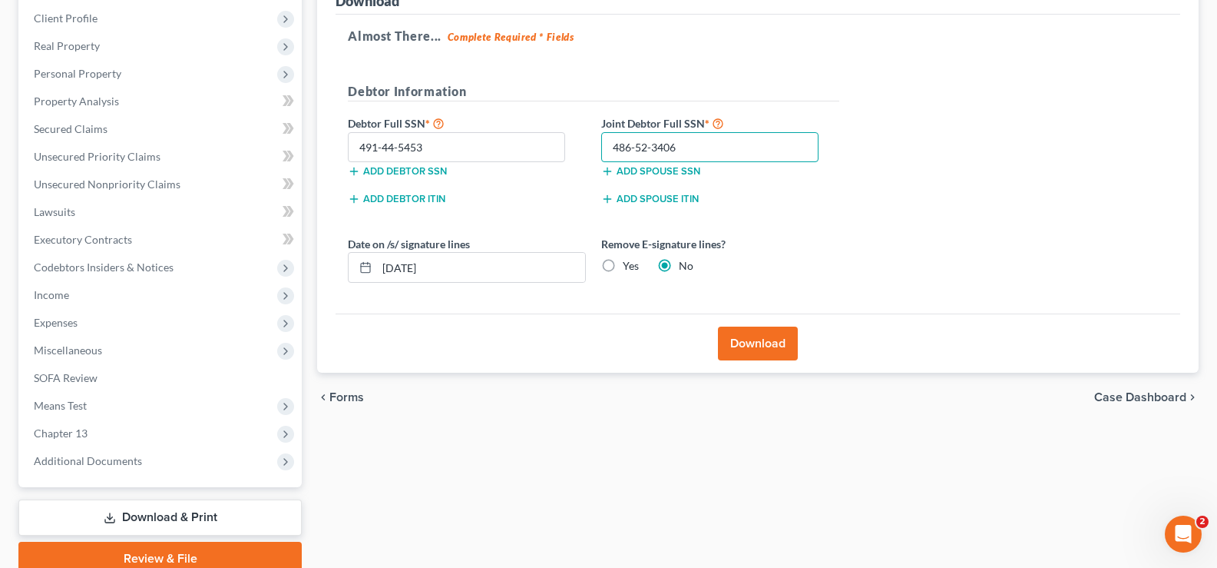
scroll to position [230, 0]
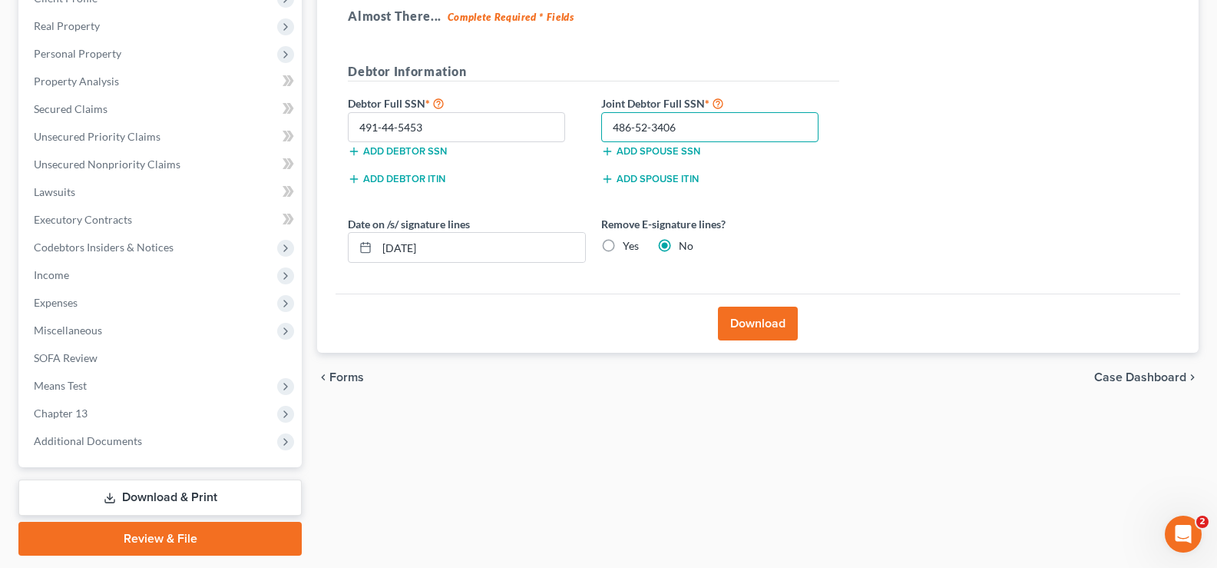
type input "486-52-3406"
click at [762, 316] on button "Download" at bounding box center [758, 323] width 80 height 34
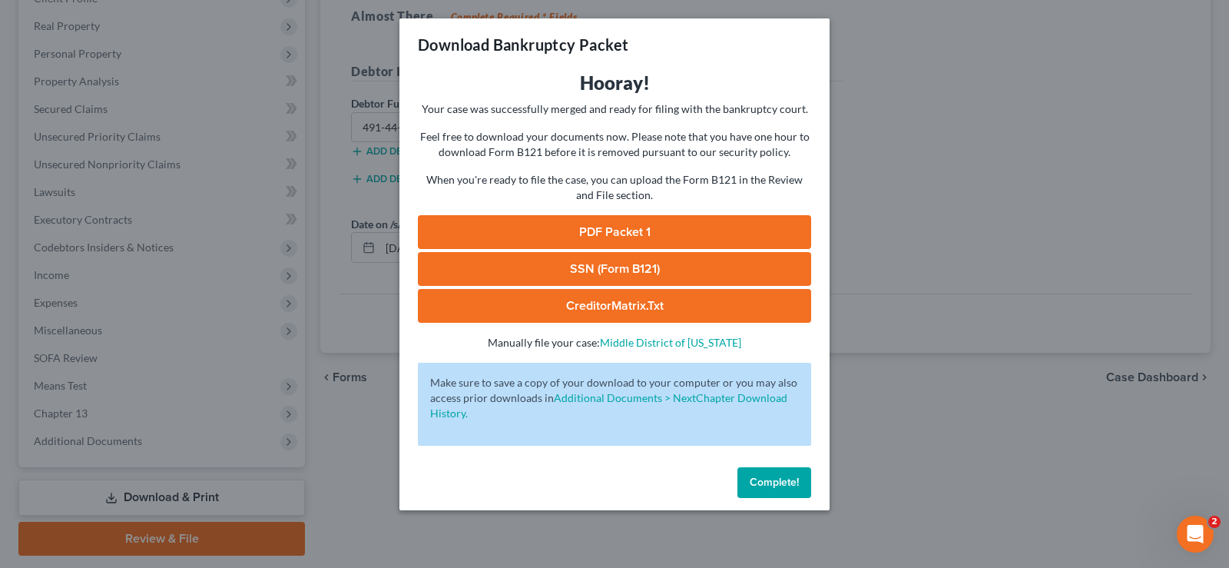
click at [775, 484] on span "Complete!" at bounding box center [774, 481] width 49 height 13
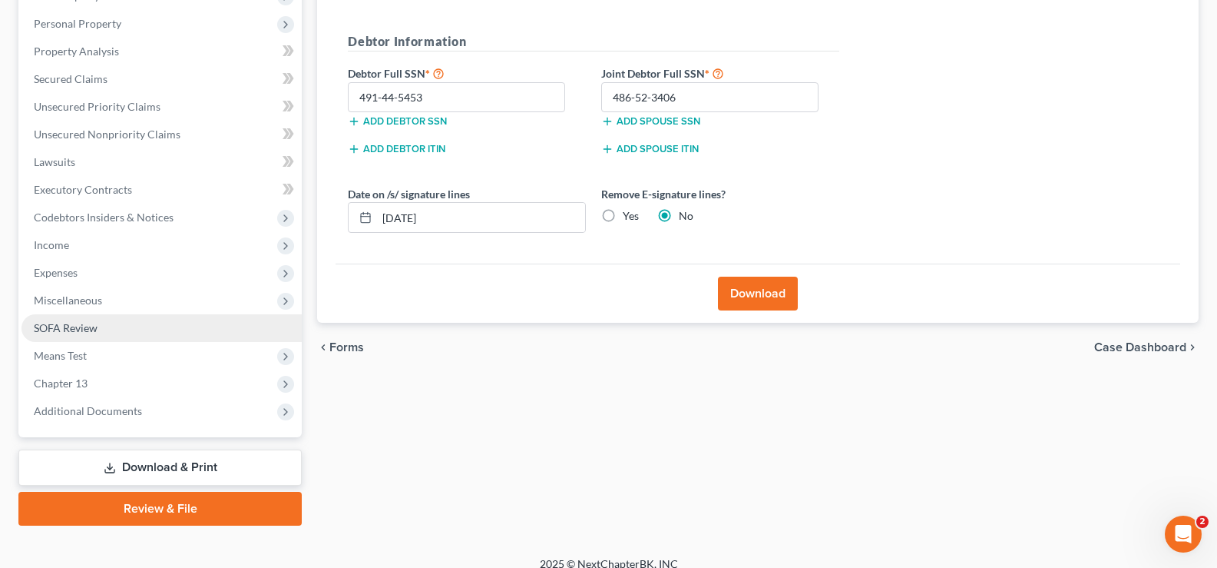
scroll to position [276, 0]
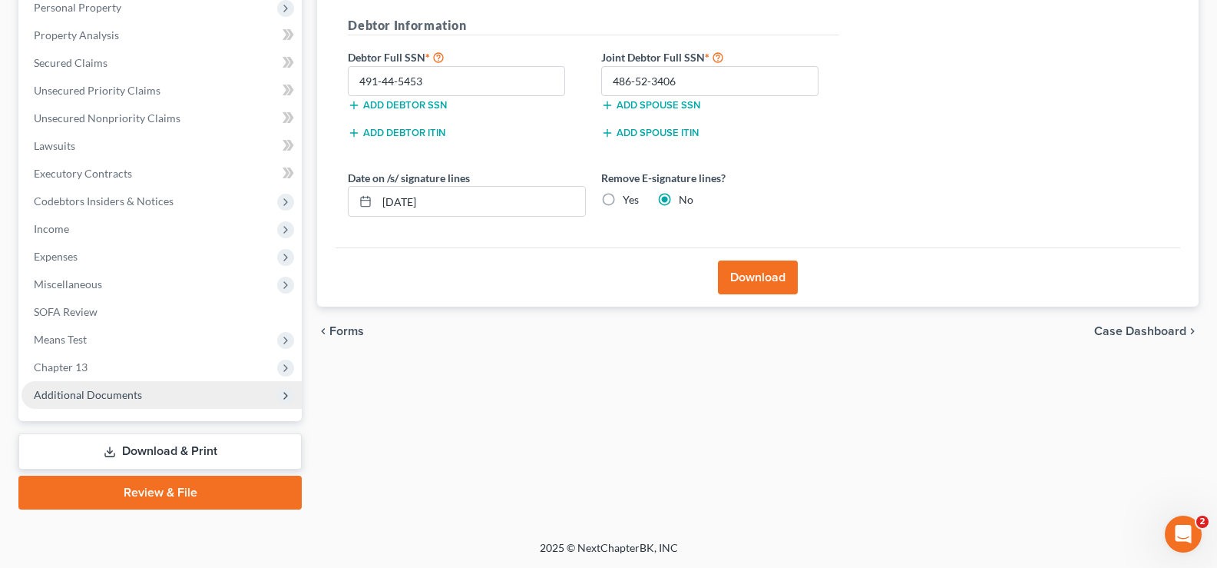
click at [105, 399] on span "Additional Documents" at bounding box center [88, 394] width 108 height 13
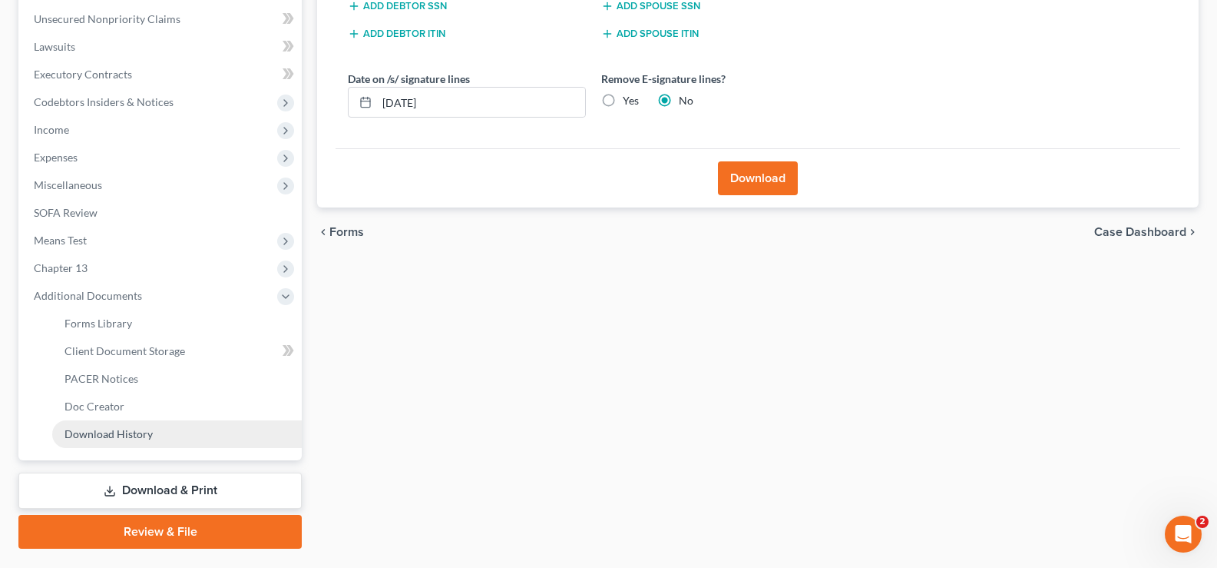
scroll to position [415, 0]
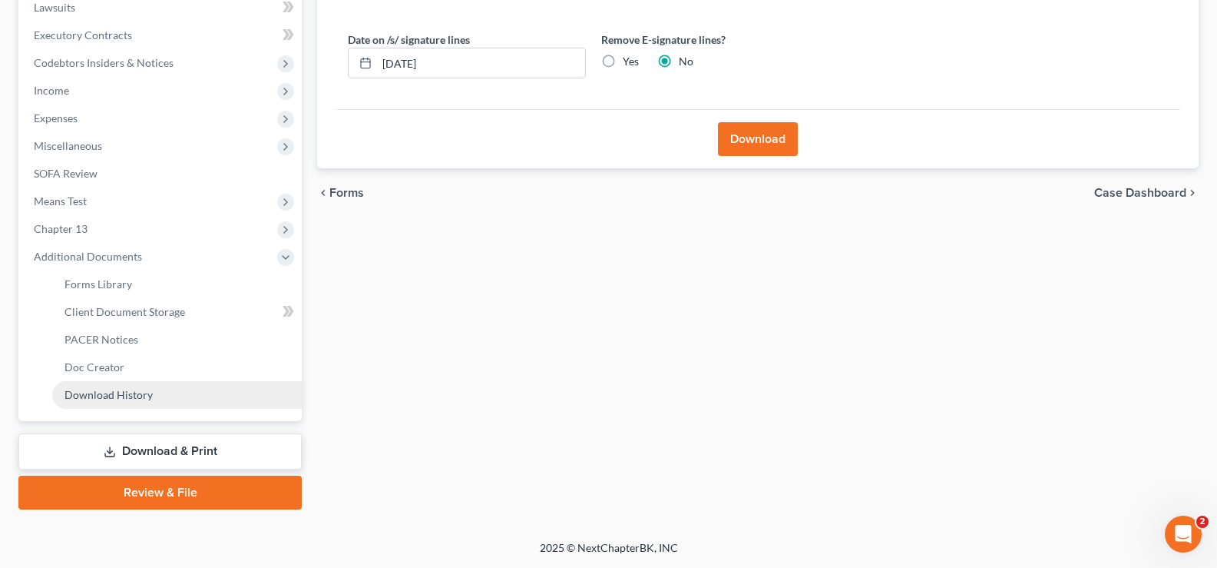
click at [130, 395] on span "Download History" at bounding box center [109, 394] width 88 height 13
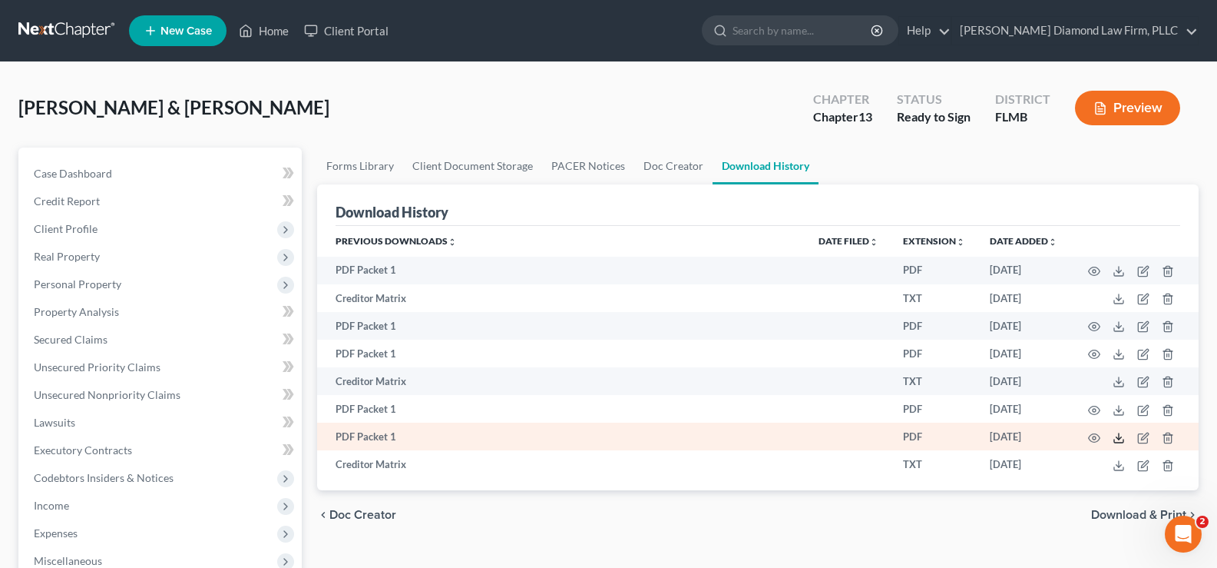
click at [1120, 440] on icon at bounding box center [1119, 438] width 12 height 12
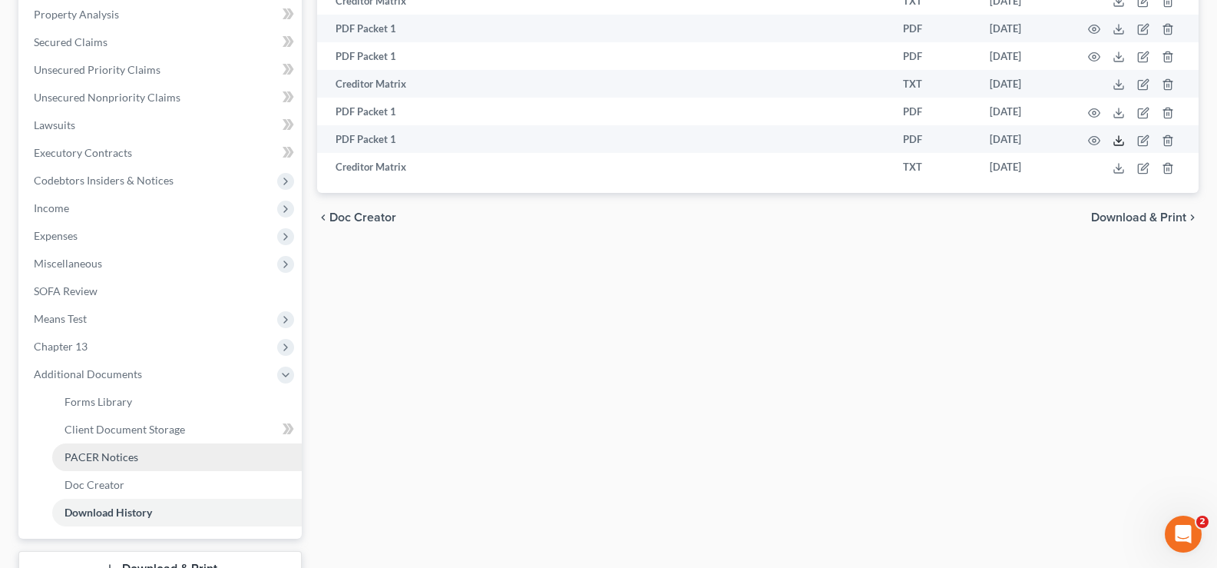
scroll to position [415, 0]
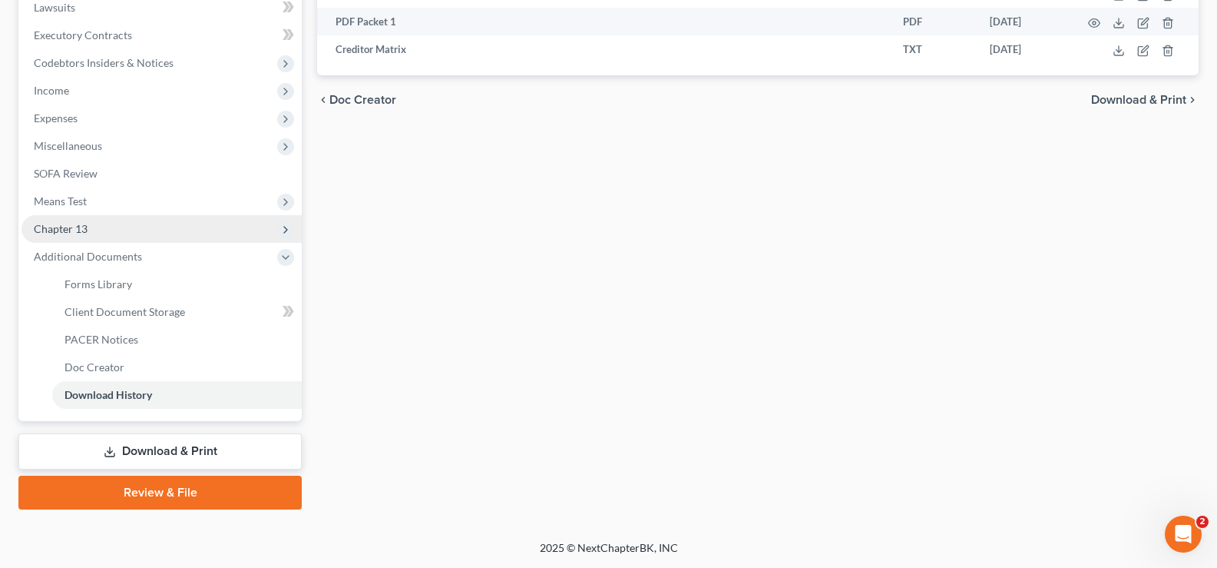
click at [101, 228] on span "Chapter 13" at bounding box center [162, 229] width 280 height 28
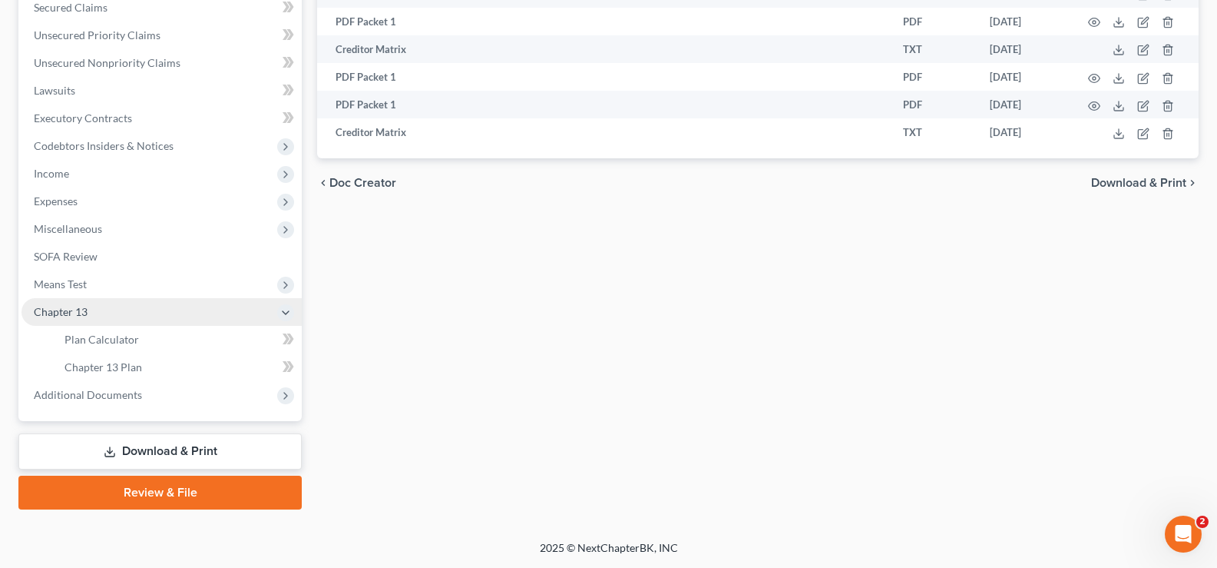
scroll to position [332, 0]
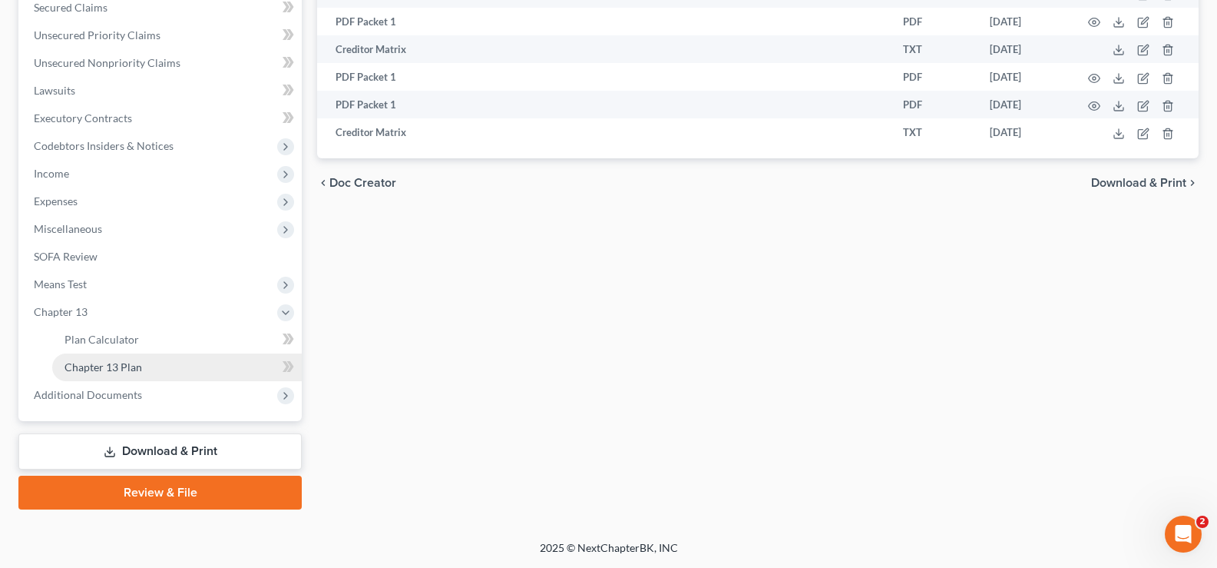
click at [152, 366] on link "Chapter 13 Plan" at bounding box center [177, 367] width 250 height 28
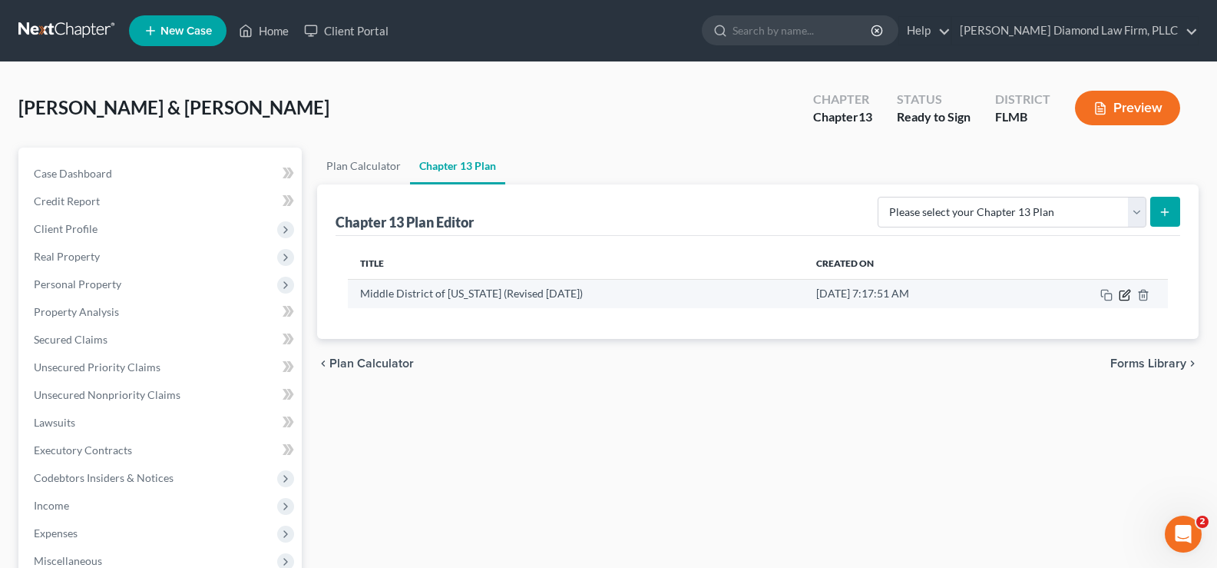
click at [1125, 296] on icon "button" at bounding box center [1126, 293] width 7 height 7
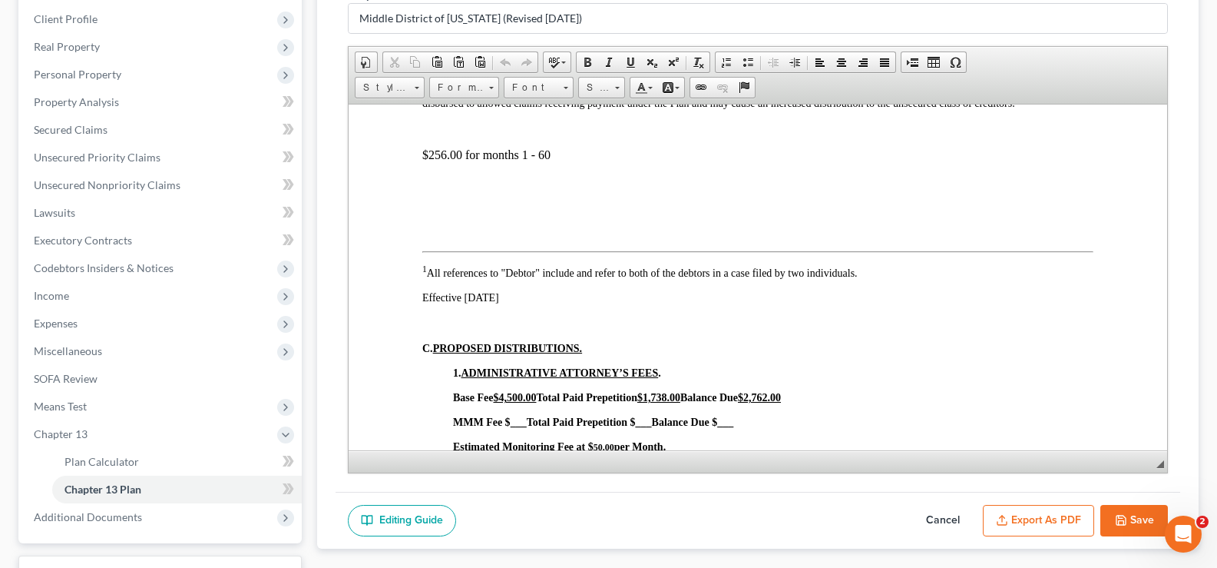
scroll to position [230, 0]
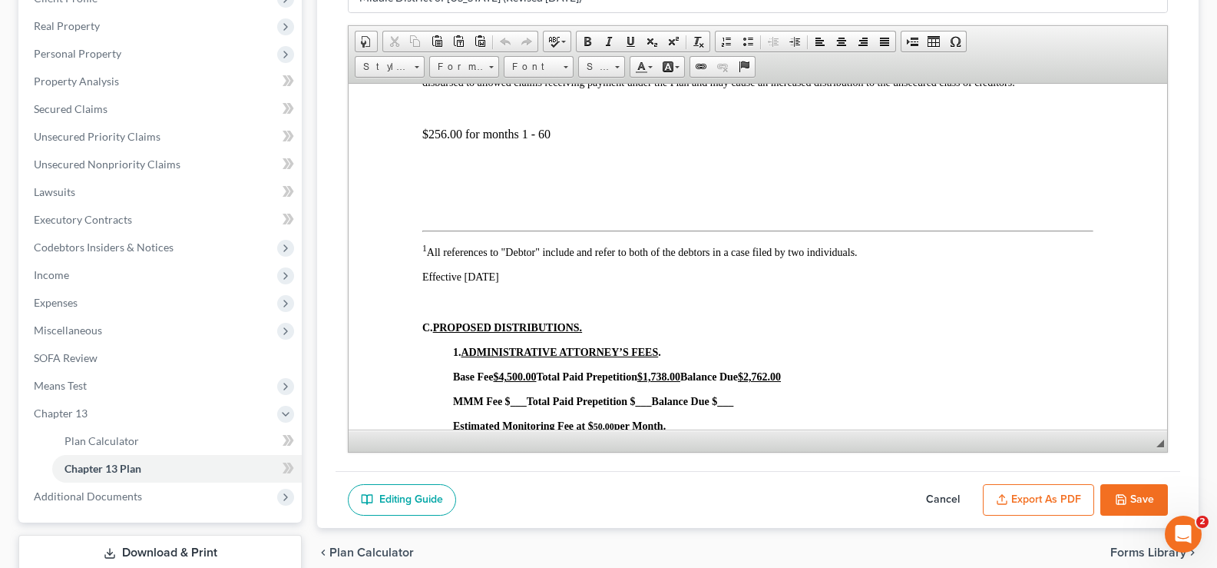
click at [1058, 503] on button "Export as PDF" at bounding box center [1038, 500] width 111 height 32
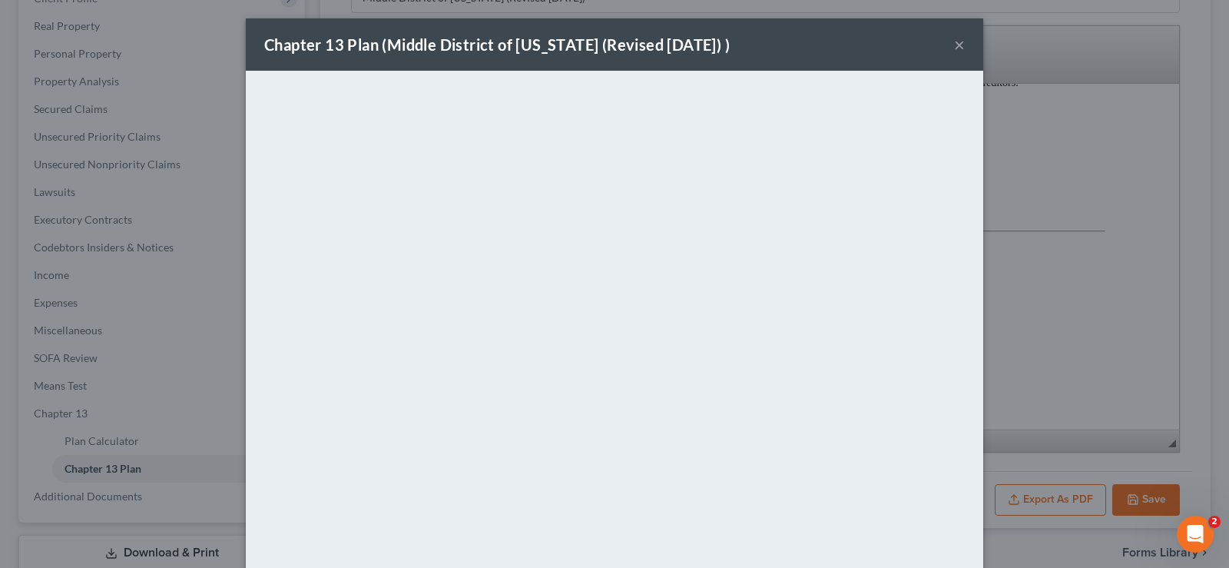
click at [954, 44] on button "×" at bounding box center [959, 44] width 11 height 18
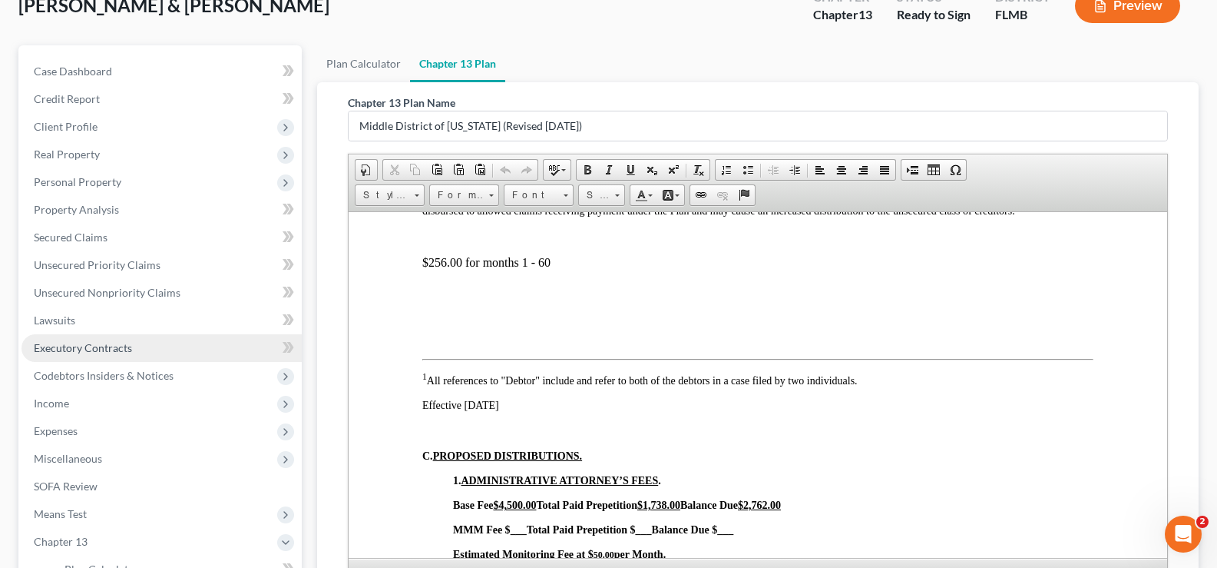
scroll to position [0, 0]
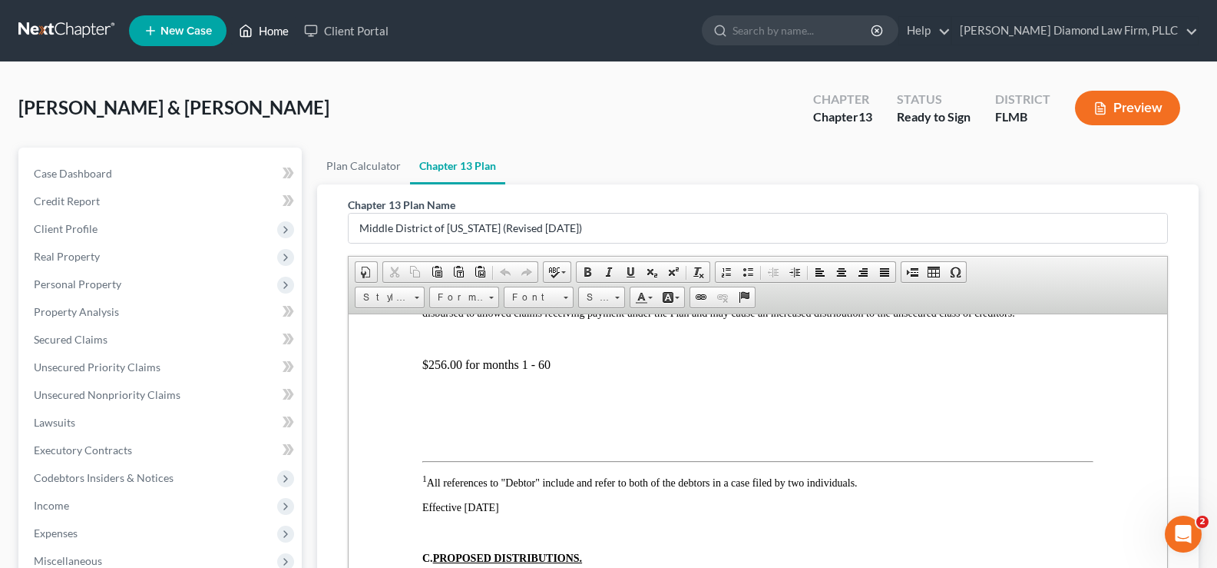
click at [274, 29] on link "Home" at bounding box center [263, 31] width 65 height 28
